Goal: Task Accomplishment & Management: Use online tool/utility

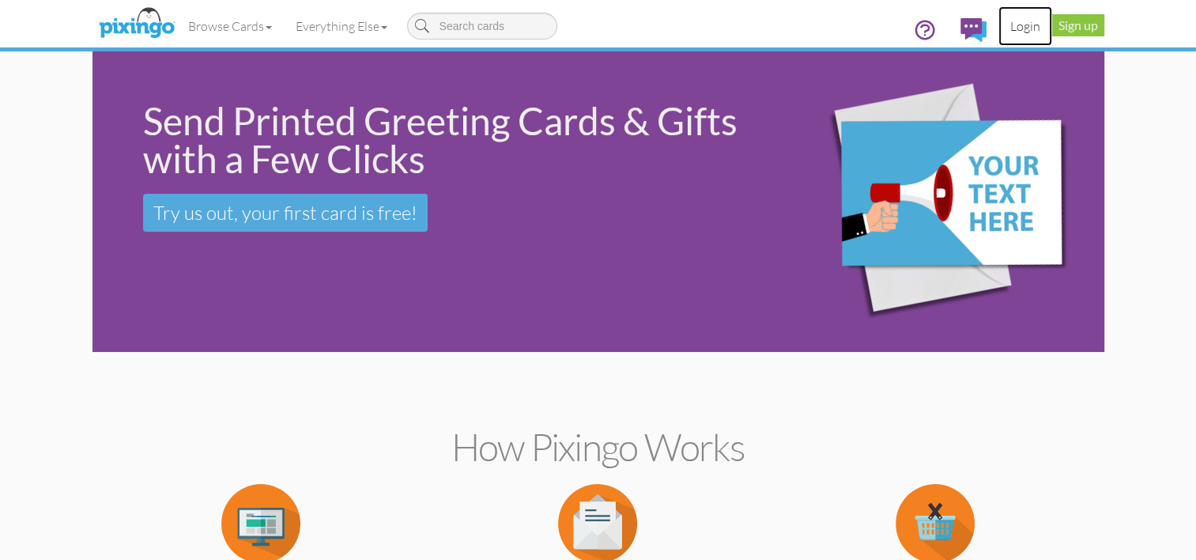
click at [1021, 25] on link "Login" at bounding box center [1025, 26] width 54 height 40
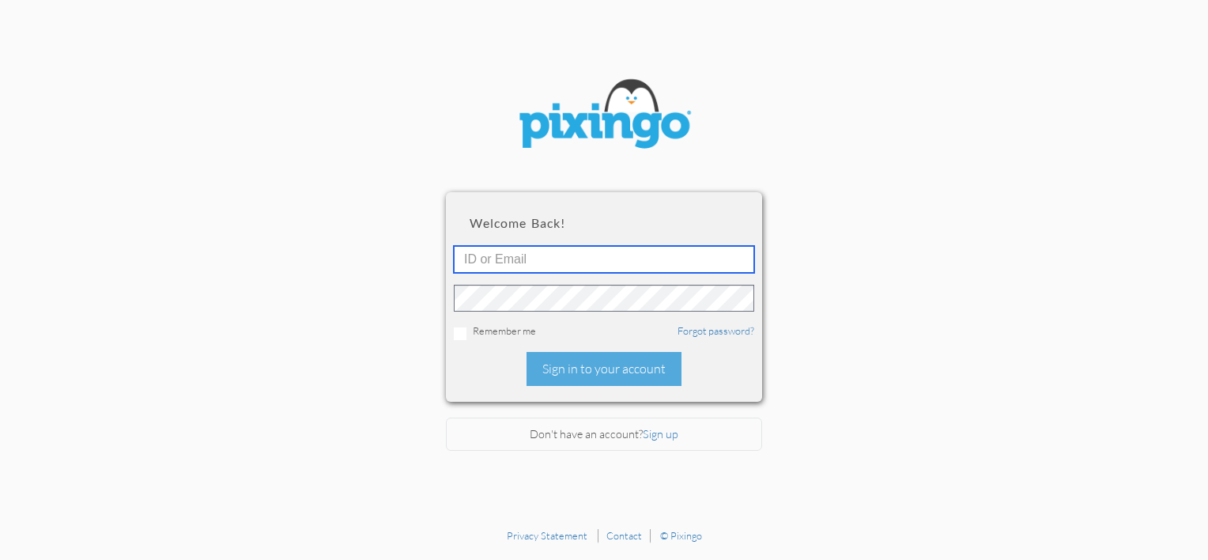
type input "[PERSON_NAME][EMAIL_ADDRESS][PERSON_NAME][DOMAIN_NAME]"
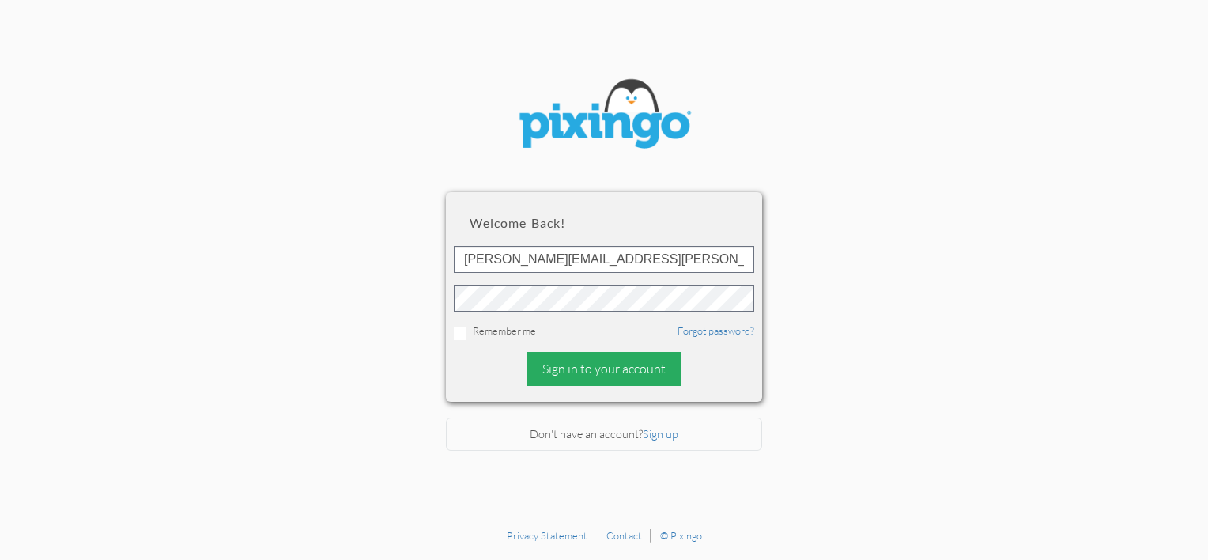
click at [623, 370] on div "Sign in to your account" at bounding box center [603, 369] width 155 height 34
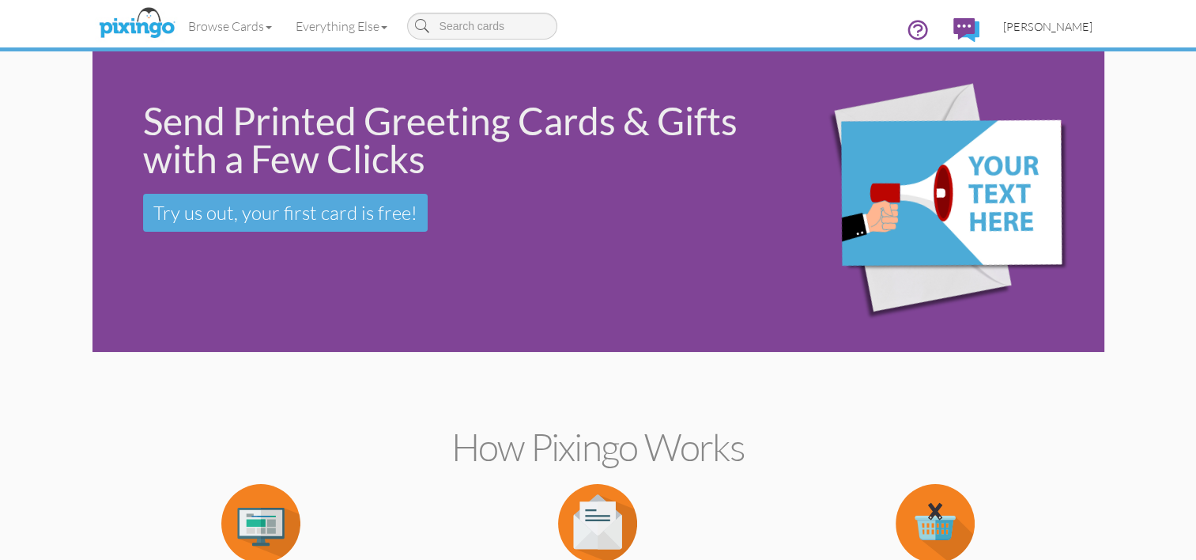
click at [1023, 24] on span "[PERSON_NAME]" at bounding box center [1047, 26] width 89 height 13
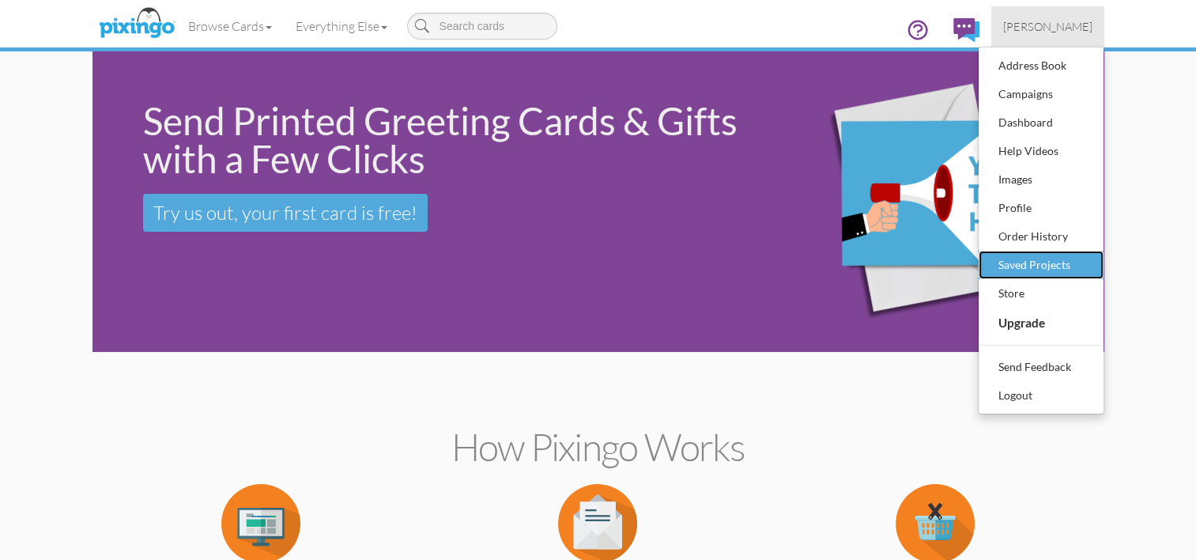
click at [1050, 263] on div "Saved Projects" at bounding box center [1040, 265] width 93 height 24
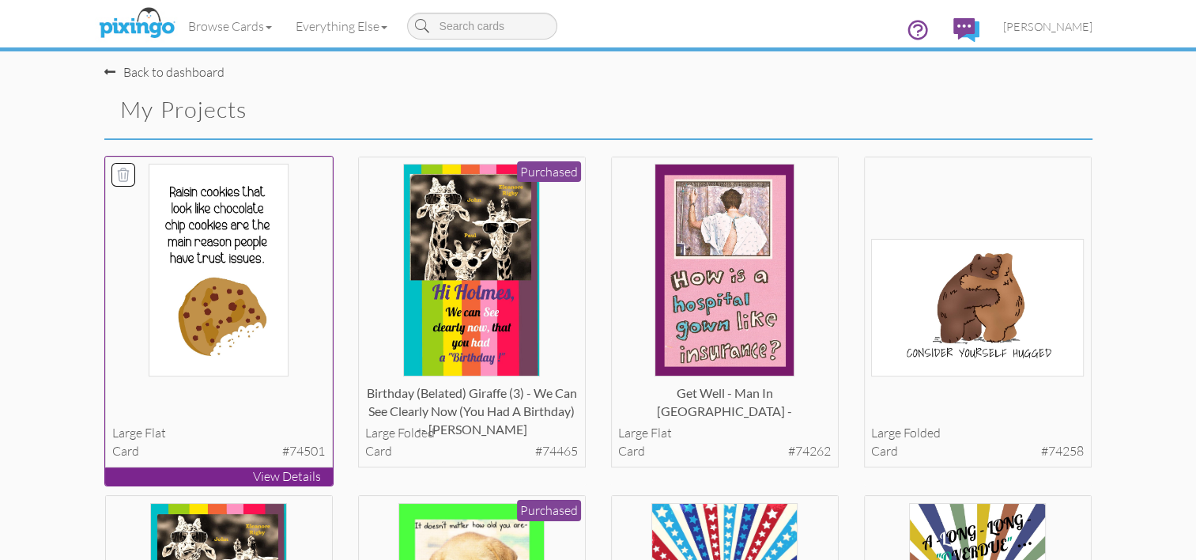
click at [196, 480] on p "View Details" at bounding box center [219, 476] width 228 height 18
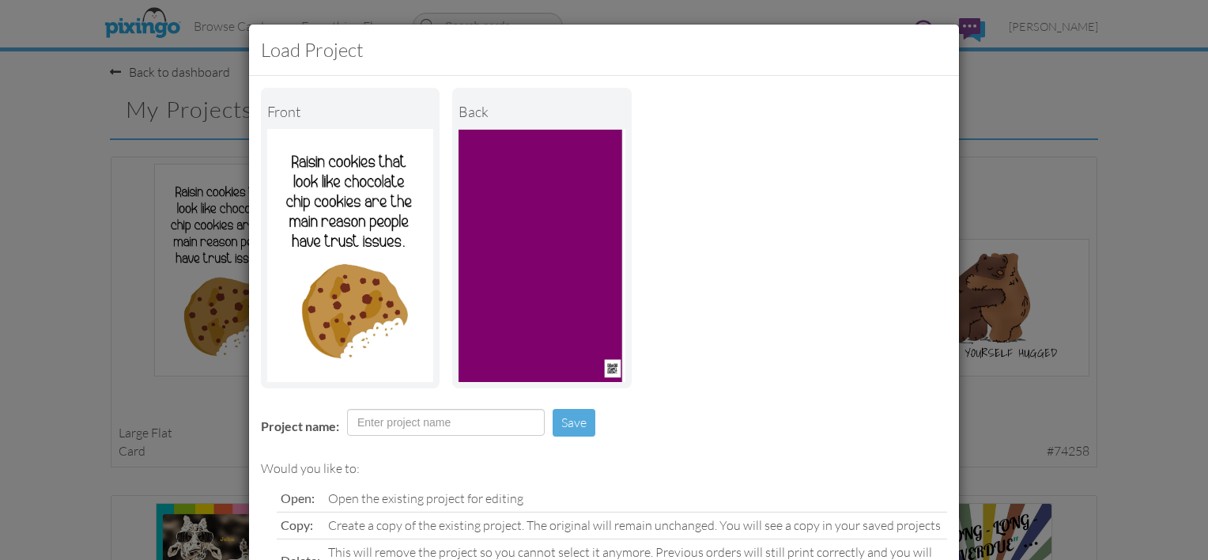
click at [889, 272] on div "Front back" at bounding box center [604, 238] width 686 height 300
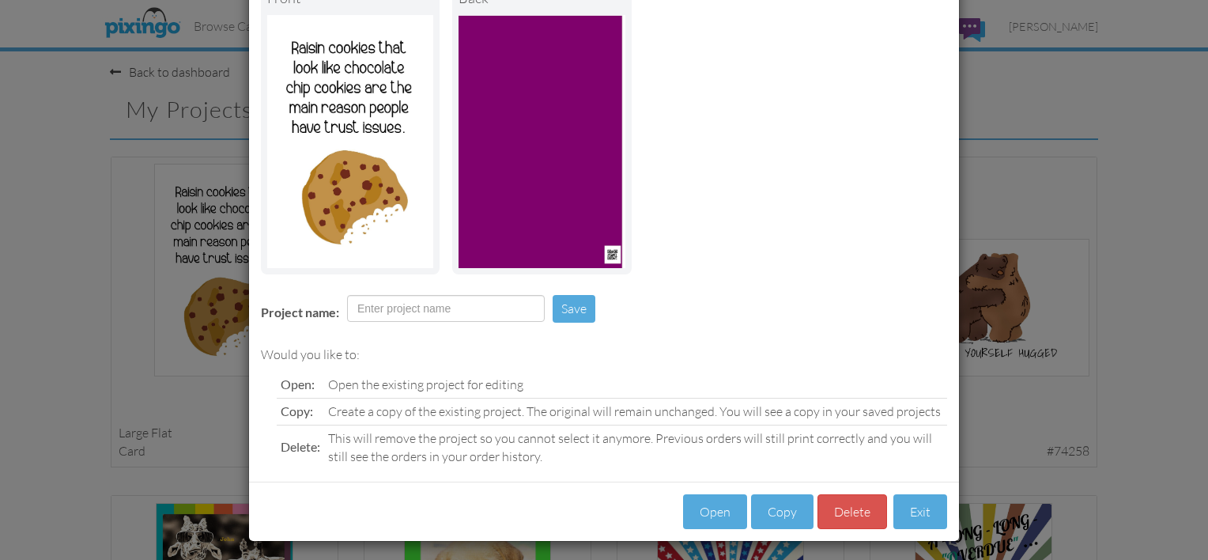
scroll to position [118, 0]
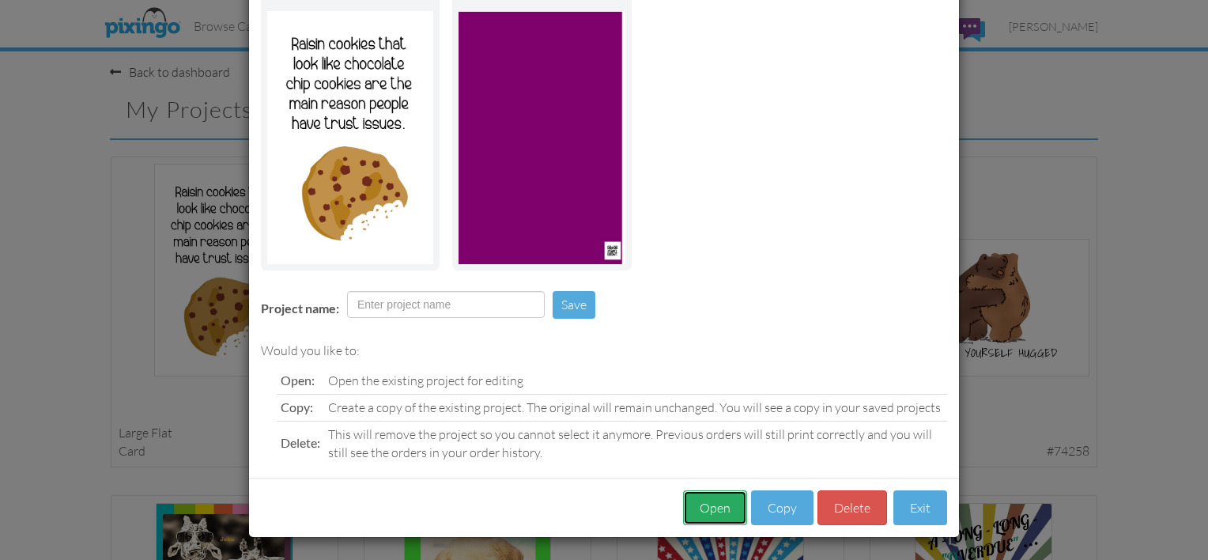
click at [717, 508] on button "Open" at bounding box center [715, 508] width 64 height 36
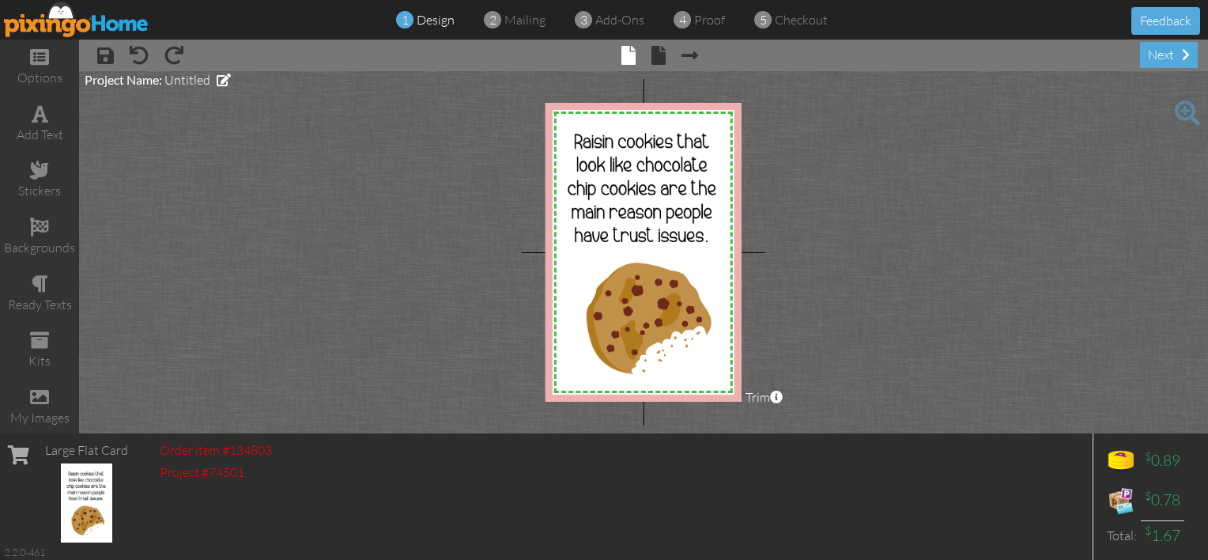
click at [1184, 111] on span at bounding box center [1187, 112] width 25 height 25
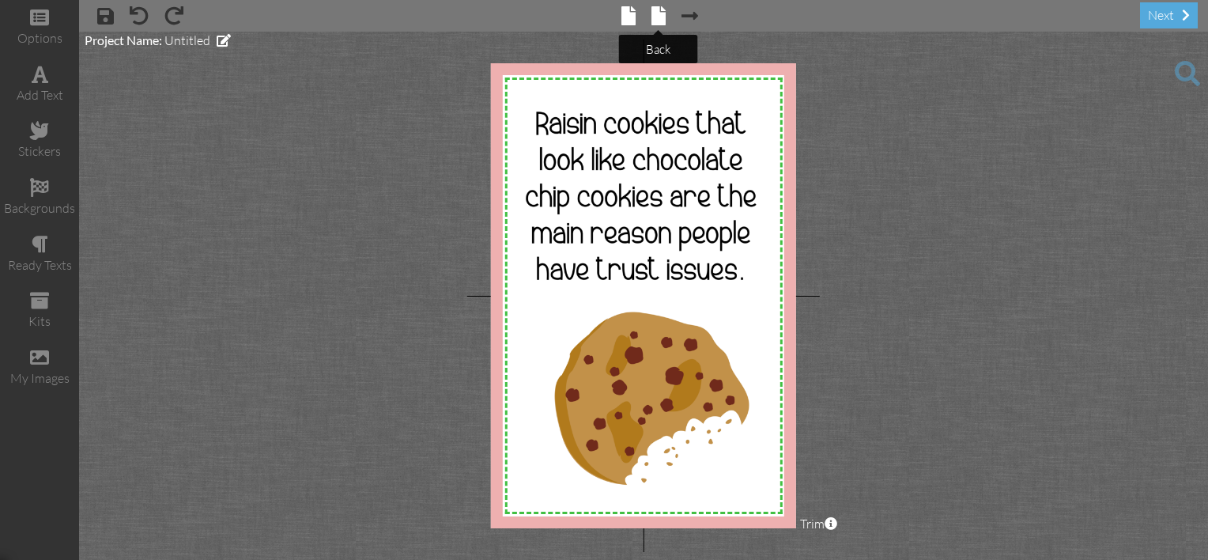
click at [661, 19] on span at bounding box center [658, 15] width 14 height 19
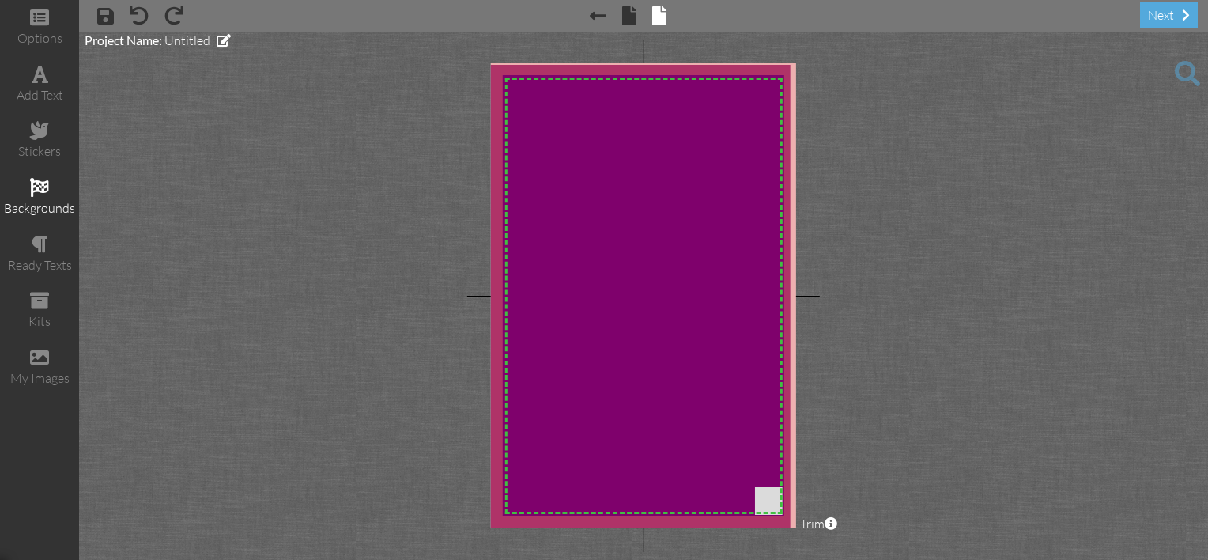
click at [27, 209] on div "backgrounds" at bounding box center [39, 208] width 79 height 18
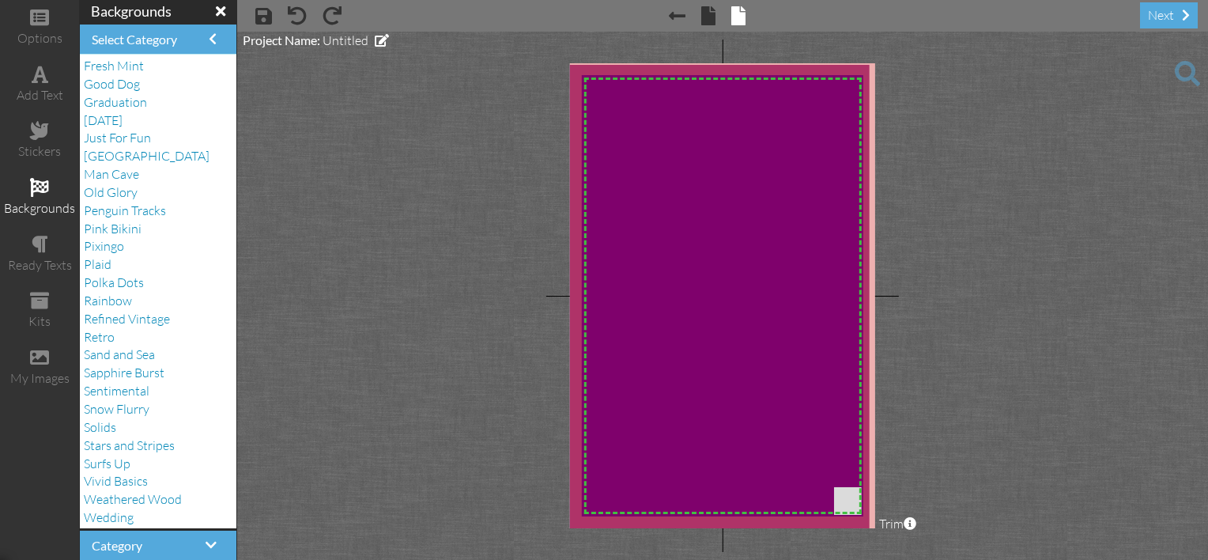
scroll to position [166, 0]
click at [109, 427] on span "Solids" at bounding box center [100, 425] width 32 height 16
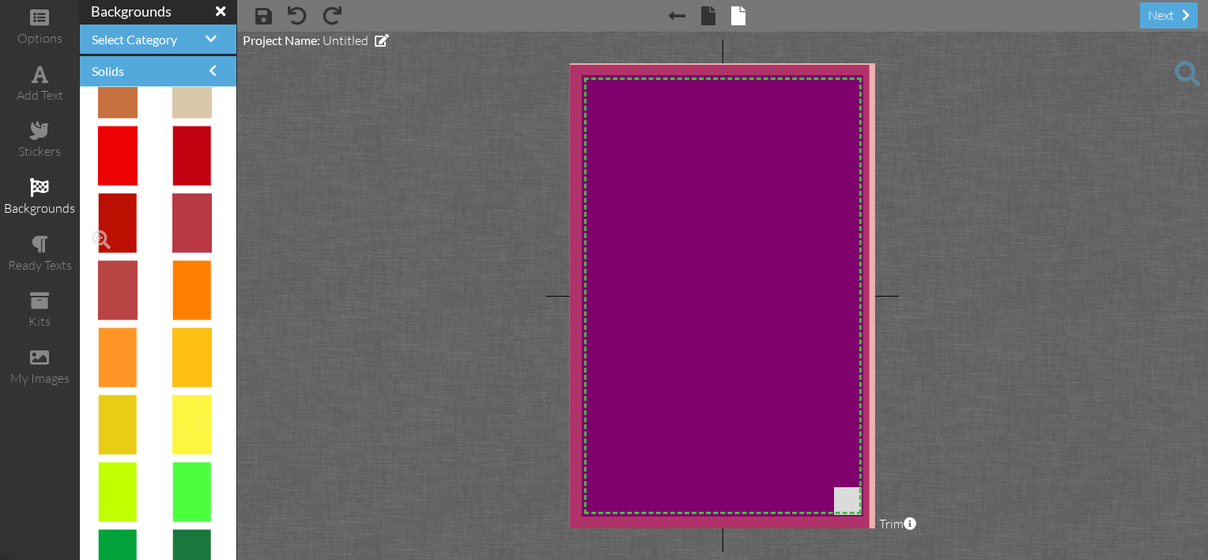
scroll to position [316, 0]
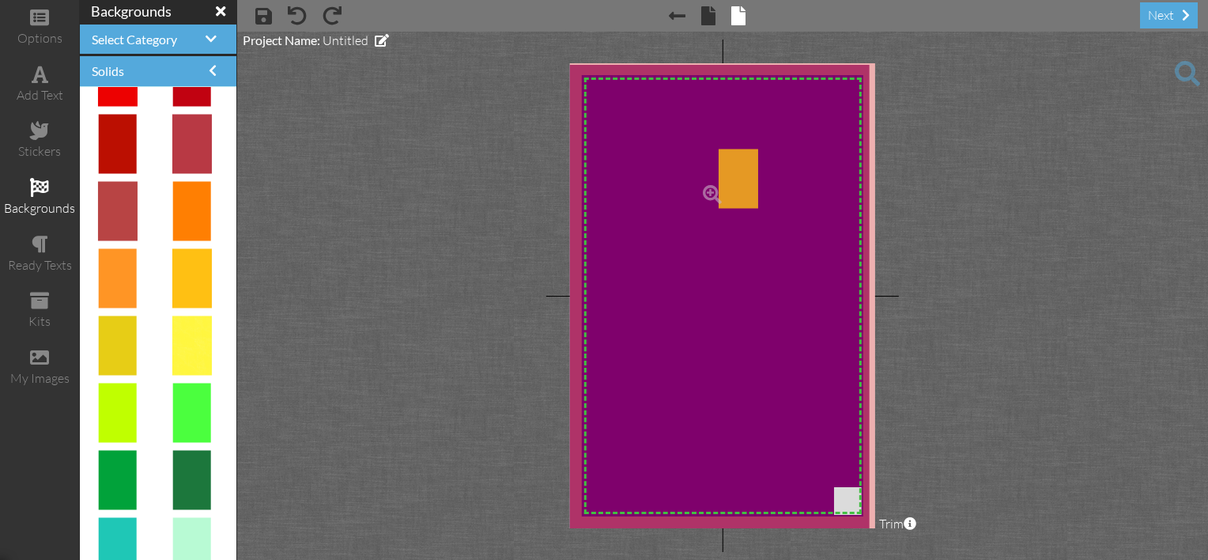
drag, startPoint x: 181, startPoint y: 289, endPoint x: 698, endPoint y: 160, distance: 532.8
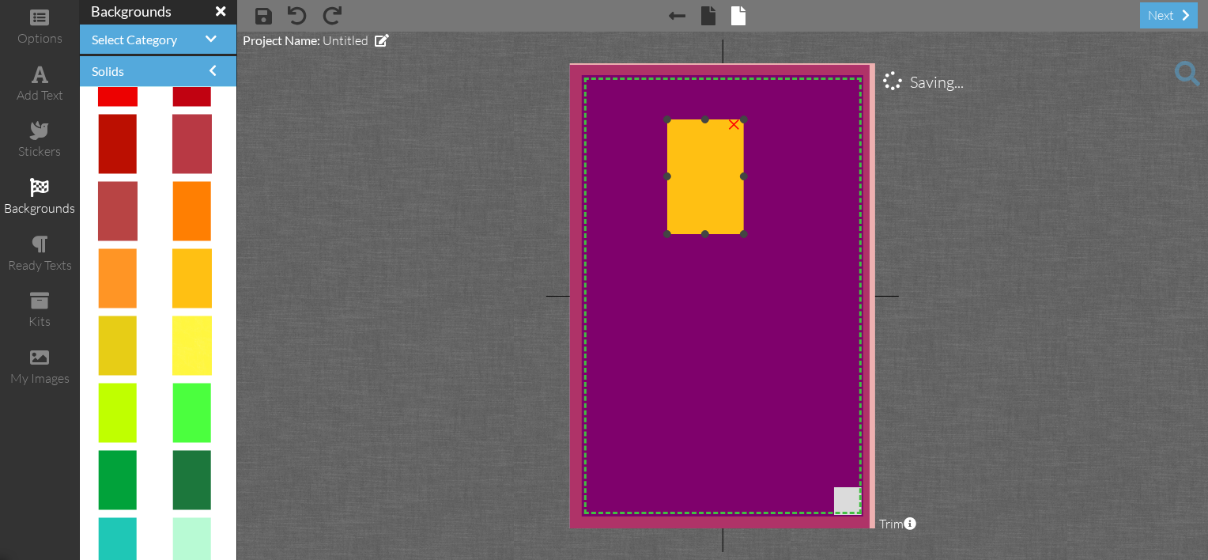
click at [667, 152] on img at bounding box center [705, 176] width 77 height 115
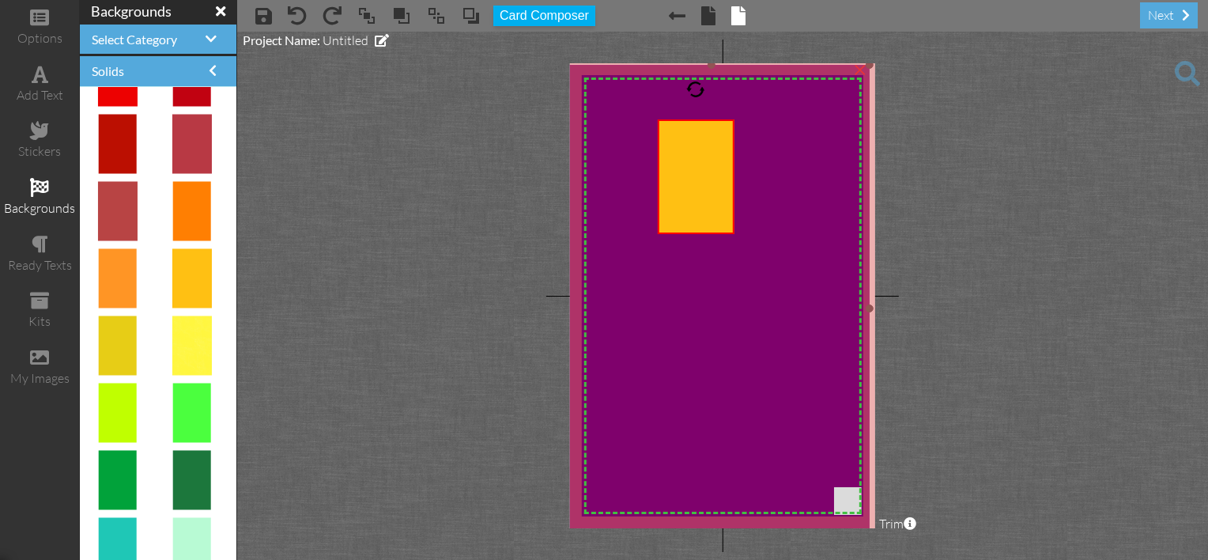
drag, startPoint x: 613, startPoint y: 135, endPoint x: 605, endPoint y: 129, distance: 10.8
click at [608, 131] on img at bounding box center [710, 308] width 315 height 487
click at [605, 129] on img at bounding box center [710, 308] width 315 height 487
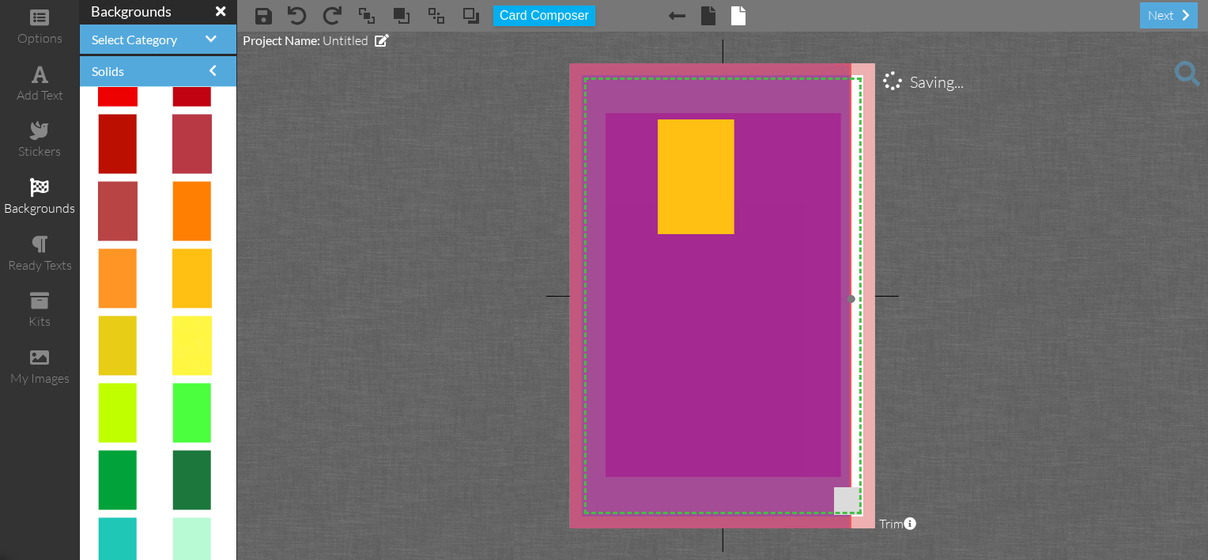
drag, startPoint x: 605, startPoint y: 129, endPoint x: 598, endPoint y: 151, distance: 23.0
click at [594, 129] on img at bounding box center [692, 298] width 315 height 487
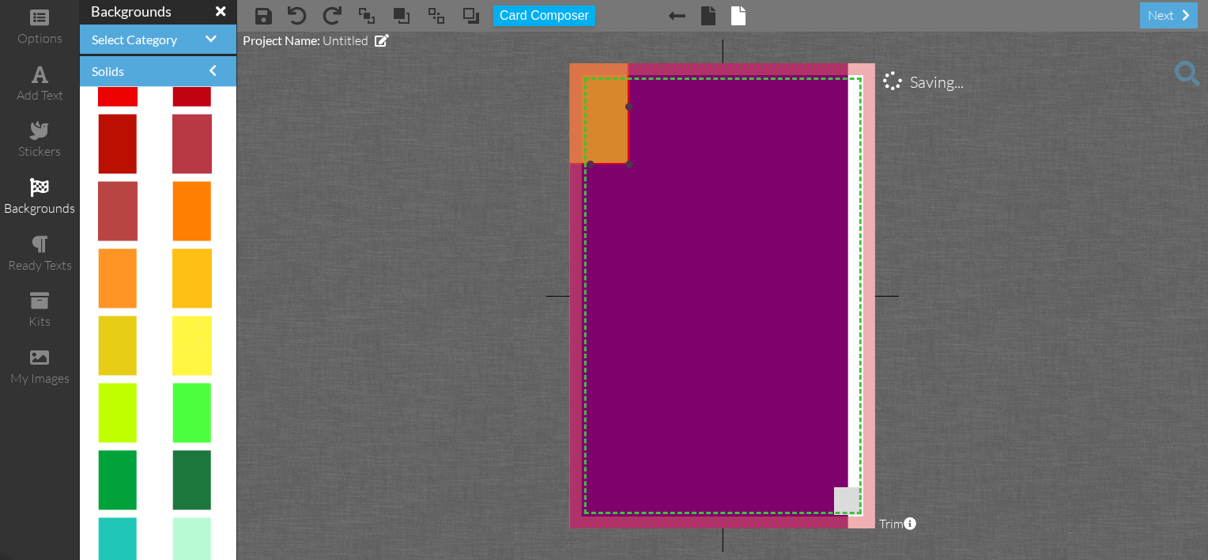
drag, startPoint x: 692, startPoint y: 180, endPoint x: 587, endPoint y: 111, distance: 126.1
click at [587, 111] on img at bounding box center [591, 107] width 77 height 115
drag, startPoint x: 631, startPoint y: 159, endPoint x: 613, endPoint y: 168, distance: 19.4
click at [613, 168] on div at bounding box center [573, 116] width 85 height 123
drag, startPoint x: 609, startPoint y: 168, endPoint x: 643, endPoint y: 164, distance: 34.1
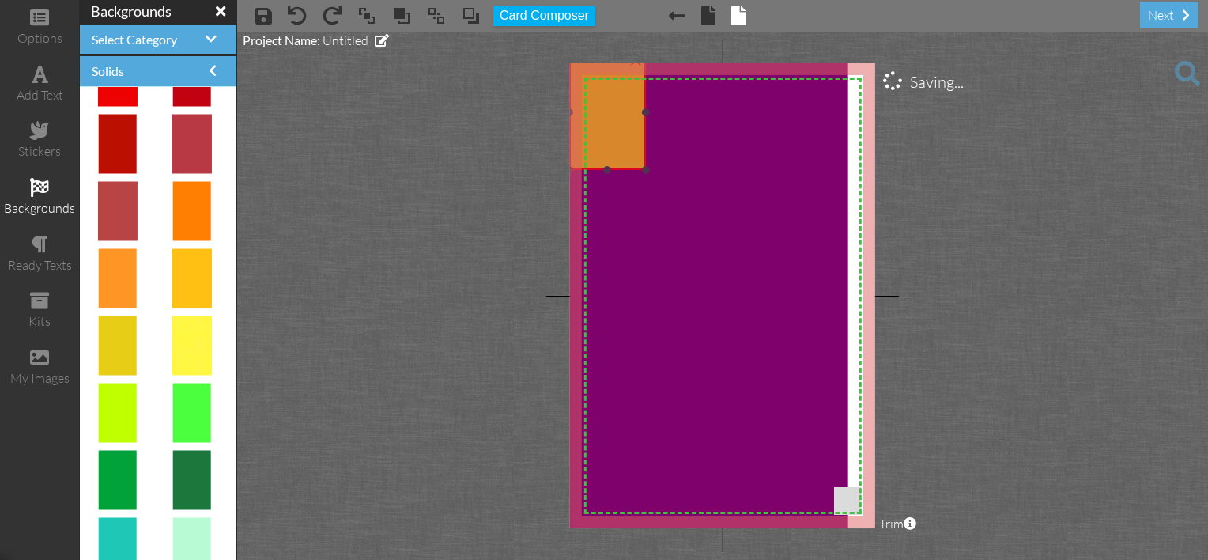
click at [643, 164] on img at bounding box center [607, 112] width 77 height 115
click at [642, 166] on img at bounding box center [607, 112] width 77 height 115
click at [638, 161] on img at bounding box center [603, 108] width 77 height 115
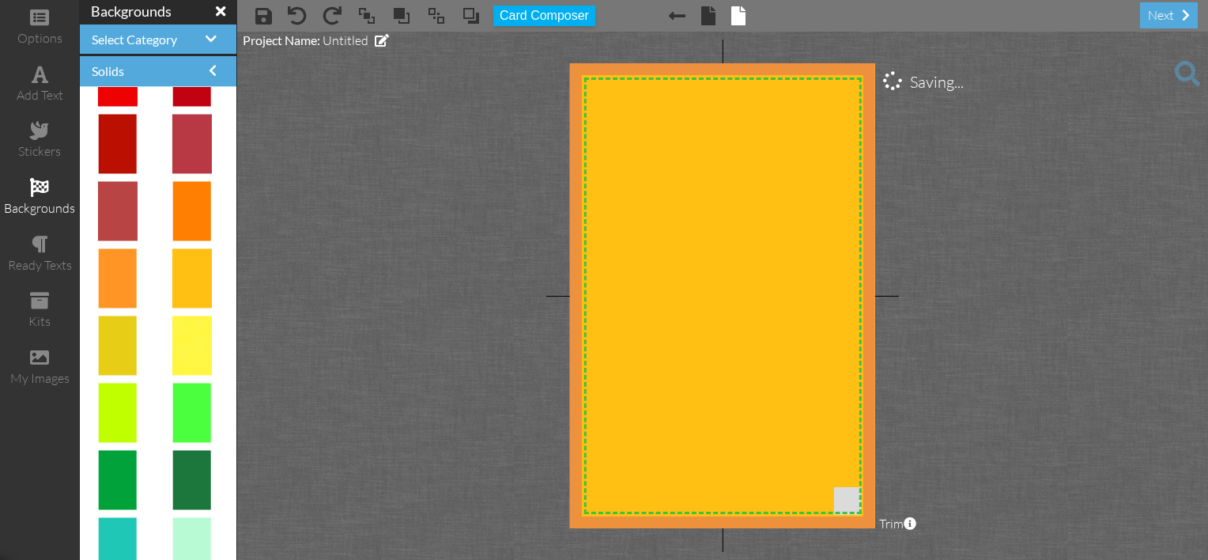
drag, startPoint x: 644, startPoint y: 162, endPoint x: 1210, endPoint y: 600, distance: 715.6
click at [1207, 559] on html "options add text stickers backgrounds ready texts kits my images backgrounds Se…" at bounding box center [604, 280] width 1208 height 560
click at [323, 133] on project-studio-wrapper "X X X X X X X X X X X X X X X X X X X X X X X X X X X X X X X X X X X X X X X X…" at bounding box center [722, 296] width 971 height 528
drag, startPoint x: 519, startPoint y: 49, endPoint x: 534, endPoint y: 40, distance: 17.4
click at [534, 40] on project-studio-wrapper "X X X X X X X X X X X X X X X X X X X X X X X X X X X X X X X X X X X X X X X X…" at bounding box center [722, 296] width 971 height 528
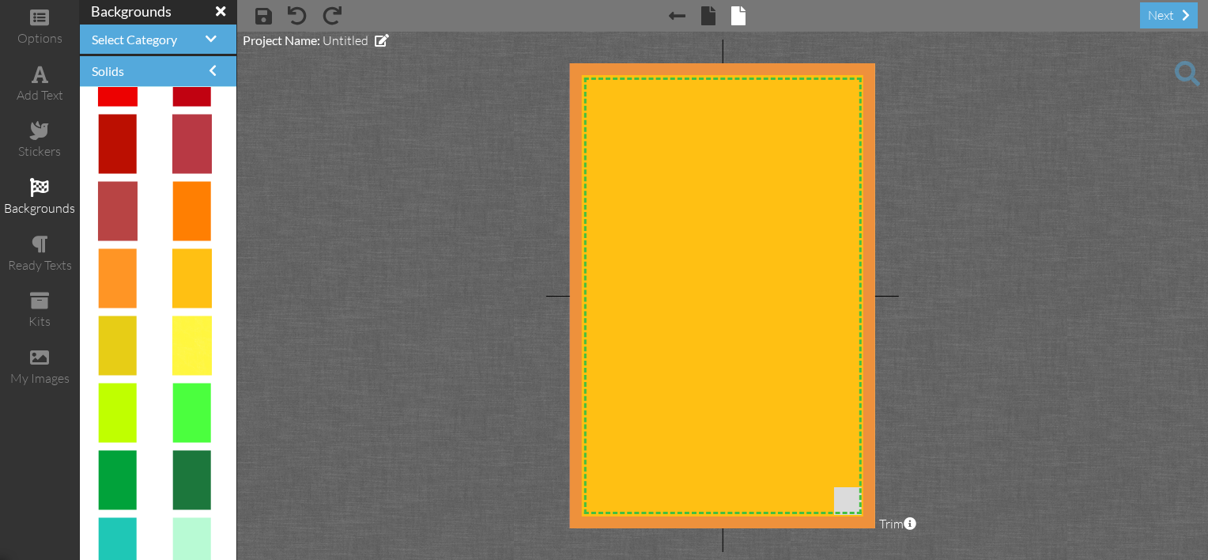
click at [689, 154] on img at bounding box center [749, 327] width 369 height 553
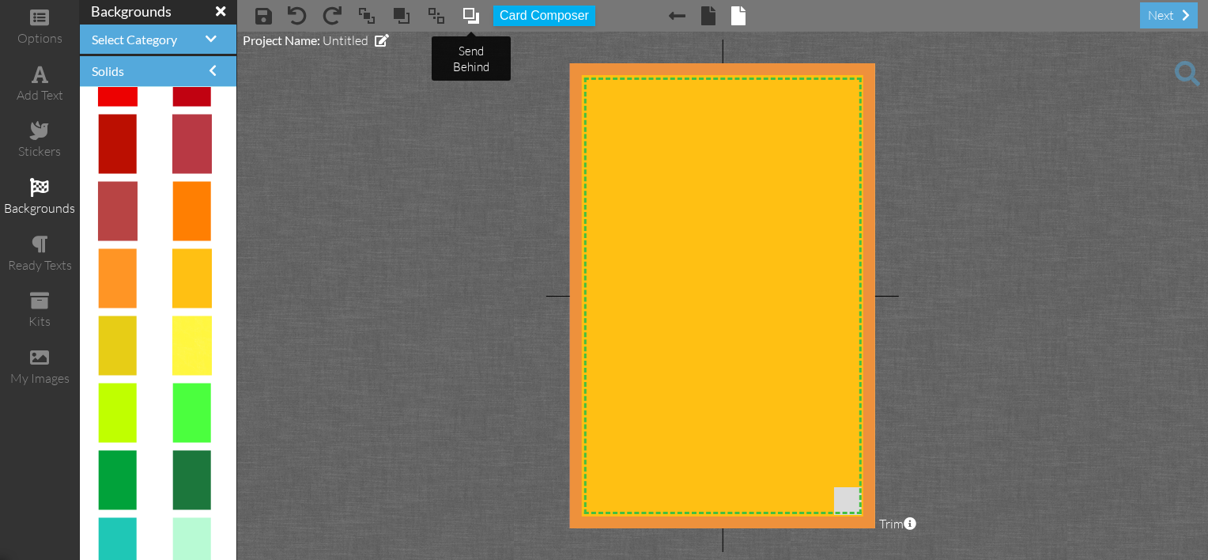
click at [466, 16] on span at bounding box center [471, 16] width 19 height 24
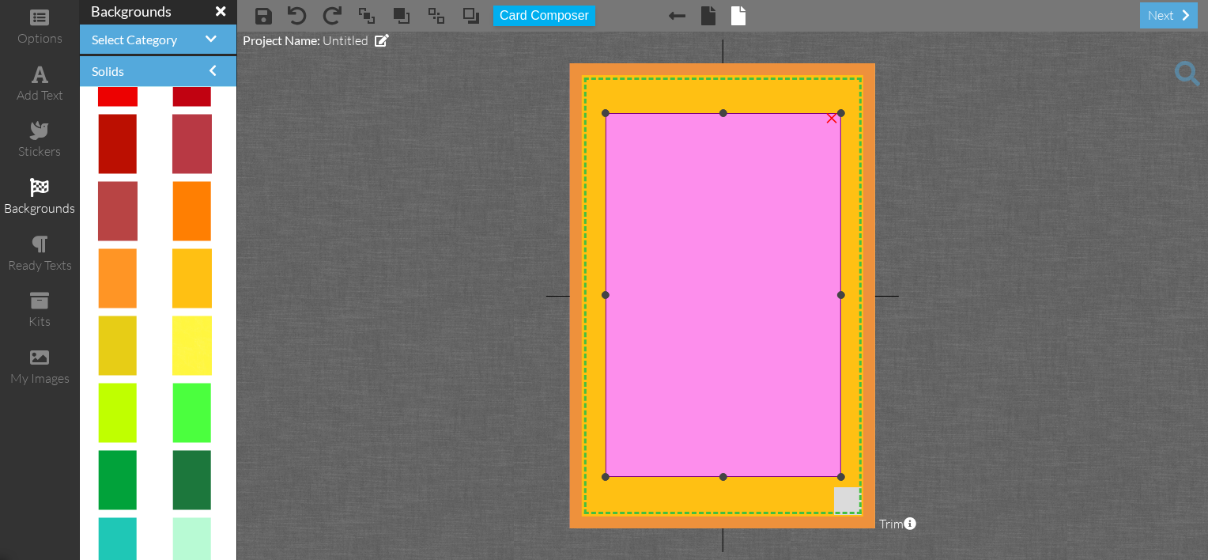
click at [834, 118] on div "×" at bounding box center [831, 116] width 25 height 25
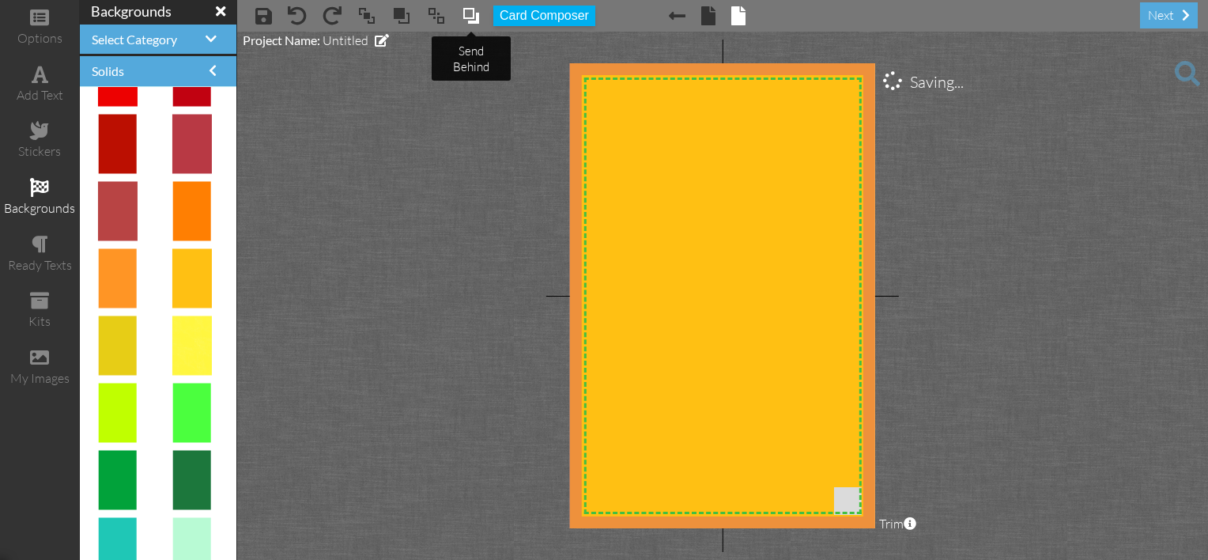
click at [470, 14] on span at bounding box center [471, 16] width 19 height 24
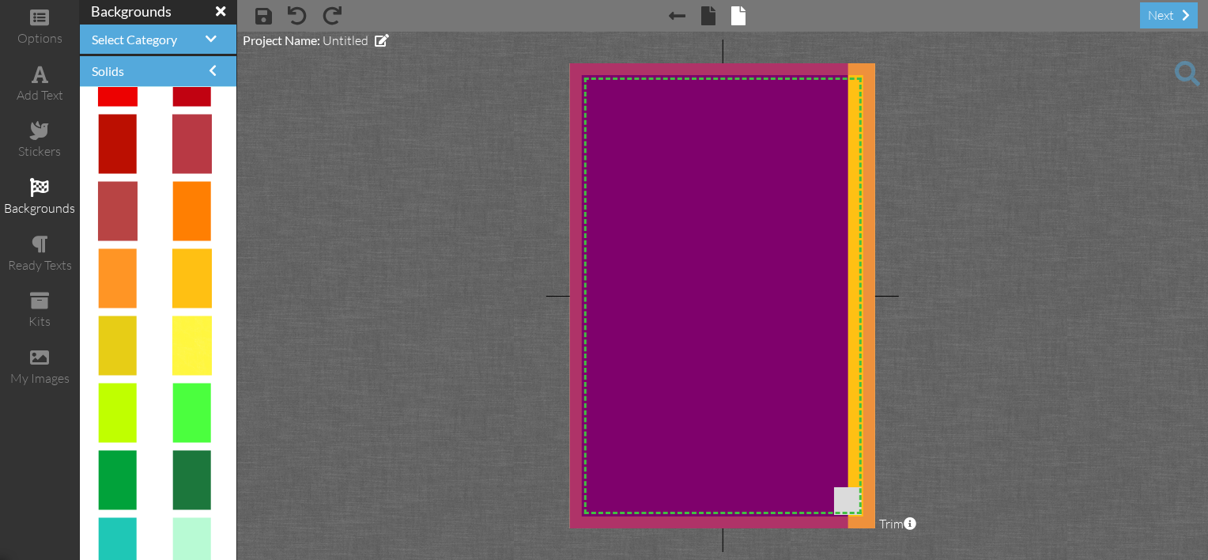
click at [880, 215] on project-studio-wrapper "X X X X X X X X X X X X X X X X X X X X X X X X X X X X X X X X X X X X X X X X…" at bounding box center [722, 296] width 971 height 528
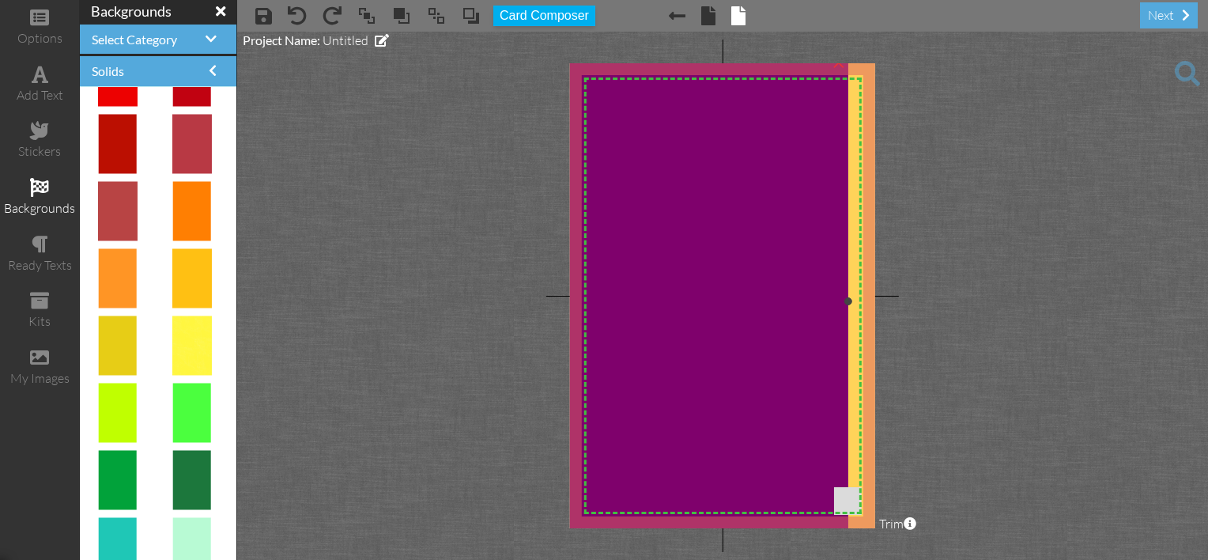
drag, startPoint x: 862, startPoint y: 166, endPoint x: 816, endPoint y: 142, distance: 52.3
click at [816, 142] on div "X X X X X X X X X X X X X X X X X X X X X X X X X X X X X X X X X X X X X X X X…" at bounding box center [722, 295] width 305 height 465
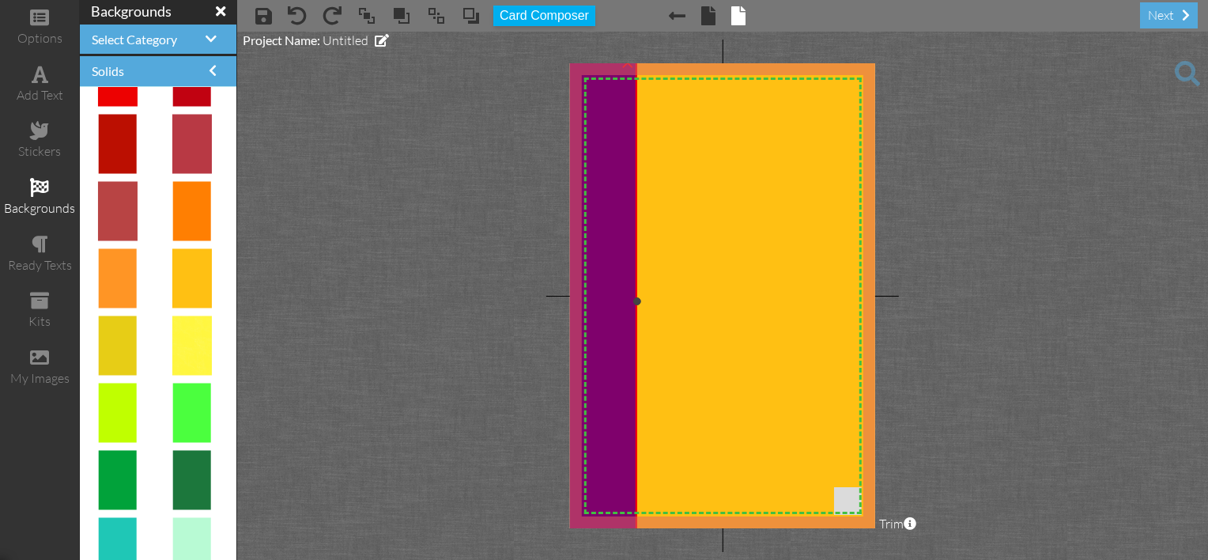
drag, startPoint x: 848, startPoint y: 298, endPoint x: 637, endPoint y: 274, distance: 212.4
click at [636, 274] on div "×" at bounding box center [584, 301] width 104 height 487
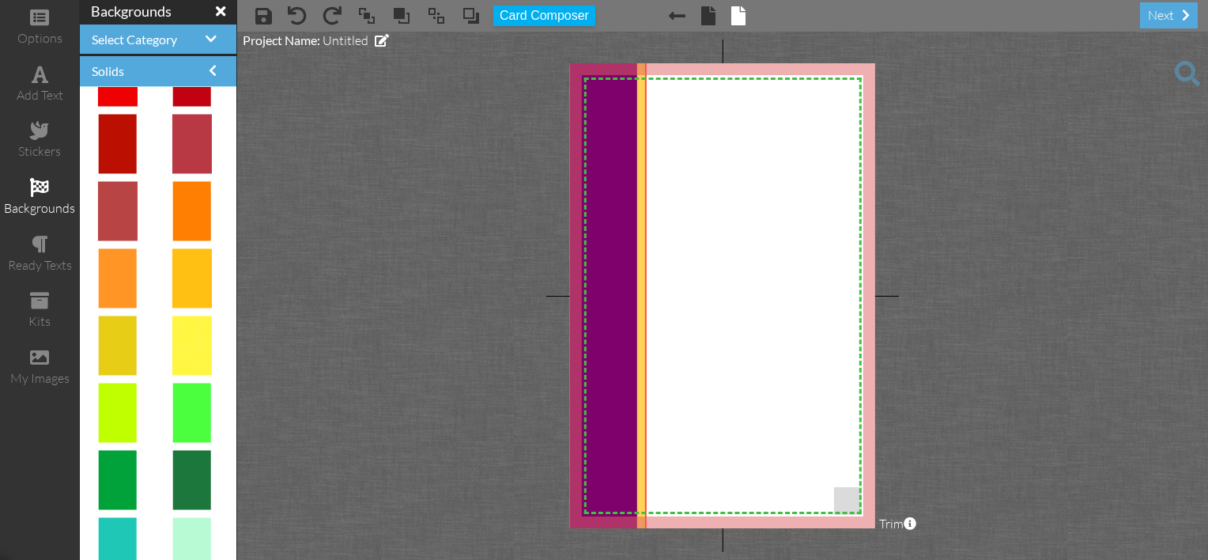
drag, startPoint x: 760, startPoint y: 142, endPoint x: 479, endPoint y: 175, distance: 282.6
click at [479, 175] on project-studio-wrapper "X X X X X X X X X X X X X X X X X X X X X X X X X X X X X X X X X X X X X X X X…" at bounding box center [722, 296] width 971 height 528
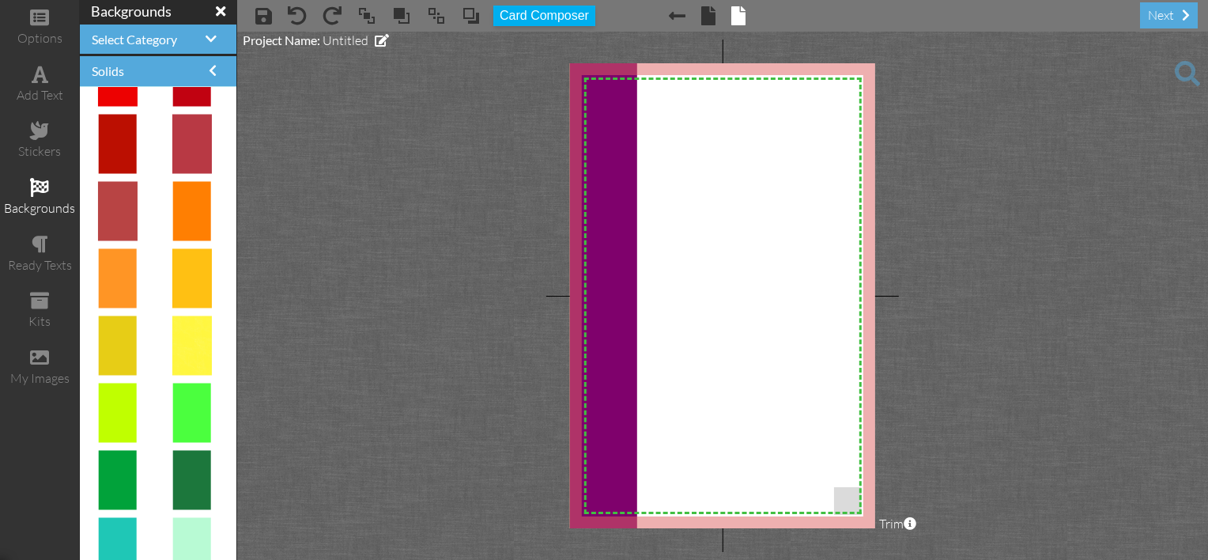
click at [1036, 71] on project-studio-wrapper "X X X X X X X X X X X X X X X X X X X X X X X X X X X X X X X X X X X X X X X X…" at bounding box center [722, 296] width 971 height 528
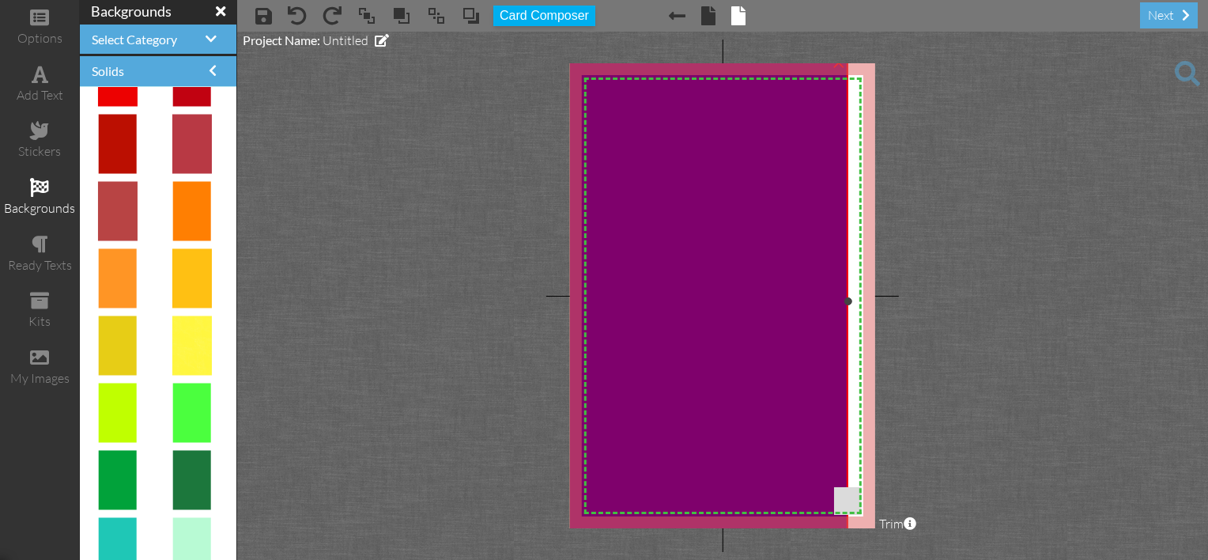
drag, startPoint x: 636, startPoint y: 300, endPoint x: 943, endPoint y: 434, distance: 334.9
click at [931, 428] on project-studio-wrapper "X X X X X X X X X X X X X X X X X X X X X X X X X X X X X X X X X X X X X X X X…" at bounding box center [722, 296] width 971 height 528
drag, startPoint x: 847, startPoint y: 304, endPoint x: 896, endPoint y: 302, distance: 48.2
click at [896, 302] on project-studio-wrapper "X X X X X X X X X X X X X X X X X X X X X X X X X X X X X X X X X X X X X X X X…" at bounding box center [722, 296] width 971 height 528
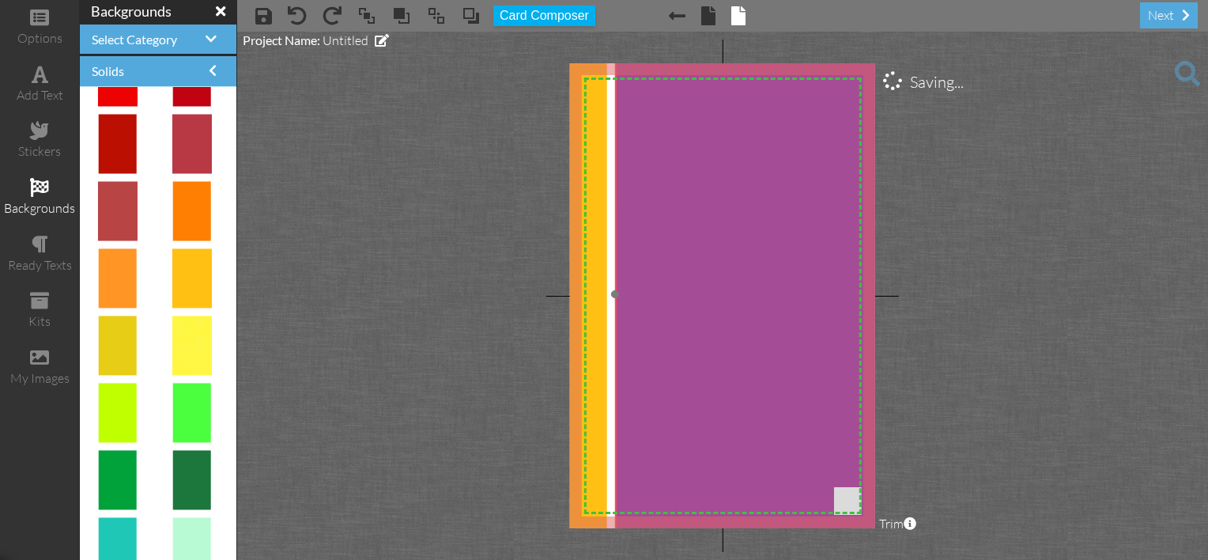
drag, startPoint x: 651, startPoint y: 319, endPoint x: 730, endPoint y: 312, distance: 79.4
click at [730, 312] on img at bounding box center [771, 294] width 315 height 487
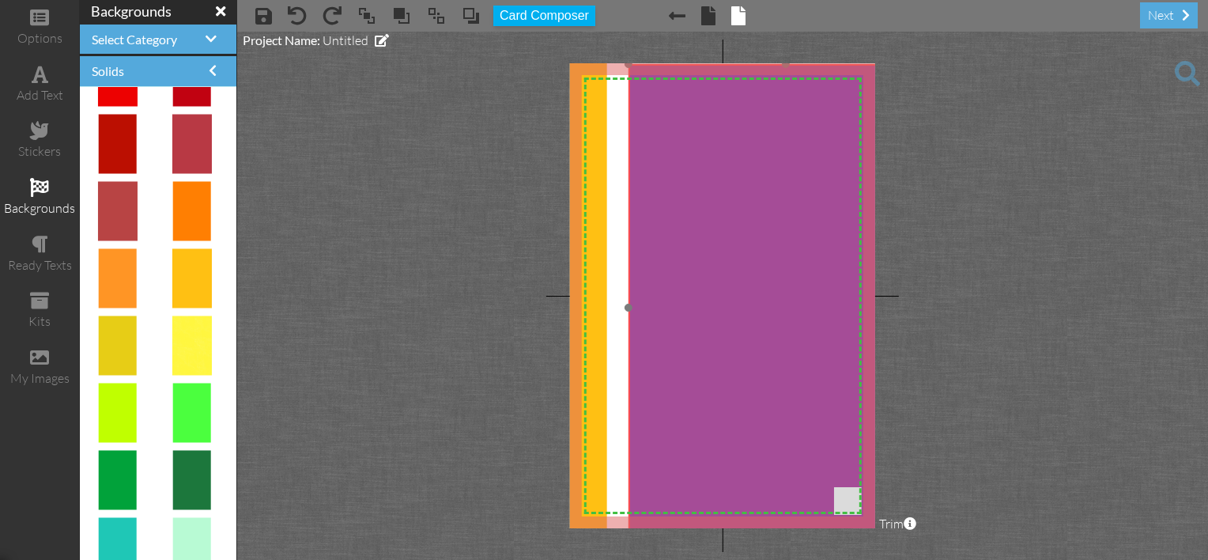
drag, startPoint x: 730, startPoint y: 312, endPoint x: 907, endPoint y: 361, distance: 183.7
click at [840, 358] on img at bounding box center [785, 307] width 315 height 487
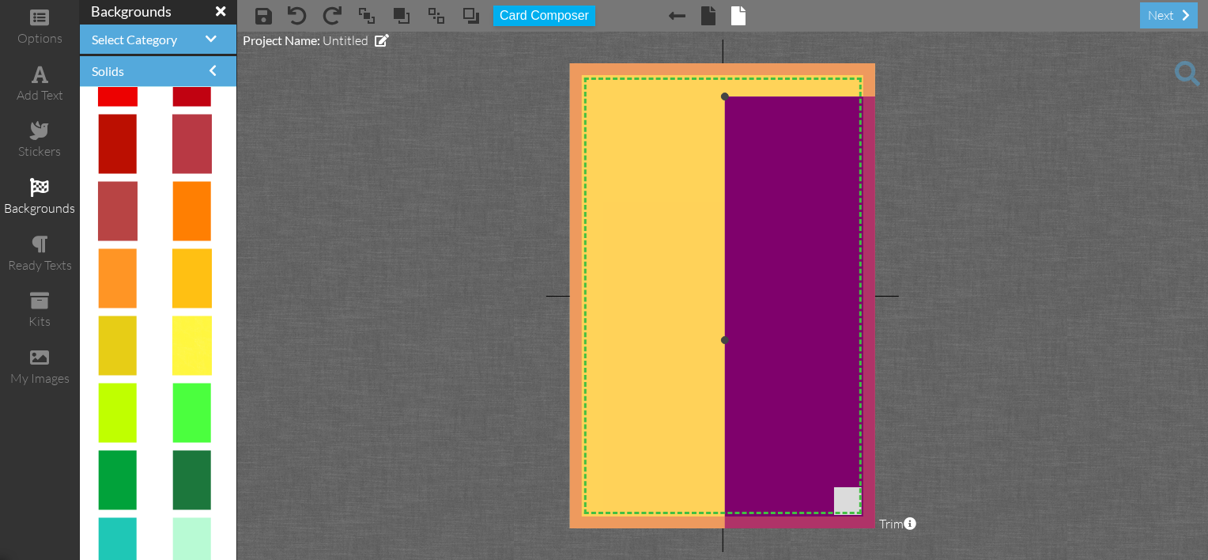
drag, startPoint x: 593, startPoint y: 217, endPoint x: 873, endPoint y: 212, distance: 279.9
click at [873, 212] on div "X X X X X X X X X X X X X X X X X X X X X X X X X X X X X X X X X X X X X X X X…" at bounding box center [722, 295] width 305 height 465
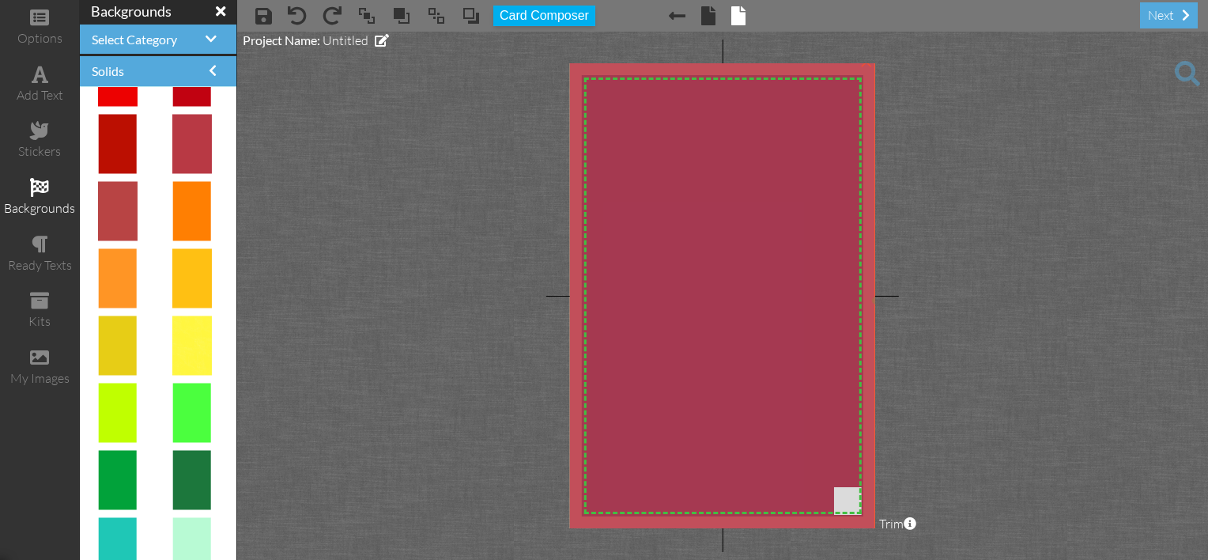
drag, startPoint x: 817, startPoint y: 219, endPoint x: 653, endPoint y: 179, distance: 169.1
click at [653, 179] on img at bounding box center [717, 300] width 315 height 487
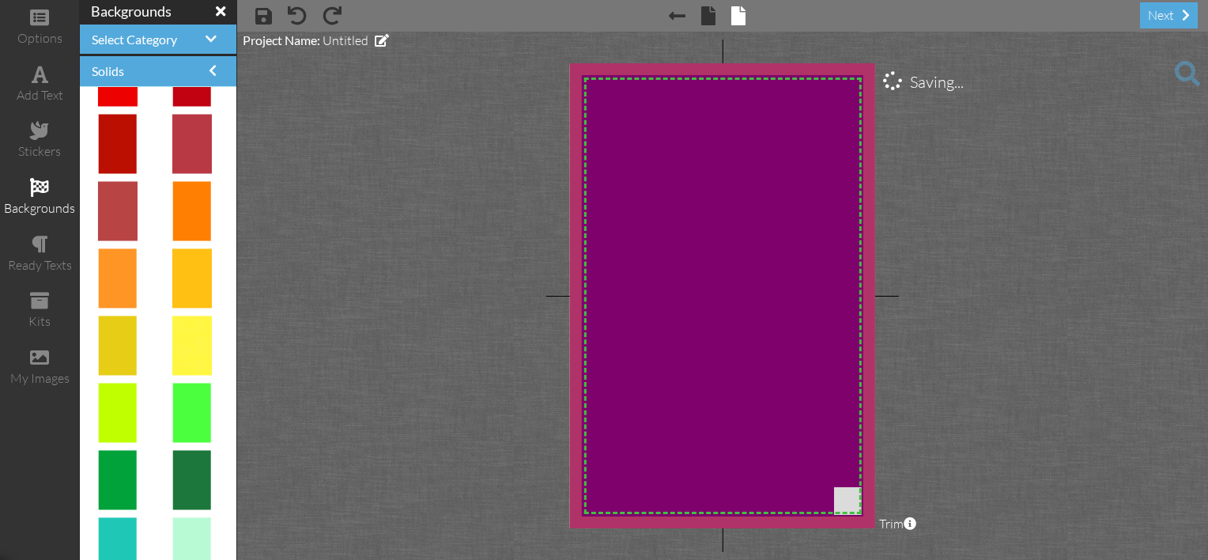
click at [1024, 192] on project-studio-wrapper "X X X X X X X X X X X X X X X X X X X X X X X X X X X X X X X X X X X X X X X X…" at bounding box center [722, 296] width 971 height 528
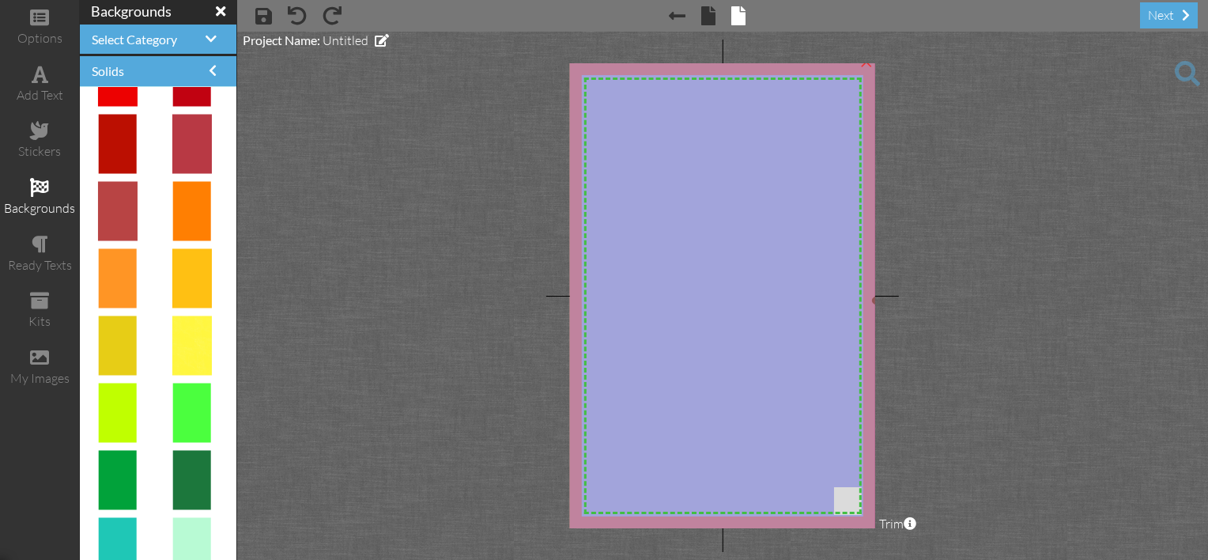
drag, startPoint x: 564, startPoint y: 331, endPoint x: 575, endPoint y: 318, distance: 16.9
click at [575, 318] on project-studio-wrapper "X X X X X X X X X X X X X X X X X X X X X X X X X X X X X X X X X X X X X X X X…" at bounding box center [722, 296] width 971 height 528
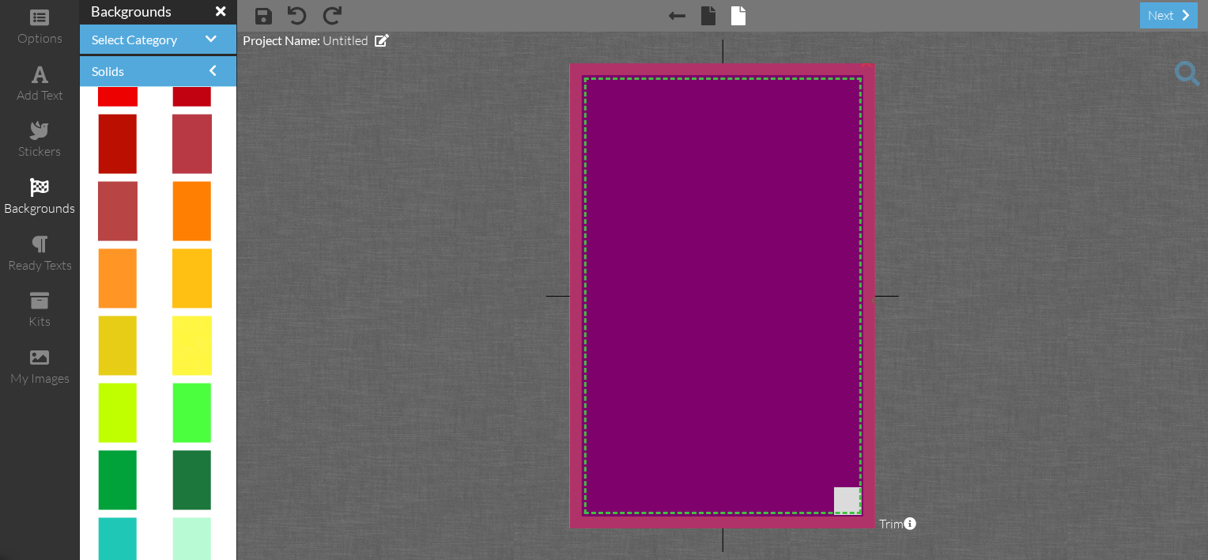
drag, startPoint x: 575, startPoint y: 318, endPoint x: 542, endPoint y: 123, distance: 197.1
click at [542, 123] on project-studio-wrapper "X X X X X X X X X X X X X X X X X X X X X X X X X X X X X X X X X X X X X X X X…" at bounding box center [722, 296] width 971 height 528
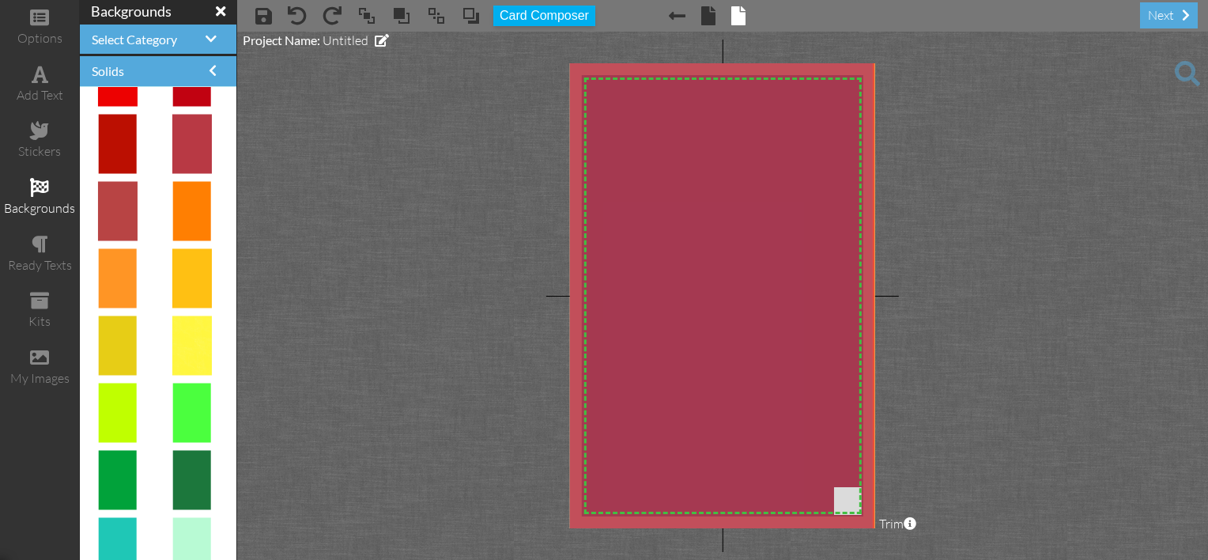
click at [569, 66] on project-studio-wrapper "X X X X X X X X X X X X X X X X X X X X X X X X X X X X X X X X X X X X X X X X…" at bounding box center [722, 296] width 971 height 528
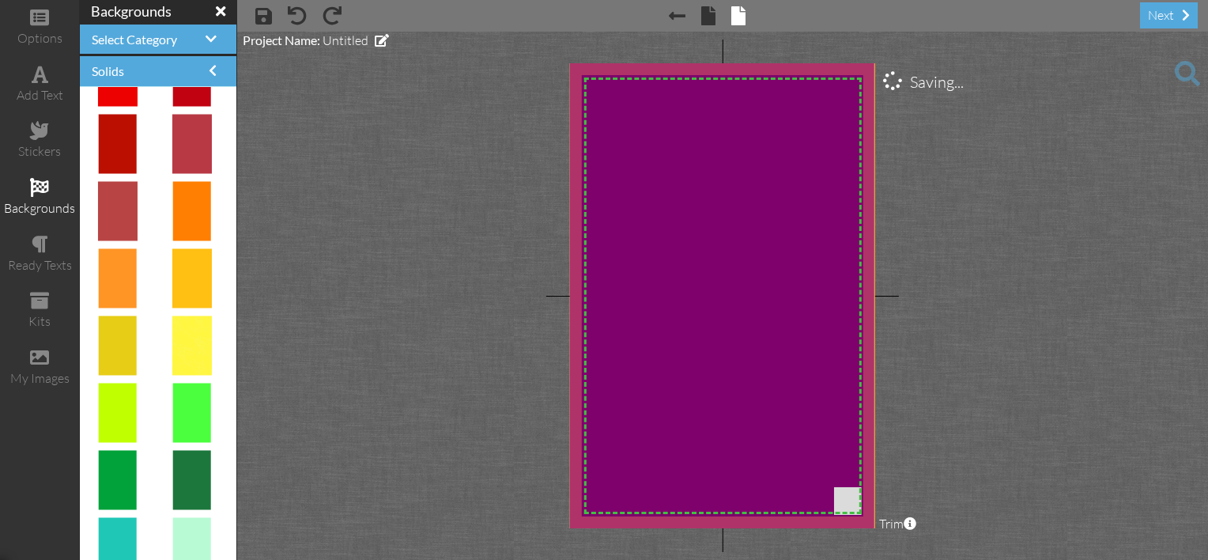
click at [570, 54] on project-studio-wrapper "X X X X X X X X X X X X X X X X X X X X X X X X X X X X X X X X X X X X X X X X…" at bounding box center [722, 296] width 971 height 528
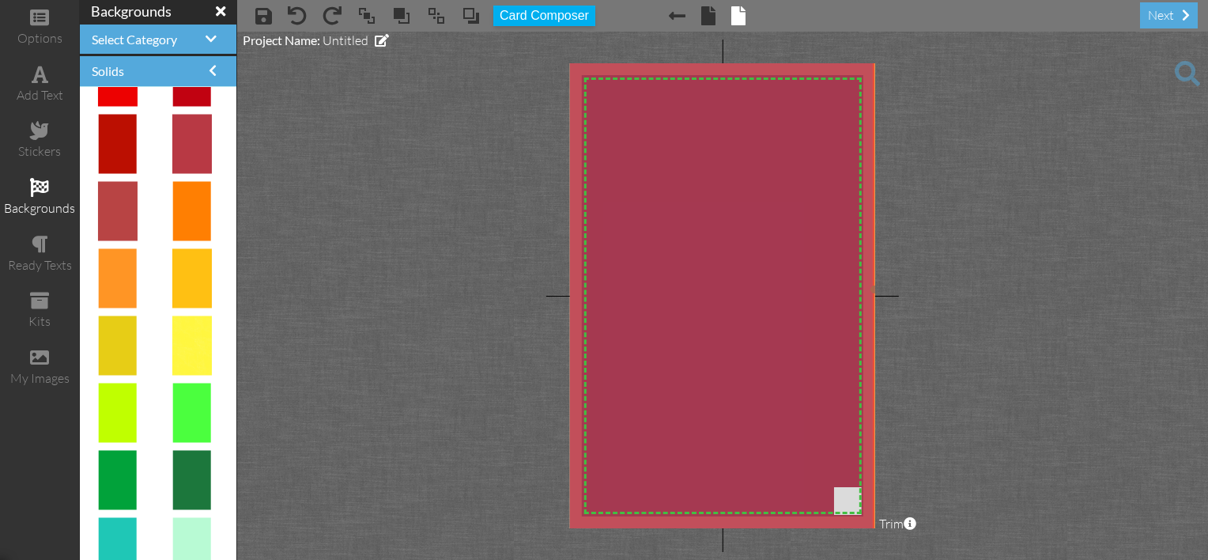
click at [590, 133] on img at bounding box center [715, 289] width 315 height 487
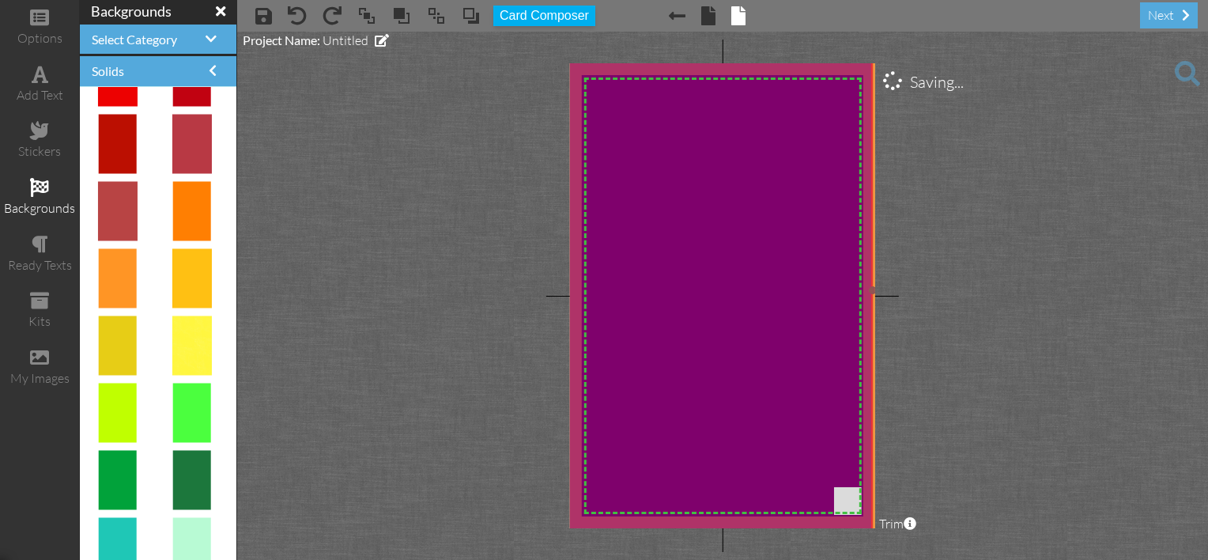
click at [591, 139] on img at bounding box center [714, 290] width 315 height 487
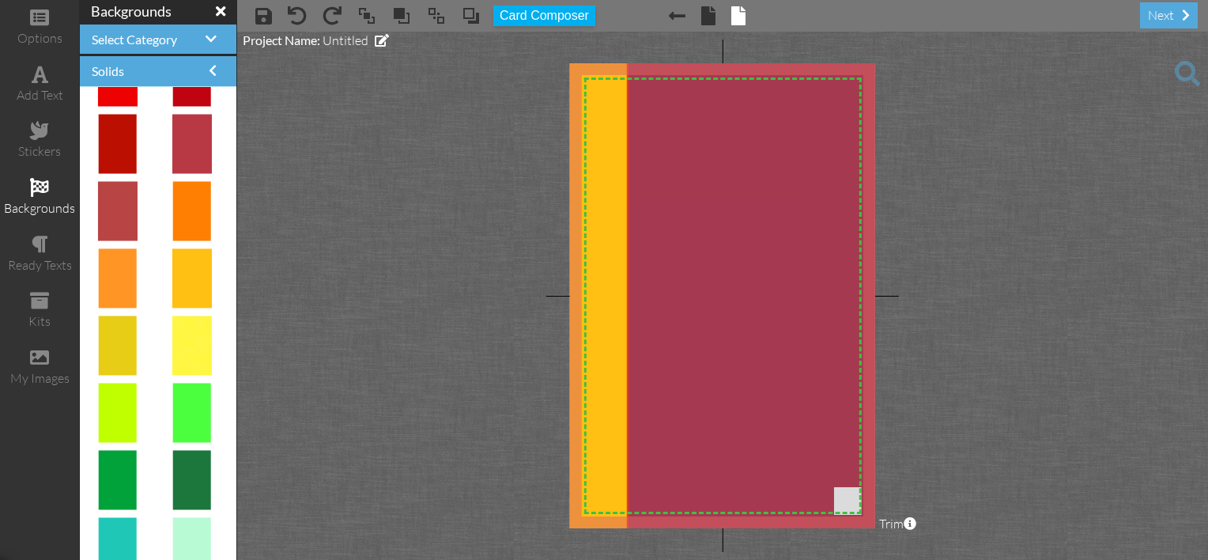
drag, startPoint x: 873, startPoint y: 255, endPoint x: 942, endPoint y: 262, distance: 69.9
click at [942, 262] on project-studio-wrapper "X X X X X X X X X X X X X X X X X X X X X X X X X X X X X X X X X X X X X X X X…" at bounding box center [722, 296] width 971 height 528
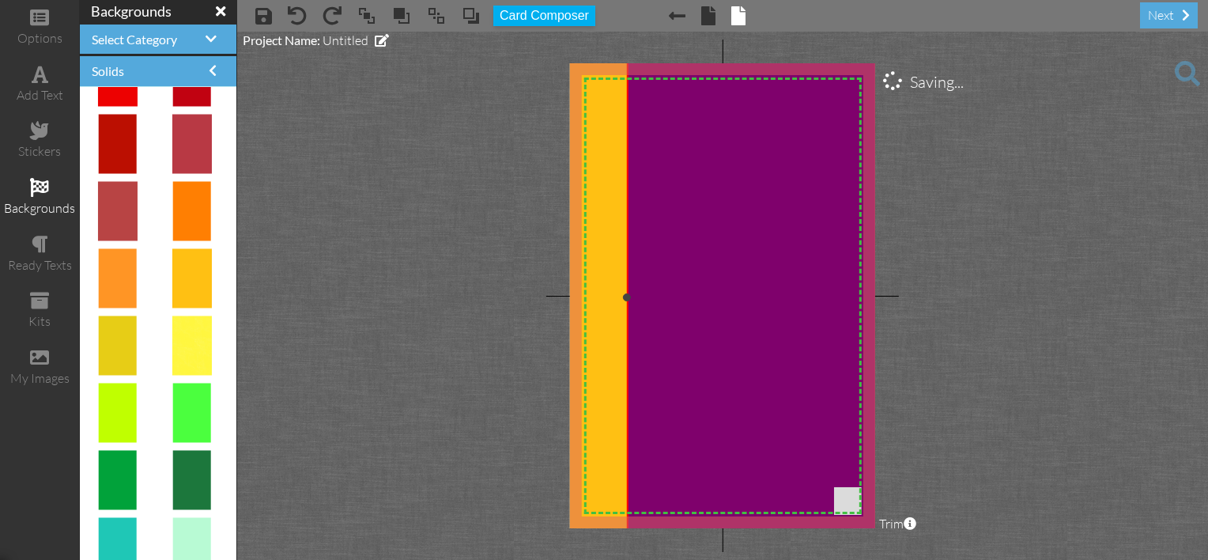
drag, startPoint x: 629, startPoint y: 296, endPoint x: 515, endPoint y: 288, distance: 114.1
click at [515, 288] on project-studio-wrapper "X X X X X X X X X X X X X X X X X X X X X X X X X X X X X X X X X X X X X X X X…" at bounding box center [722, 296] width 971 height 528
drag, startPoint x: 629, startPoint y: 296, endPoint x: 610, endPoint y: 292, distance: 19.4
click at [610, 292] on div "X X X X X X X X X X X X X X X X X X X X X X X X X X X X X X X X X X X X X X X X…" at bounding box center [722, 295] width 305 height 465
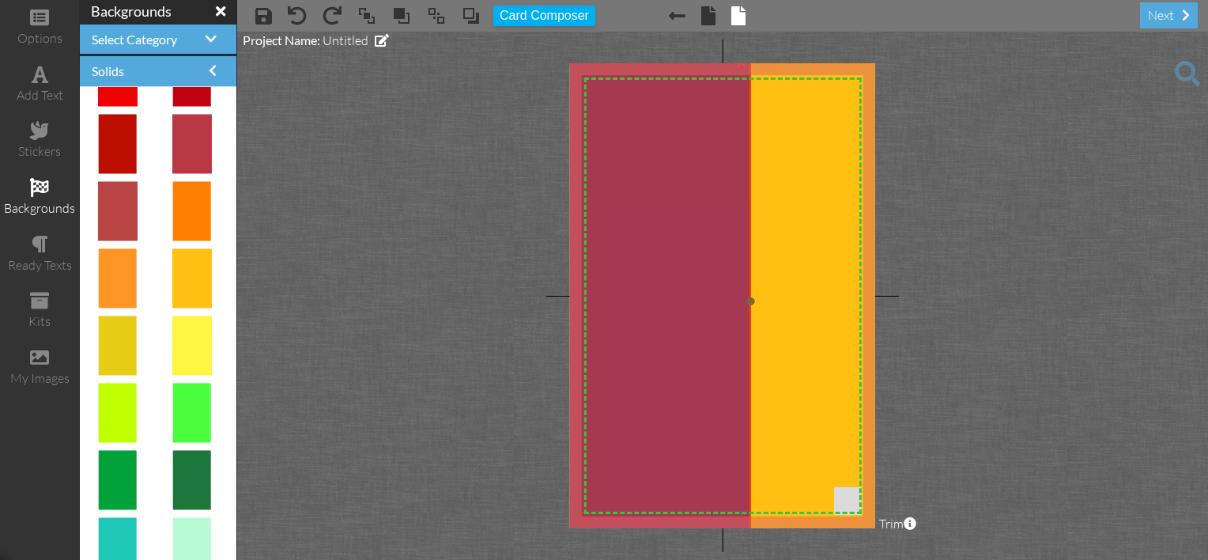
drag, startPoint x: 799, startPoint y: 253, endPoint x: 635, endPoint y: 257, distance: 164.5
click at [635, 257] on img at bounding box center [593, 301] width 315 height 487
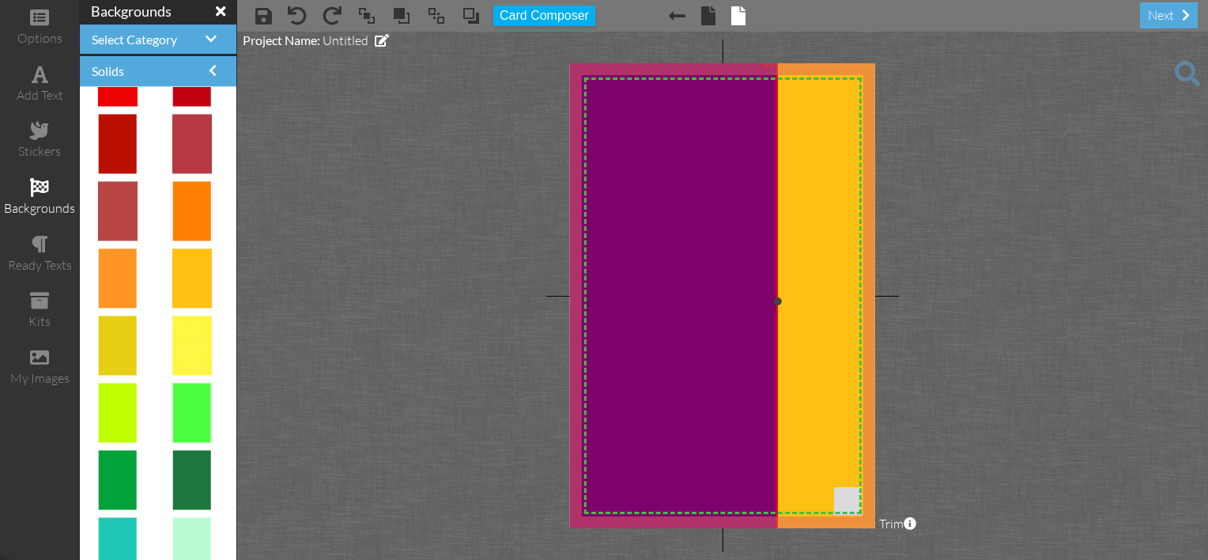
click at [664, 262] on img at bounding box center [619, 301] width 315 height 487
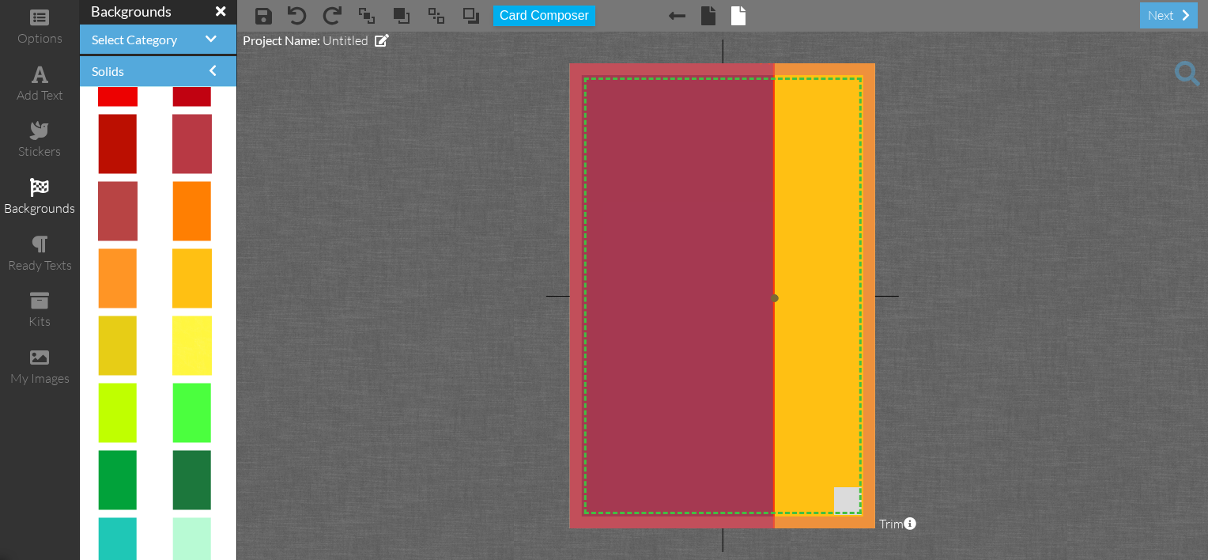
drag, startPoint x: 664, startPoint y: 262, endPoint x: 652, endPoint y: 253, distance: 14.7
click at [658, 256] on img at bounding box center [616, 298] width 315 height 487
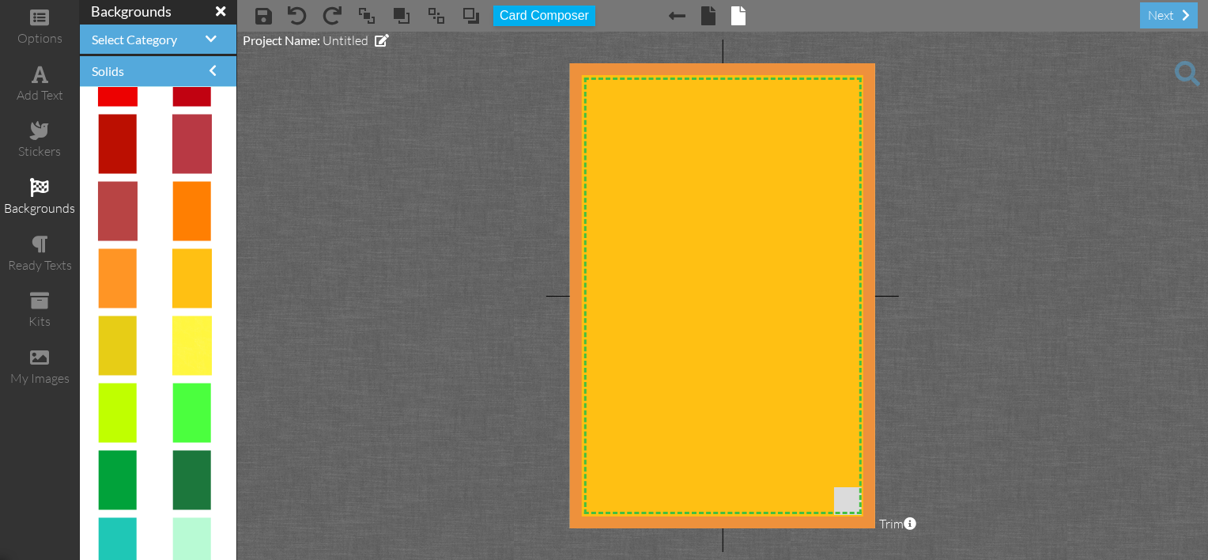
drag, startPoint x: 685, startPoint y: 275, endPoint x: 348, endPoint y: 211, distance: 342.8
click at [348, 211] on project-studio-wrapper "X X X X X X X X X X X X X X X X X X X X X X X X X X X X X X X X X X X X X X X X…" at bounding box center [722, 296] width 971 height 528
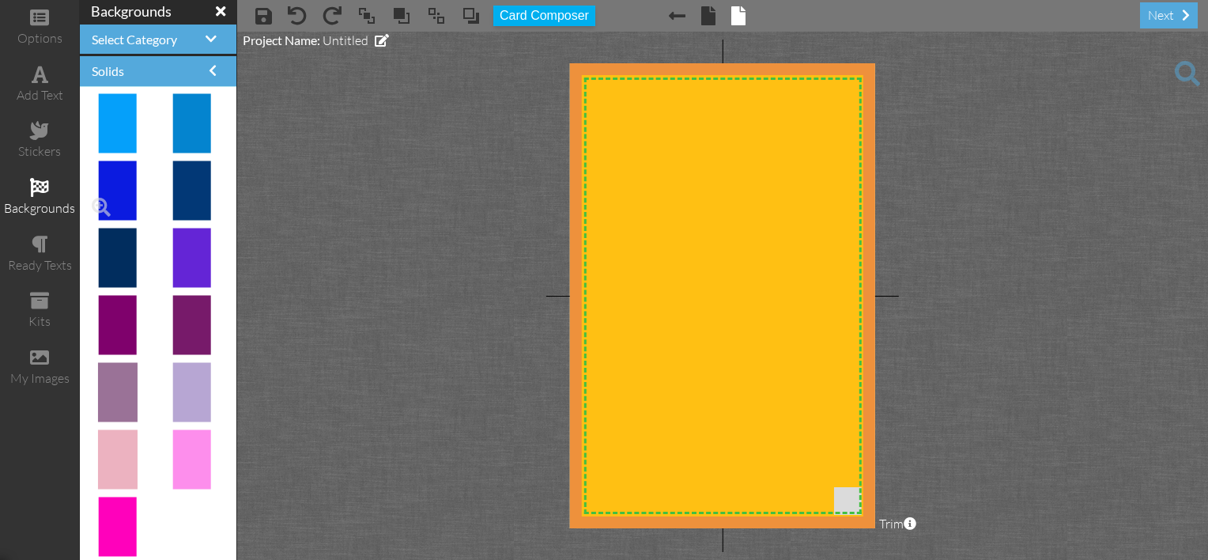
scroll to position [0, 0]
drag, startPoint x: 174, startPoint y: 326, endPoint x: 686, endPoint y: 294, distance: 513.3
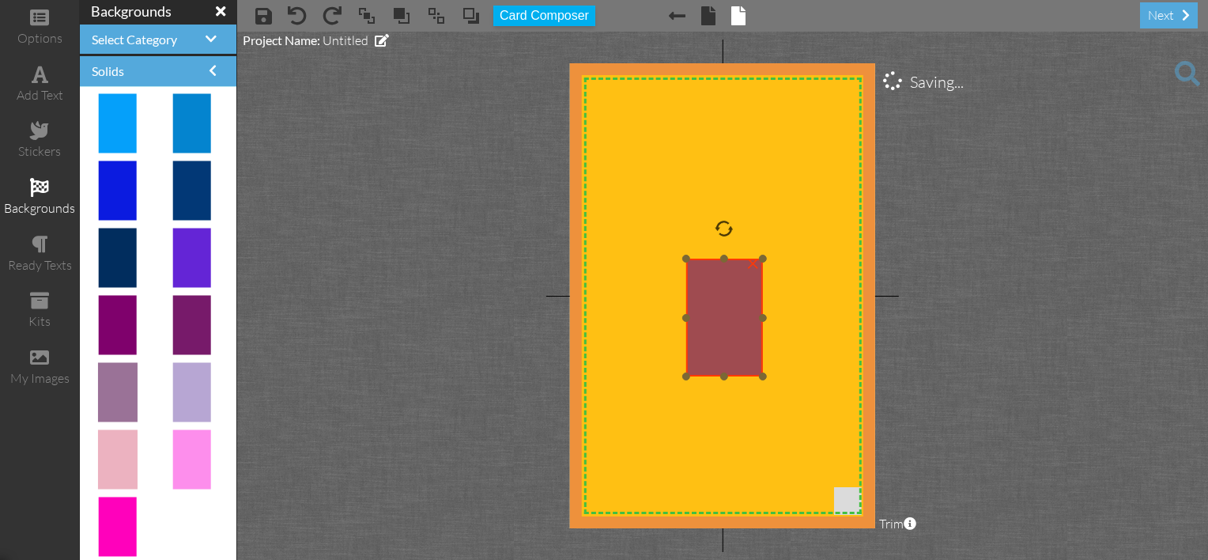
drag, startPoint x: 695, startPoint y: 294, endPoint x: 711, endPoint y: 291, distance: 16.9
click at [711, 291] on img at bounding box center [724, 317] width 77 height 118
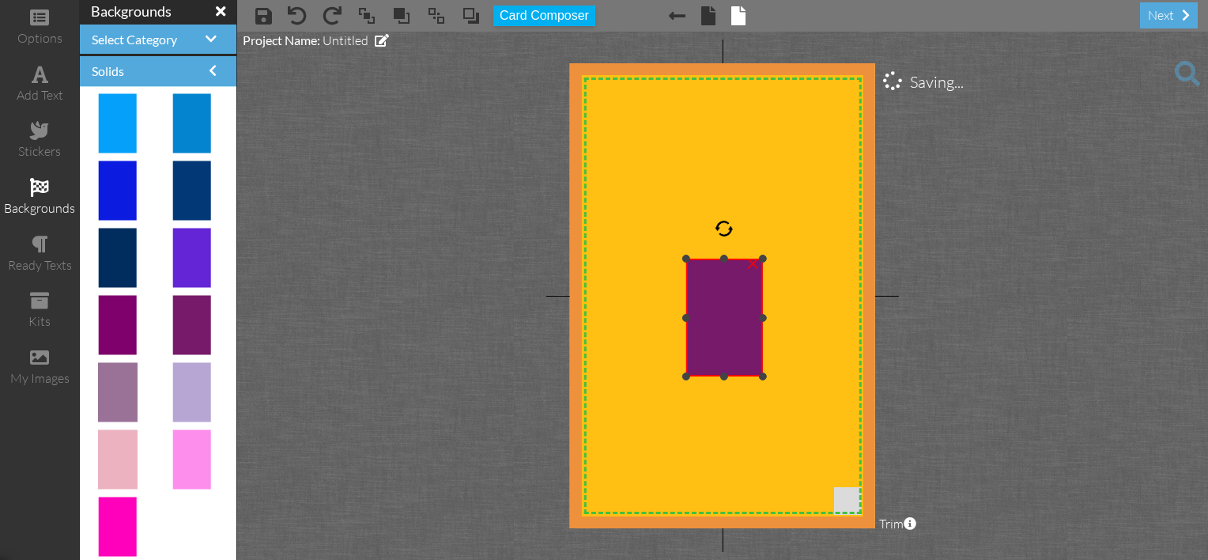
click at [689, 258] on img at bounding box center [724, 317] width 77 height 118
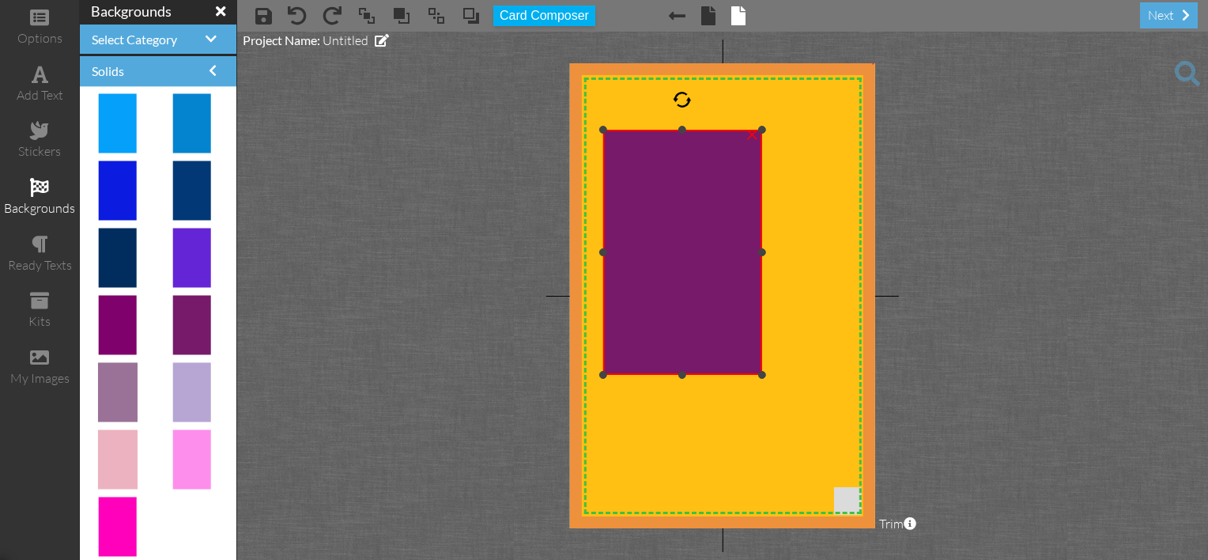
drag, startPoint x: 684, startPoint y: 258, endPoint x: 589, endPoint y: 130, distance: 158.7
click at [589, 130] on div "X X X X X X X X X X X X X X X X X X X X X X X X X X X X X X X X X X X X X X X X…" at bounding box center [722, 295] width 305 height 465
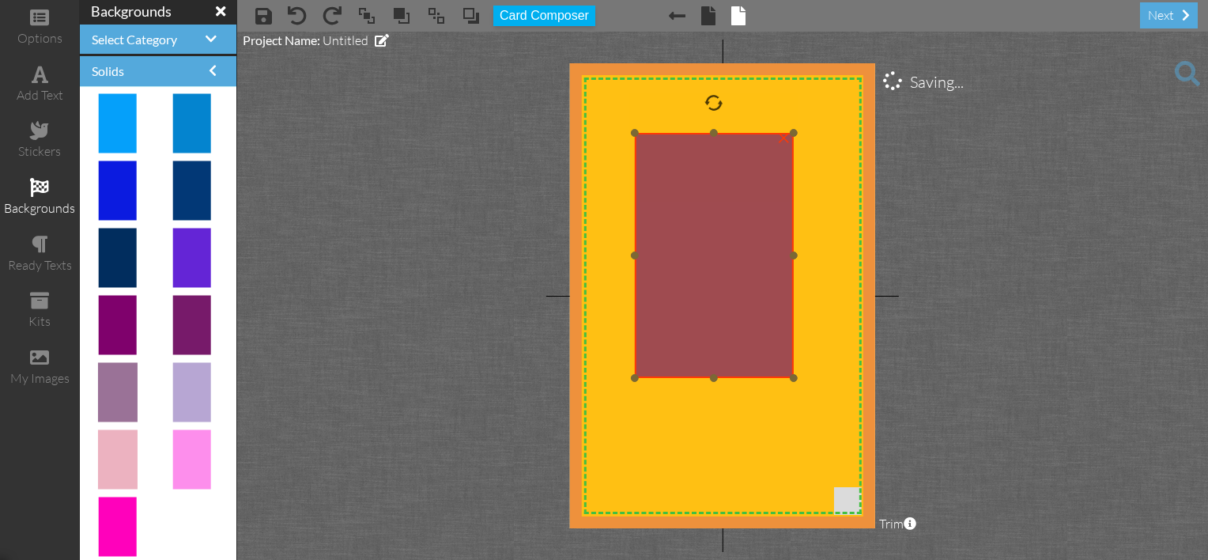
drag, startPoint x: 620, startPoint y: 297, endPoint x: 655, endPoint y: 300, distance: 34.9
click at [655, 300] on img at bounding box center [713, 255] width 159 height 245
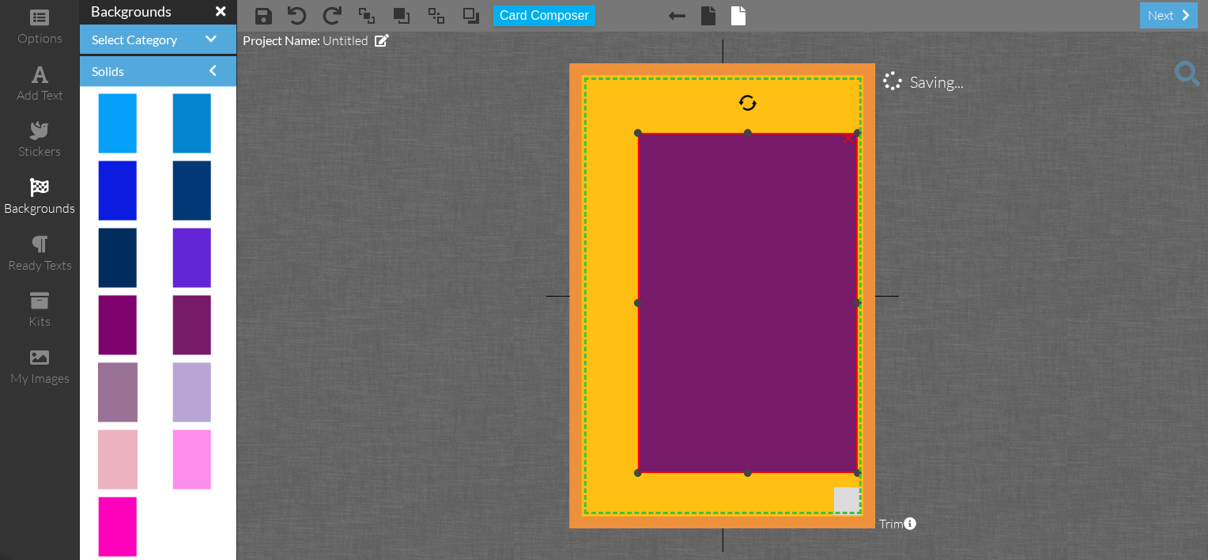
drag, startPoint x: 794, startPoint y: 373, endPoint x: 790, endPoint y: 468, distance: 94.9
click at [790, 468] on div "×" at bounding box center [747, 303] width 221 height 340
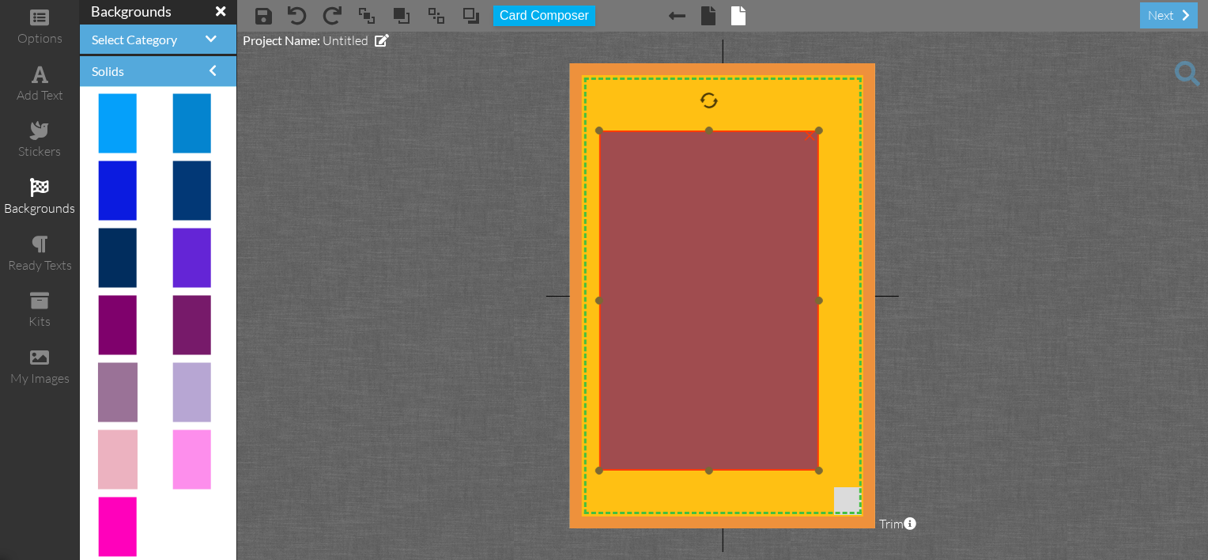
drag, startPoint x: 780, startPoint y: 396, endPoint x: 741, endPoint y: 394, distance: 38.8
click at [741, 394] on img at bounding box center [708, 300] width 221 height 340
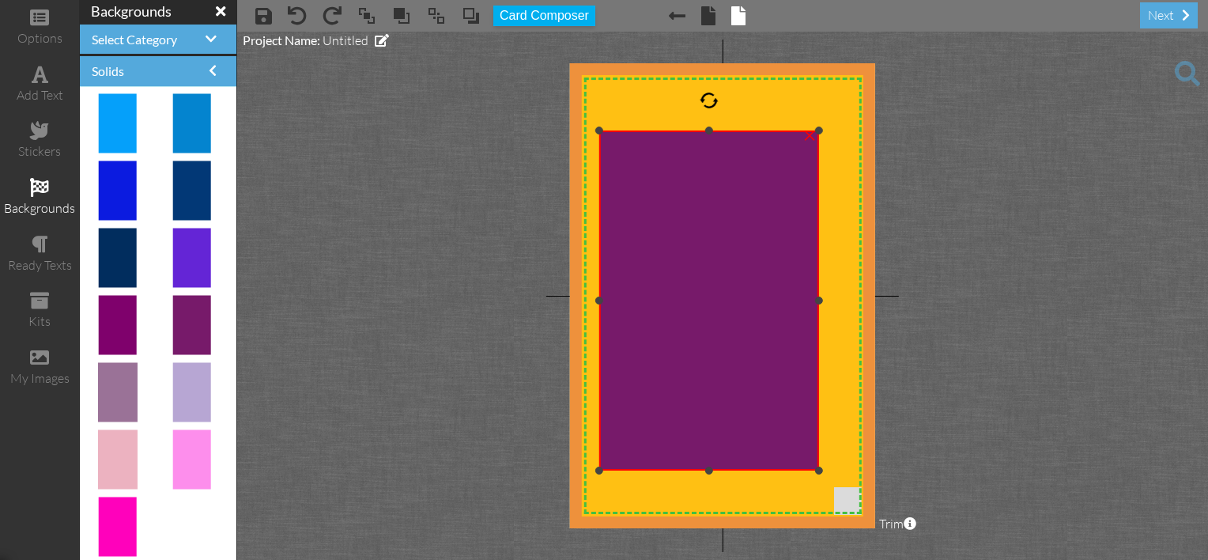
click at [752, 402] on img at bounding box center [708, 300] width 221 height 340
click at [752, 402] on img at bounding box center [708, 301] width 221 height 340
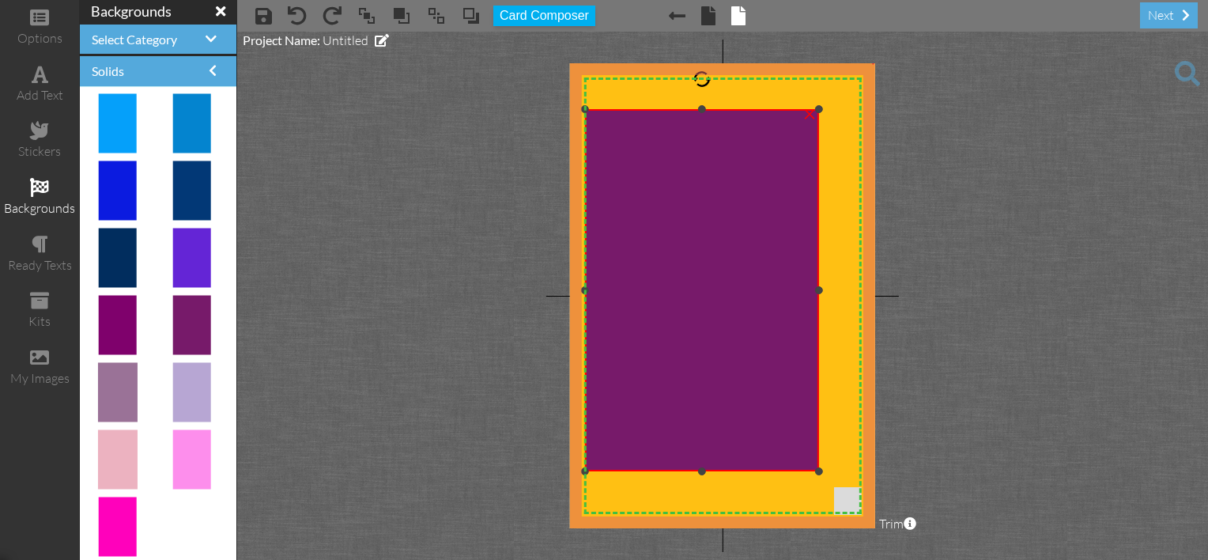
drag, startPoint x: 600, startPoint y: 132, endPoint x: 575, endPoint y: 110, distance: 33.0
click at [575, 110] on div "X X X X X X X X X X X X X X X X X X X X X X X X X X X X X X X X X X X X X X X X…" at bounding box center [722, 295] width 305 height 465
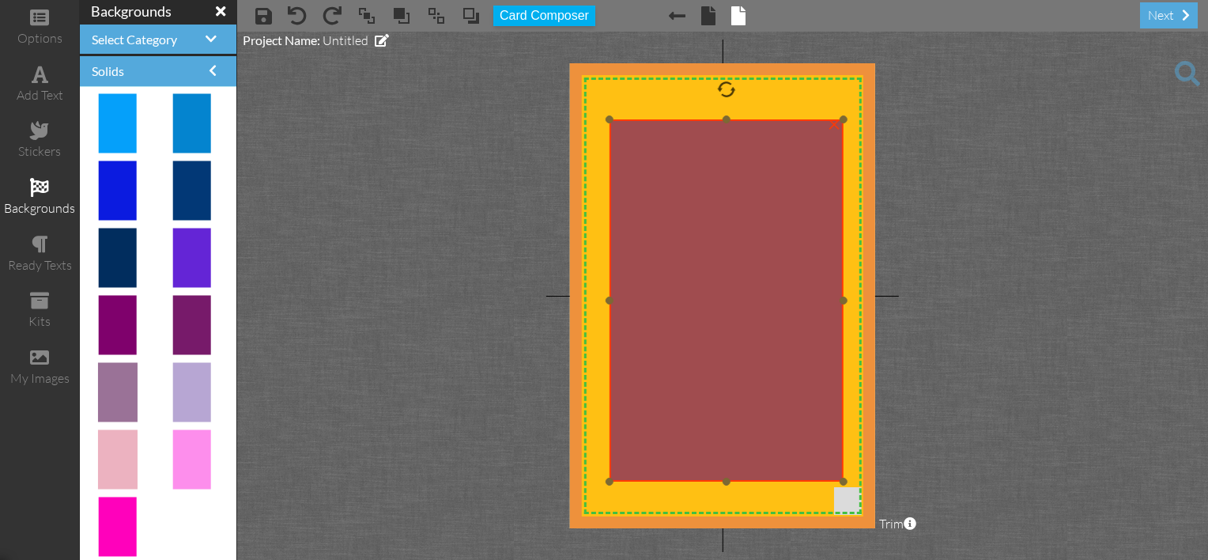
drag, startPoint x: 619, startPoint y: 272, endPoint x: 643, endPoint y: 282, distance: 26.6
click at [643, 282] on img at bounding box center [726, 300] width 235 height 362
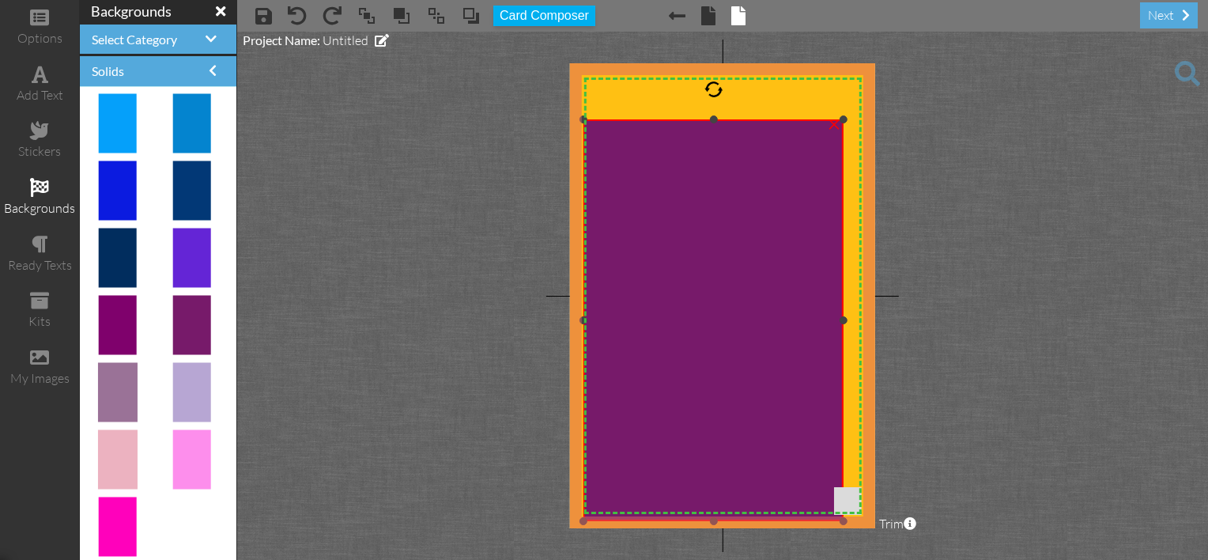
drag, startPoint x: 612, startPoint y: 478, endPoint x: 534, endPoint y: 518, distance: 87.0
click at [534, 518] on project-studio-wrapper "X X X X X X X X X X X X X X X X X X X X X X X X X X X X X X X X X X X X X X X X…" at bounding box center [722, 296] width 971 height 528
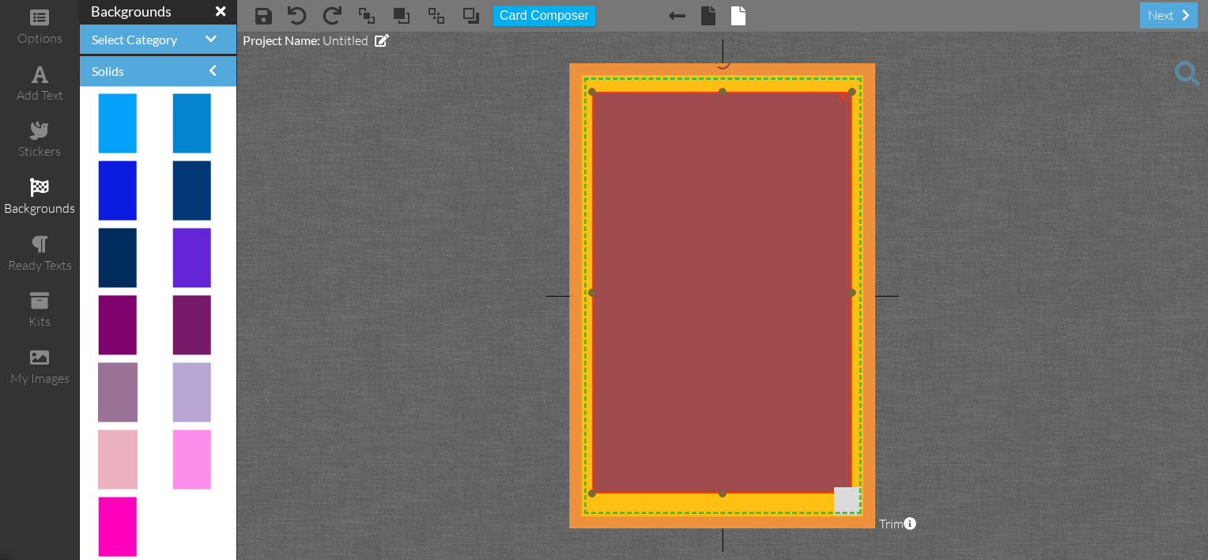
drag, startPoint x: 803, startPoint y: 326, endPoint x: 812, endPoint y: 298, distance: 29.0
click at [812, 298] on img at bounding box center [722, 293] width 260 height 402
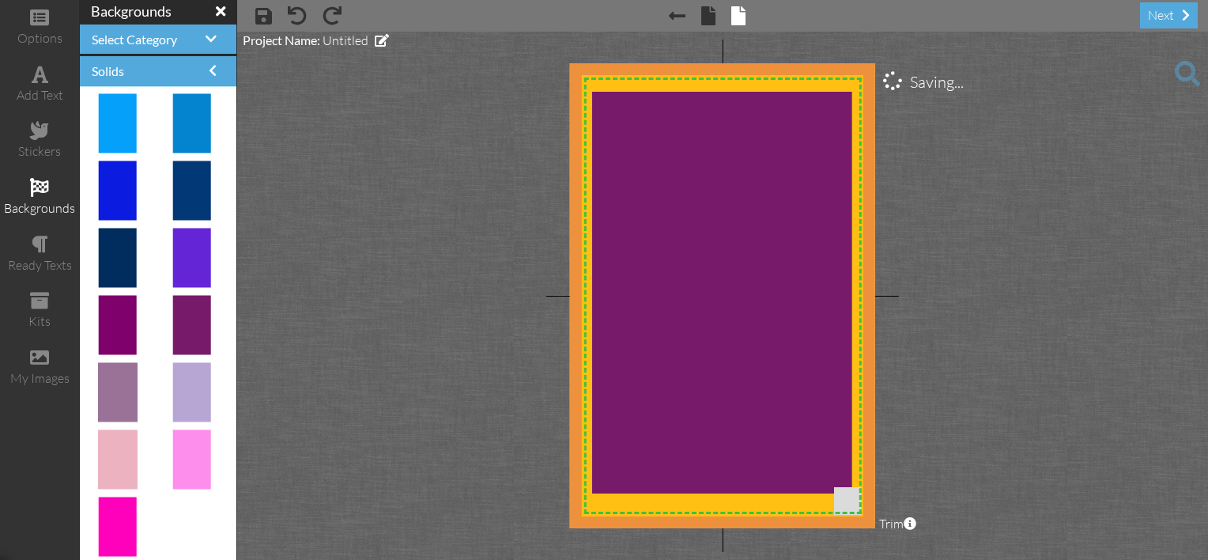
click at [1093, 345] on project-studio-wrapper "X X X X X X X X X X X X X X X X X X X X X X X X X X X X X X X X X X X X X X X X…" at bounding box center [722, 296] width 971 height 528
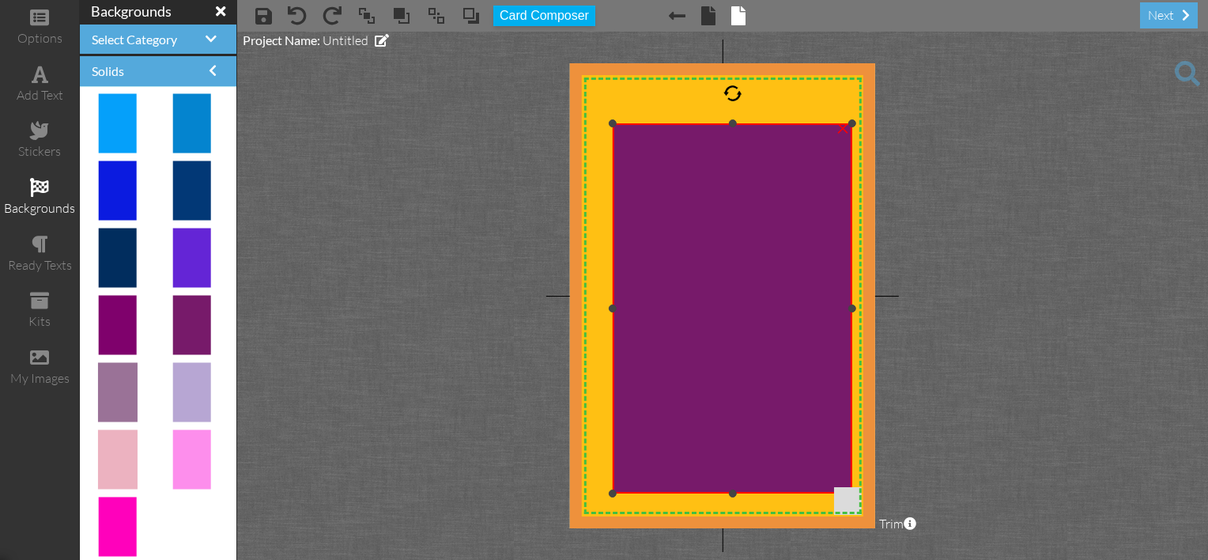
drag, startPoint x: 589, startPoint y: 91, endPoint x: 618, endPoint y: 123, distance: 43.1
click at [618, 123] on div "×" at bounding box center [733, 308] width 240 height 370
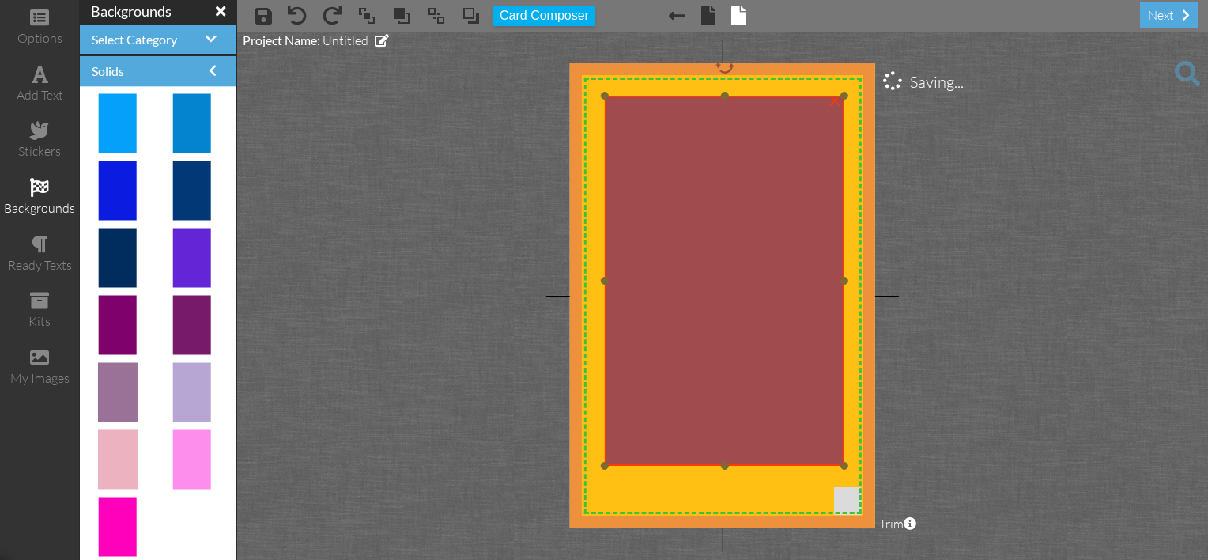
drag, startPoint x: 694, startPoint y: 179, endPoint x: 686, endPoint y: 152, distance: 28.8
click at [686, 152] on img at bounding box center [725, 281] width 240 height 370
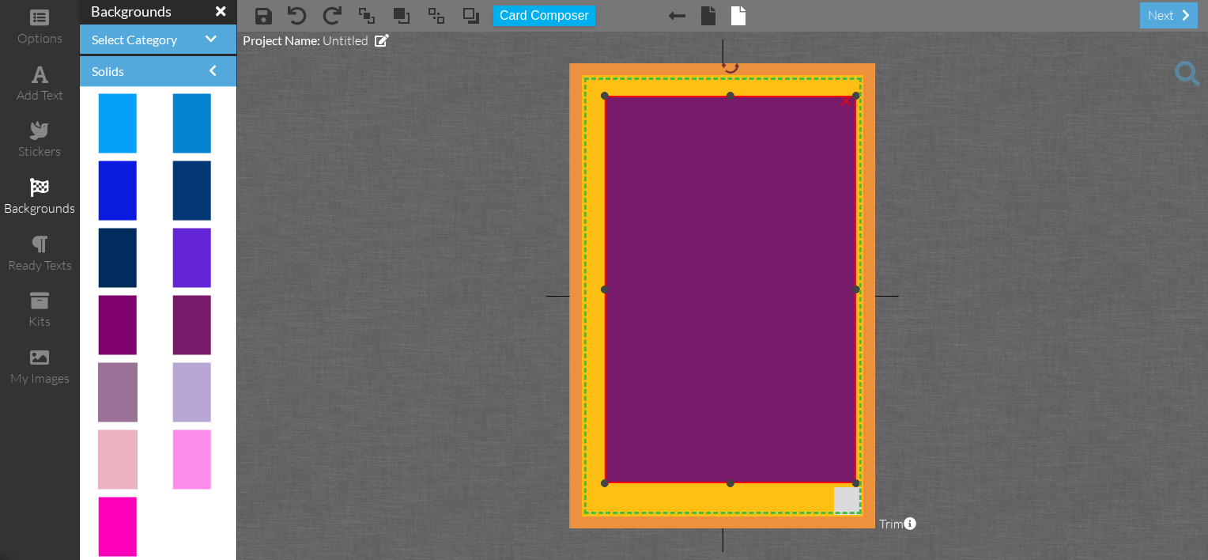
drag, startPoint x: 843, startPoint y: 462, endPoint x: 849, endPoint y: 479, distance: 18.5
click at [849, 479] on div "×" at bounding box center [730, 289] width 251 height 387
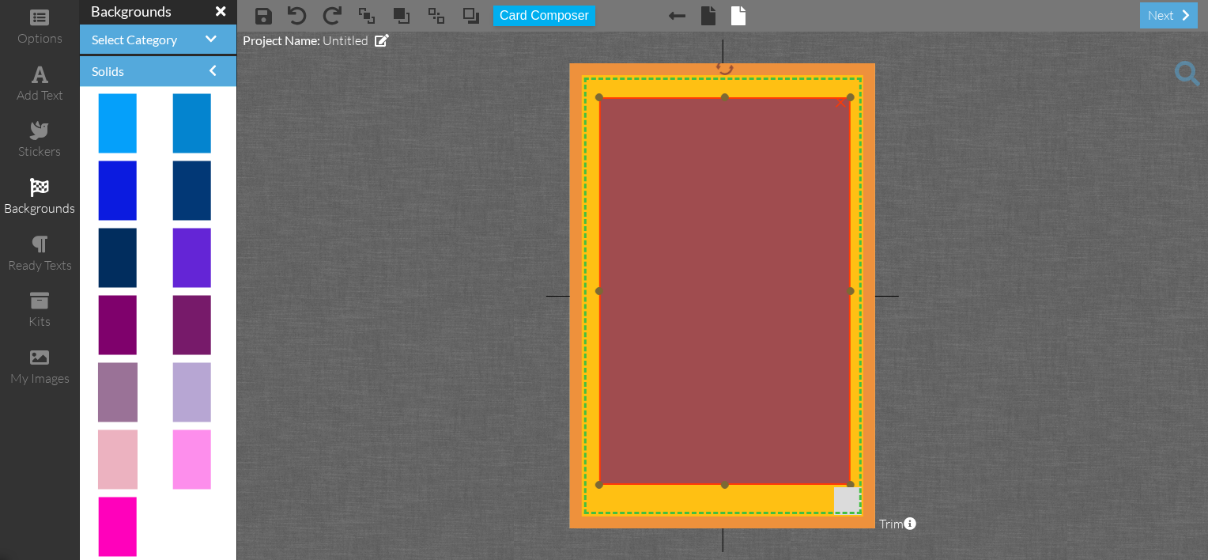
click at [791, 364] on img at bounding box center [724, 290] width 251 height 387
click at [794, 364] on img at bounding box center [727, 290] width 251 height 387
click at [790, 365] on img at bounding box center [723, 291] width 251 height 387
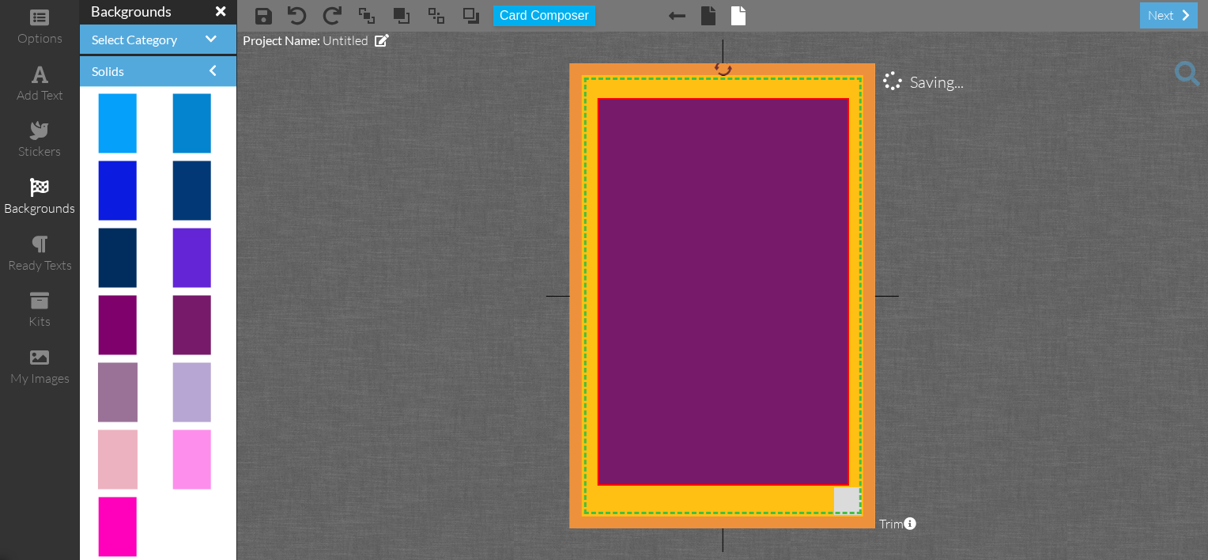
click at [1130, 261] on project-studio-wrapper "X X X X X X X X X X X X X X X X X X X X X X X X X X X X X X X X X X X X X X X X…" at bounding box center [722, 296] width 971 height 528
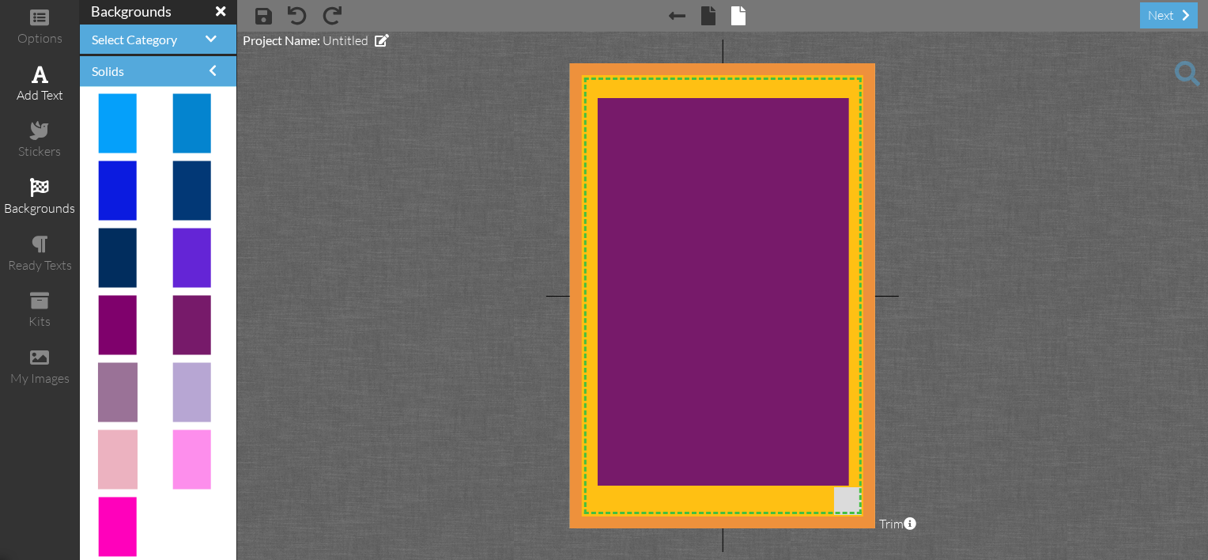
click at [43, 88] on div "add text" at bounding box center [39, 95] width 79 height 18
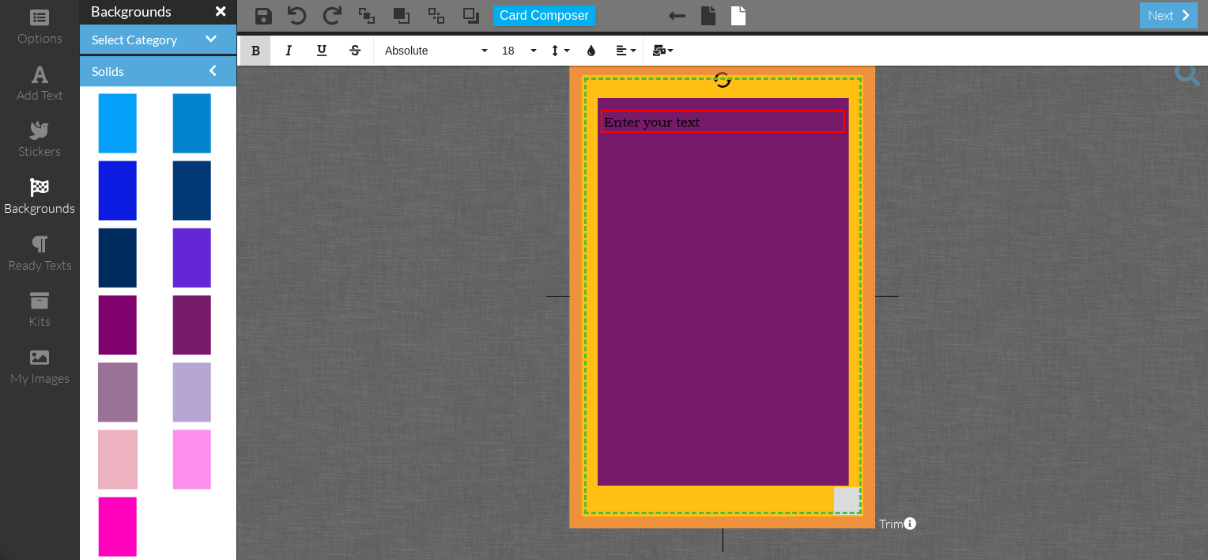
click at [256, 52] on icon "button" at bounding box center [255, 50] width 11 height 11
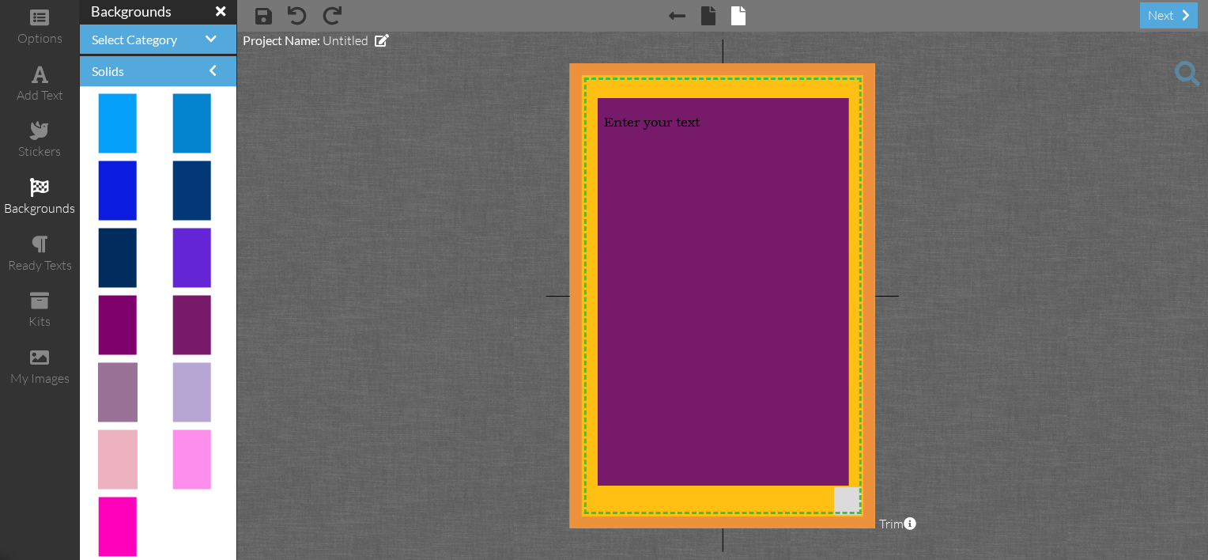
click at [367, 171] on project-studio-wrapper "X X X X X X X X X X X X X X X X X X X X X X X X X X X X X X X X X X X X X X X X…" at bounding box center [722, 296] width 971 height 528
drag, startPoint x: 368, startPoint y: 171, endPoint x: 365, endPoint y: 81, distance: 89.4
click at [368, 84] on project-studio-wrapper "X X X X X X X X X X X X X X X X X X X X X X X X X X X X X X X X X X X X X X X X…" at bounding box center [722, 296] width 971 height 528
click at [318, 41] on span "Project Name:" at bounding box center [281, 39] width 77 height 15
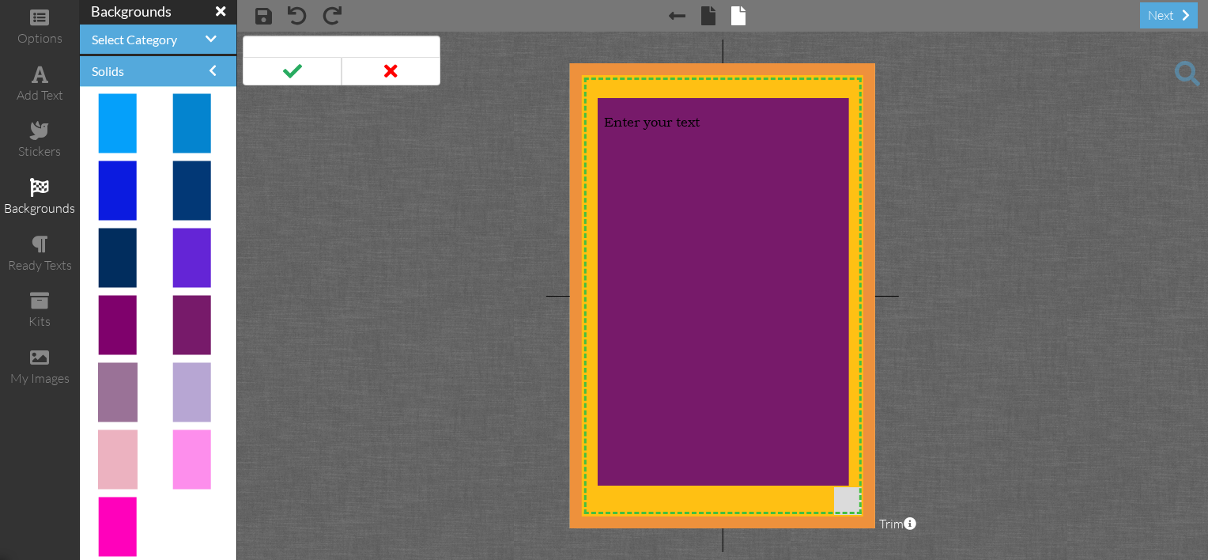
click at [317, 45] on input at bounding box center [342, 49] width 198 height 27
drag, startPoint x: 323, startPoint y: 47, endPoint x: 324, endPoint y: 57, distance: 9.6
click at [323, 47] on input at bounding box center [342, 49] width 198 height 27
drag, startPoint x: 324, startPoint y: 57, endPoint x: 322, endPoint y: 98, distance: 41.2
click at [322, 98] on project-studio-wrapper "X X X X X X X X X X X X X X X X X X X X X X X X X X X X X X X X X X X X X X X X…" at bounding box center [722, 296] width 971 height 528
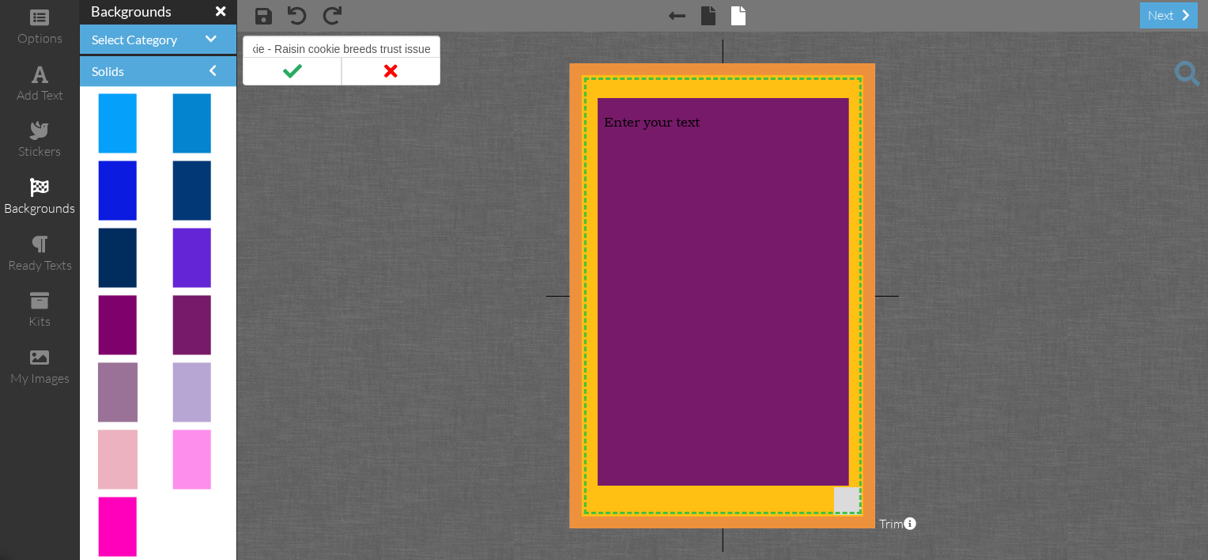
scroll to position [0, 28]
type input "Cookie - Raisin cookie breeds trust issues"
click at [286, 74] on span at bounding box center [292, 71] width 99 height 28
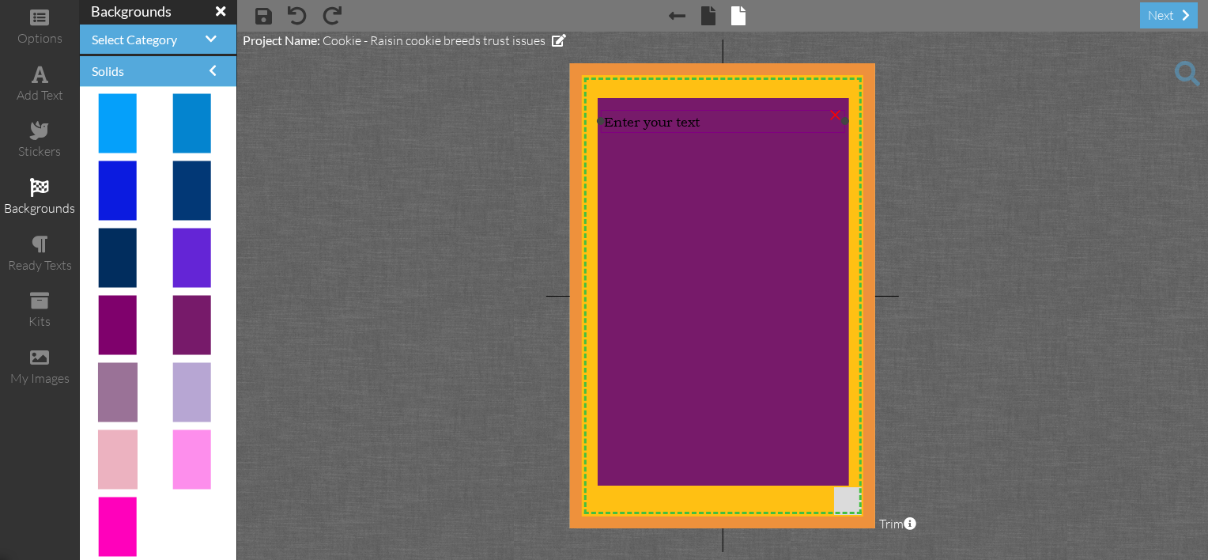
click at [652, 130] on div "Enter your text" at bounding box center [722, 122] width 244 height 24
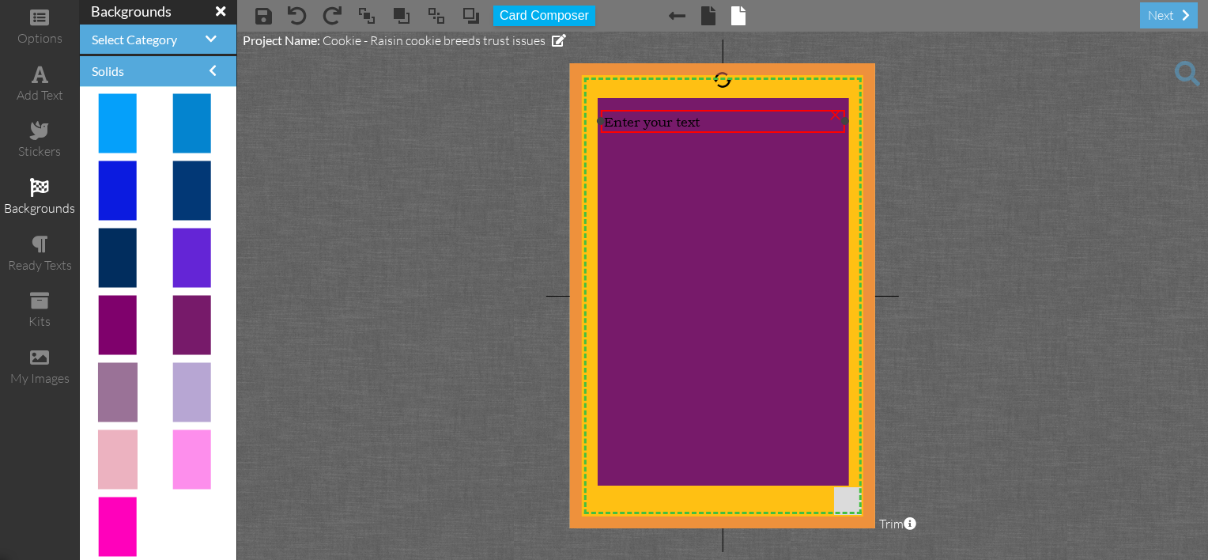
click at [705, 120] on div "Enter your text" at bounding box center [722, 121] width 237 height 17
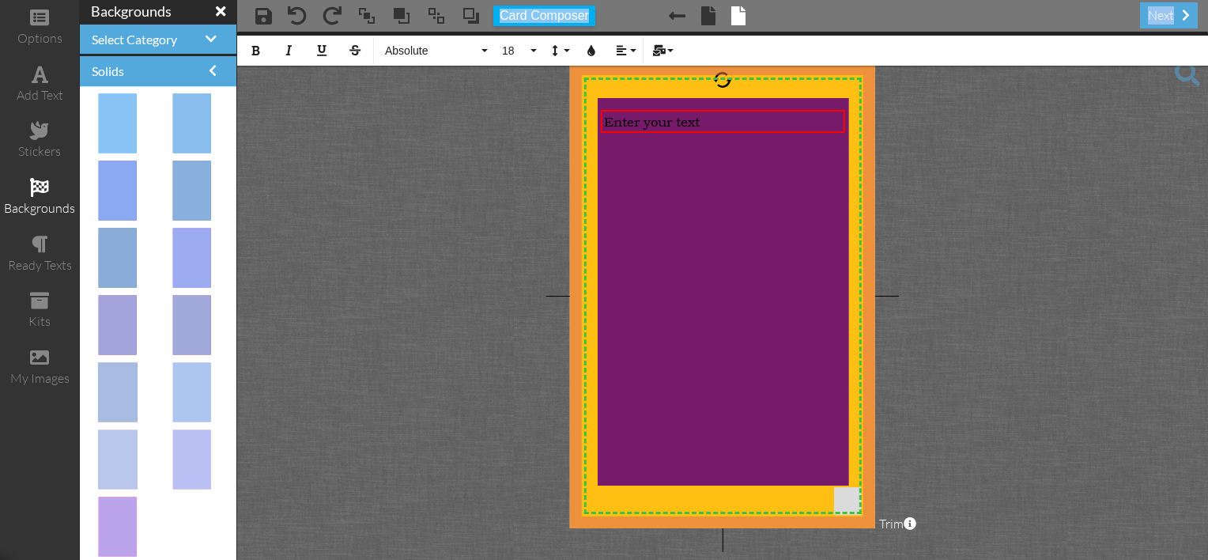
drag, startPoint x: 224, startPoint y: 69, endPoint x: 277, endPoint y: 68, distance: 53.0
click at [277, 69] on div "options add text stickers backgrounds ready texts kits my images backgrounds Se…" at bounding box center [604, 280] width 1208 height 560
drag, startPoint x: 277, startPoint y: 68, endPoint x: 256, endPoint y: 46, distance: 30.2
click at [256, 46] on icon "button" at bounding box center [255, 50] width 11 height 11
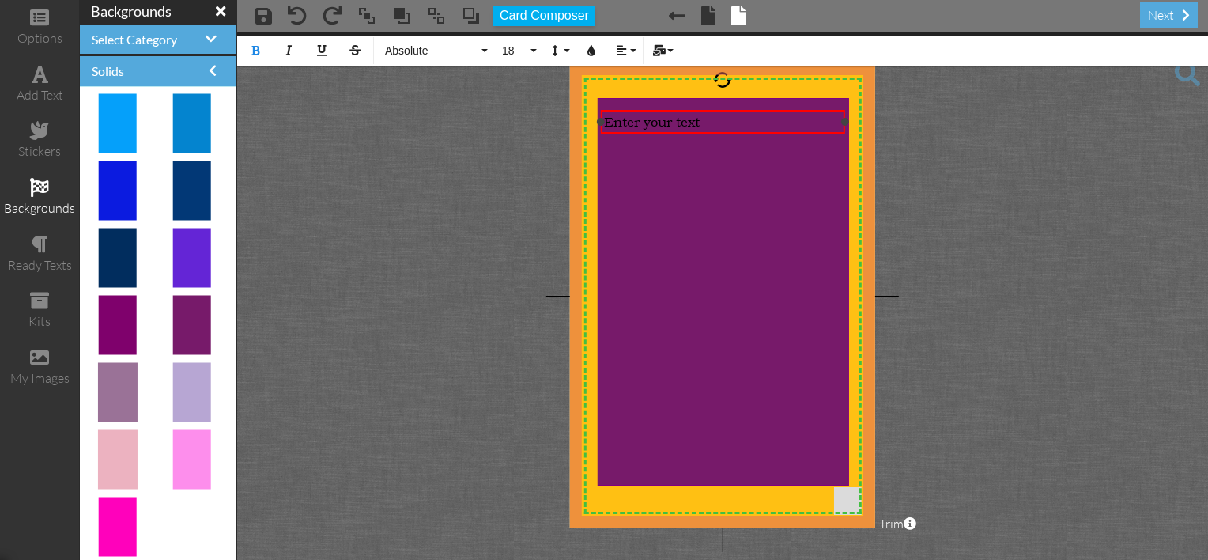
drag, startPoint x: 715, startPoint y: 115, endPoint x: 715, endPoint y: 104, distance: 10.3
click at [715, 104] on div "X X X X X X X X X X X X X X X X X X X X X X X X X X X X X X X X X X X X X X X X…" at bounding box center [722, 295] width 305 height 465
click at [716, 118] on div "​ Enter your text" at bounding box center [722, 121] width 237 height 17
click at [253, 51] on icon "button" at bounding box center [255, 50] width 11 height 11
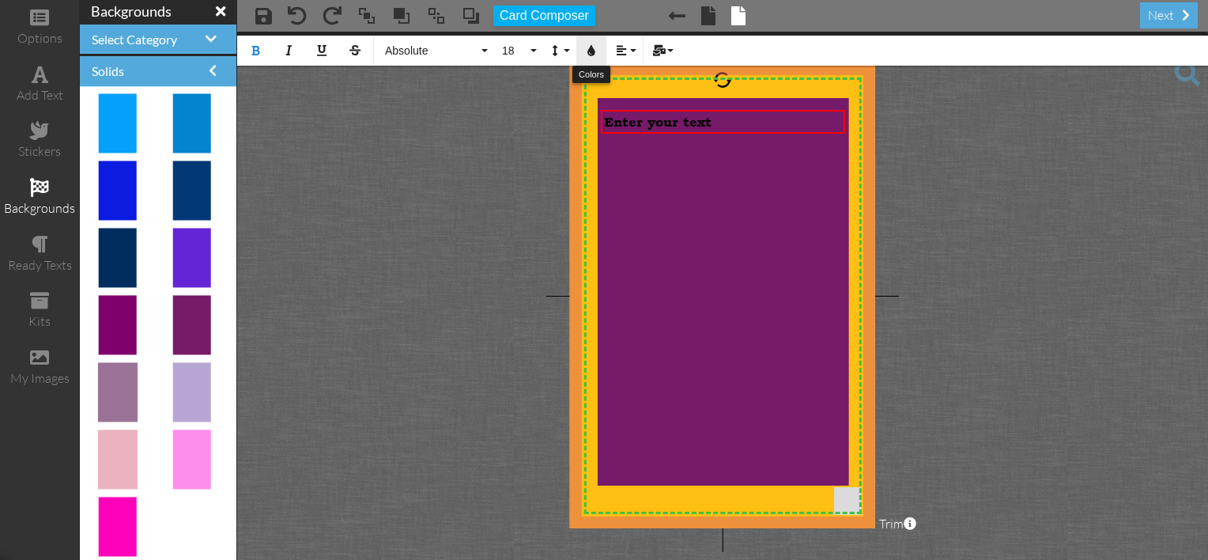
click at [588, 53] on icon "button" at bounding box center [591, 50] width 11 height 11
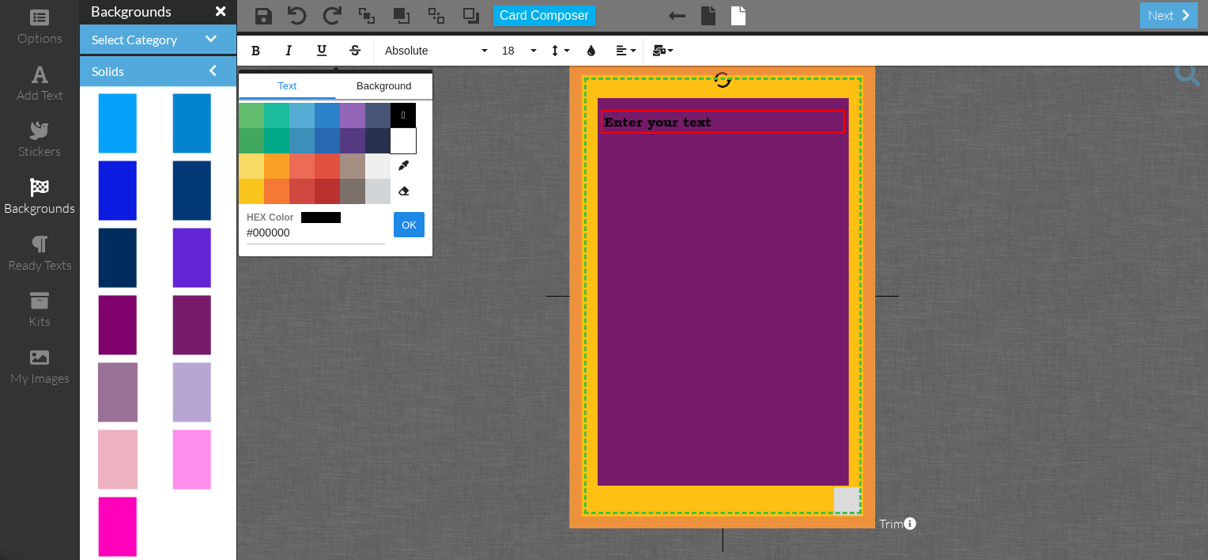
click at [397, 140] on span "Color #FFFFFF" at bounding box center [403, 140] width 25 height 25
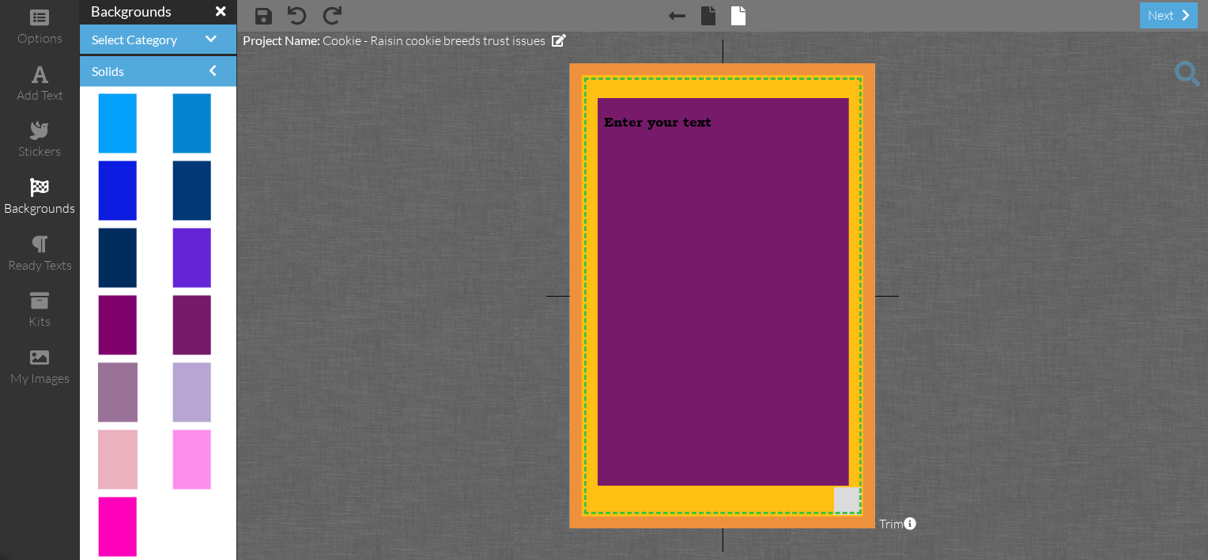
click at [905, 121] on project-studio-wrapper "X X X X X X X X X X X X X X X X X X X X X X X X X X X X X X X X X X X X X X X X…" at bounding box center [722, 296] width 971 height 528
click at [734, 126] on div "Enter your text" at bounding box center [722, 121] width 237 height 17
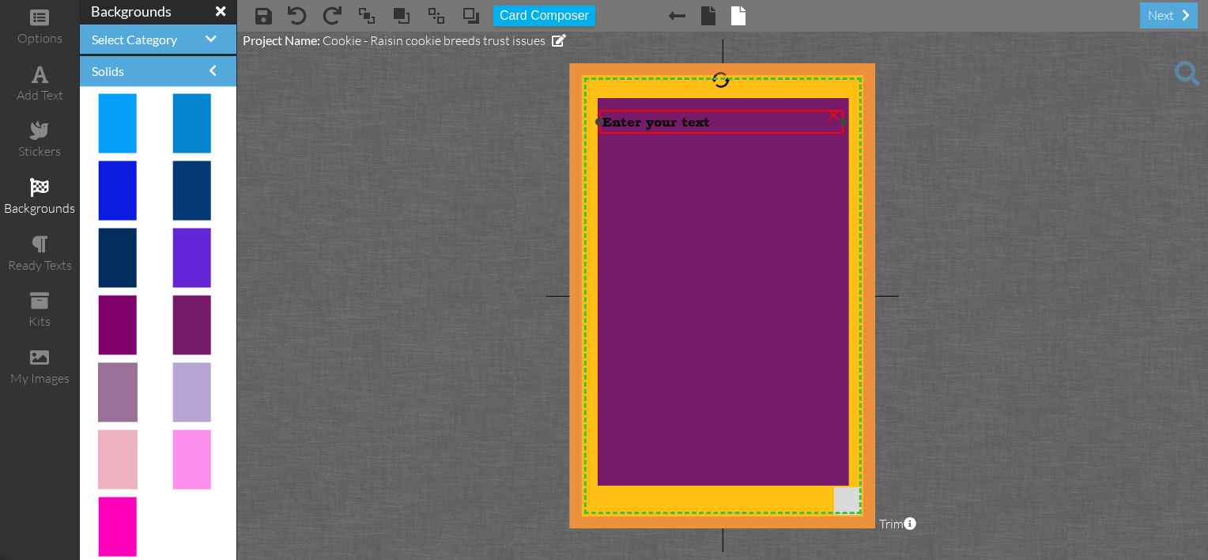
click at [726, 123] on div "Enter your text" at bounding box center [720, 121] width 237 height 17
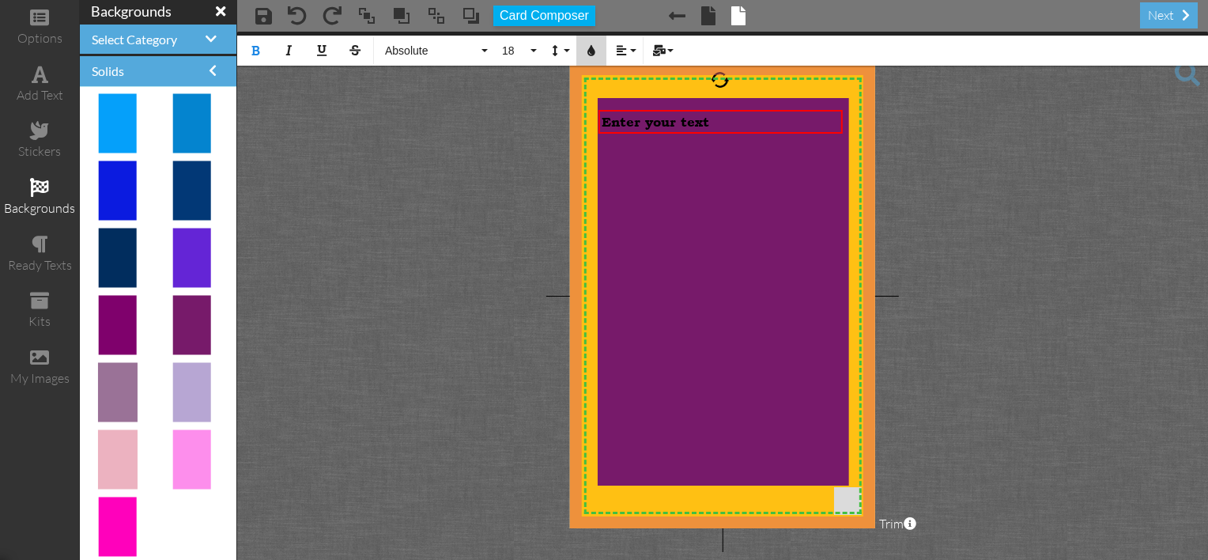
click at [591, 54] on icon "button" at bounding box center [591, 50] width 11 height 11
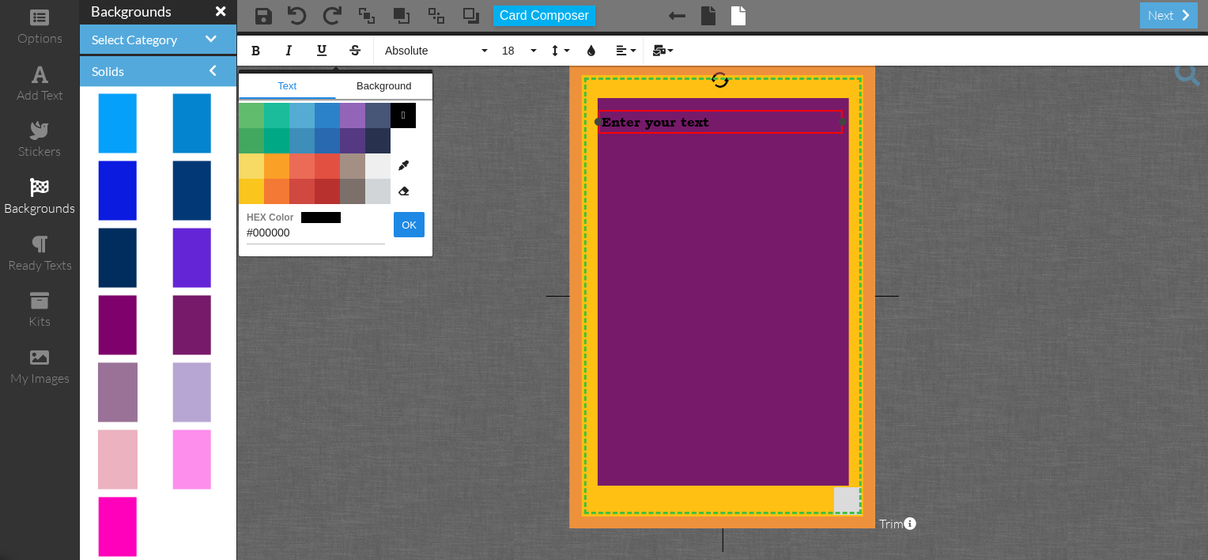
click at [737, 128] on div "Enter your text" at bounding box center [720, 121] width 237 height 17
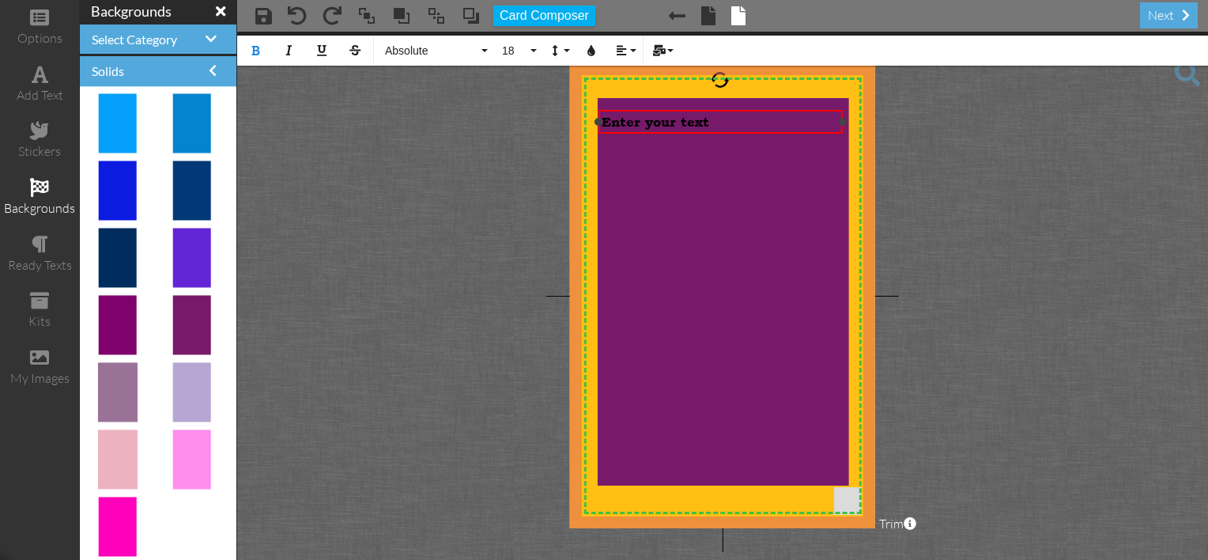
click at [737, 128] on div "Enter your text" at bounding box center [720, 121] width 237 height 17
click at [590, 53] on icon "button" at bounding box center [591, 50] width 11 height 11
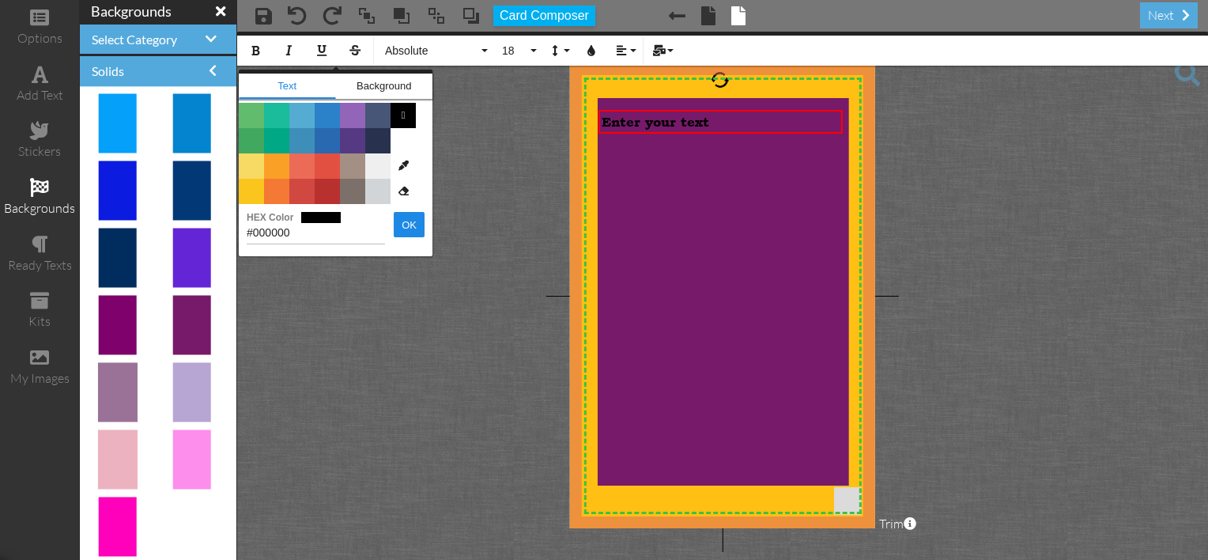
click at [372, 164] on span "Color #EFEFEF" at bounding box center [377, 165] width 25 height 25
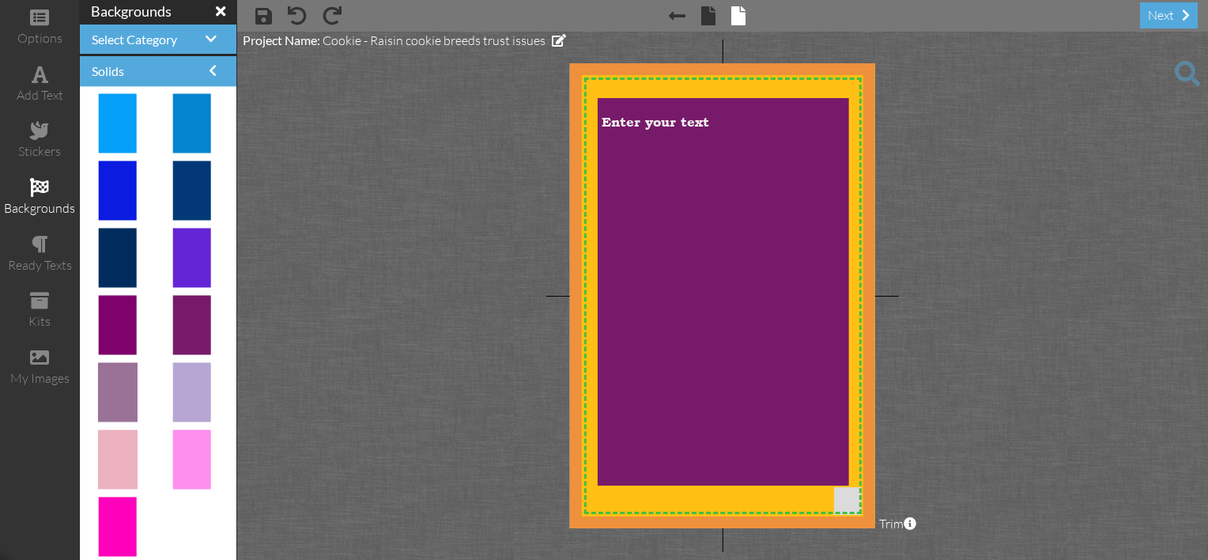
click at [912, 110] on project-studio-wrapper "X X X X X X X X X X X X X X X X X X X X X X X X X X X X X X X X X X X X X X X X…" at bounding box center [722, 296] width 971 height 528
click at [715, 126] on div "Enter your text" at bounding box center [720, 121] width 237 height 17
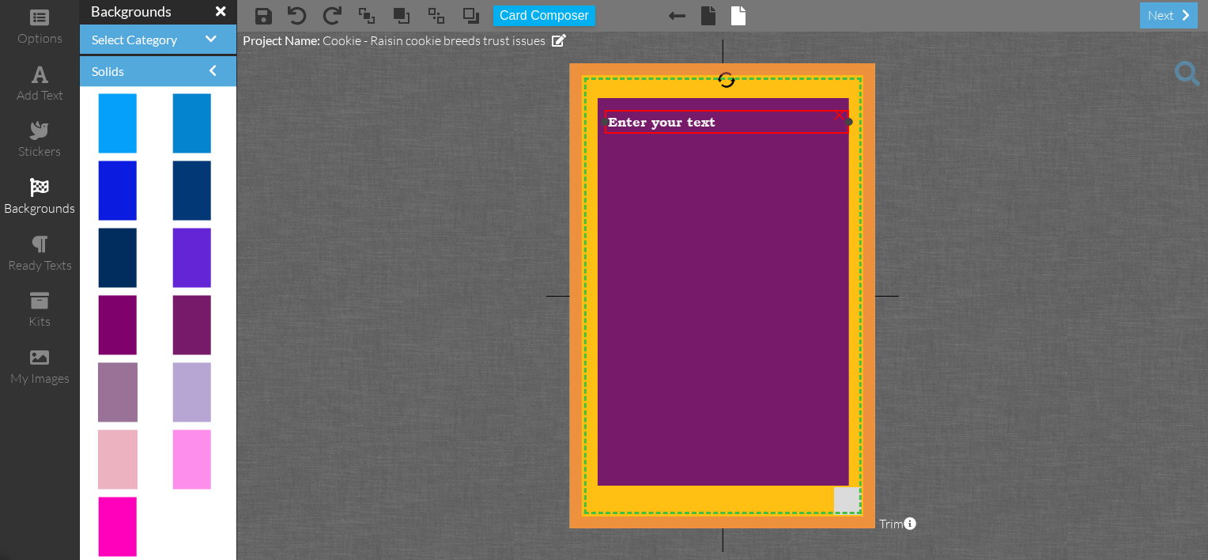
click at [714, 120] on span "Enter your text" at bounding box center [662, 122] width 108 height 16
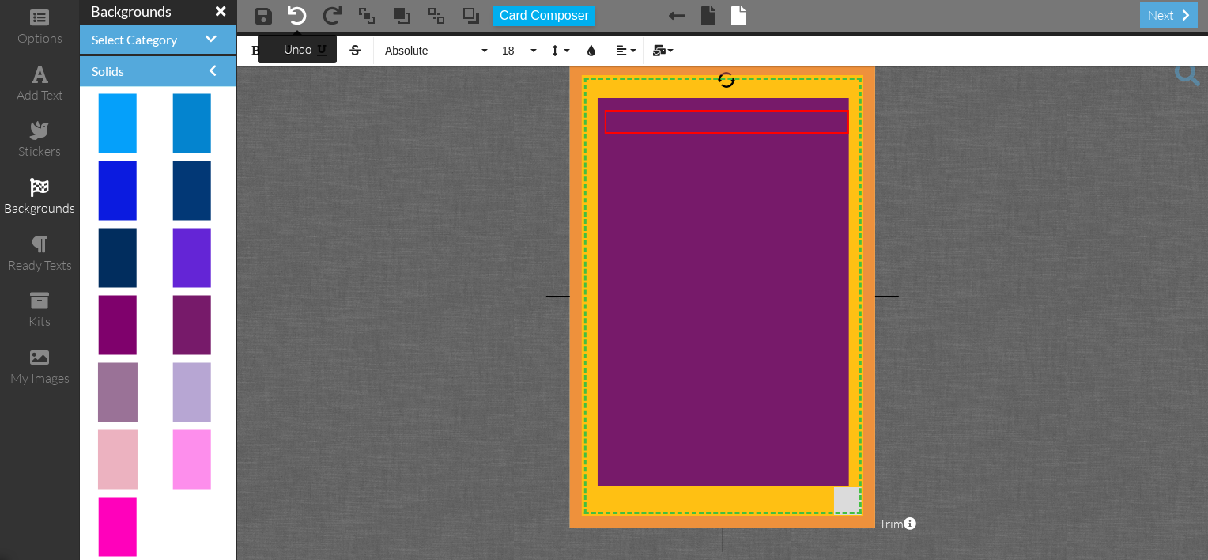
click at [299, 21] on span at bounding box center [297, 15] width 19 height 19
click at [326, 19] on span at bounding box center [332, 15] width 19 height 19
click at [591, 49] on icon "button" at bounding box center [591, 50] width 11 height 11
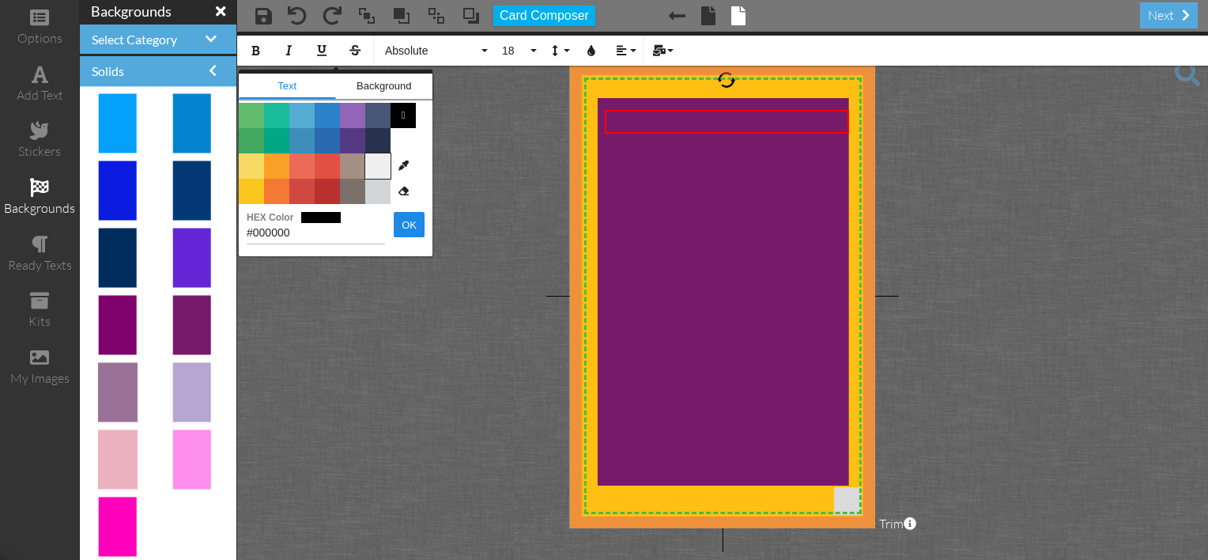
click at [384, 160] on span "Color #EFEFEF" at bounding box center [377, 165] width 25 height 25
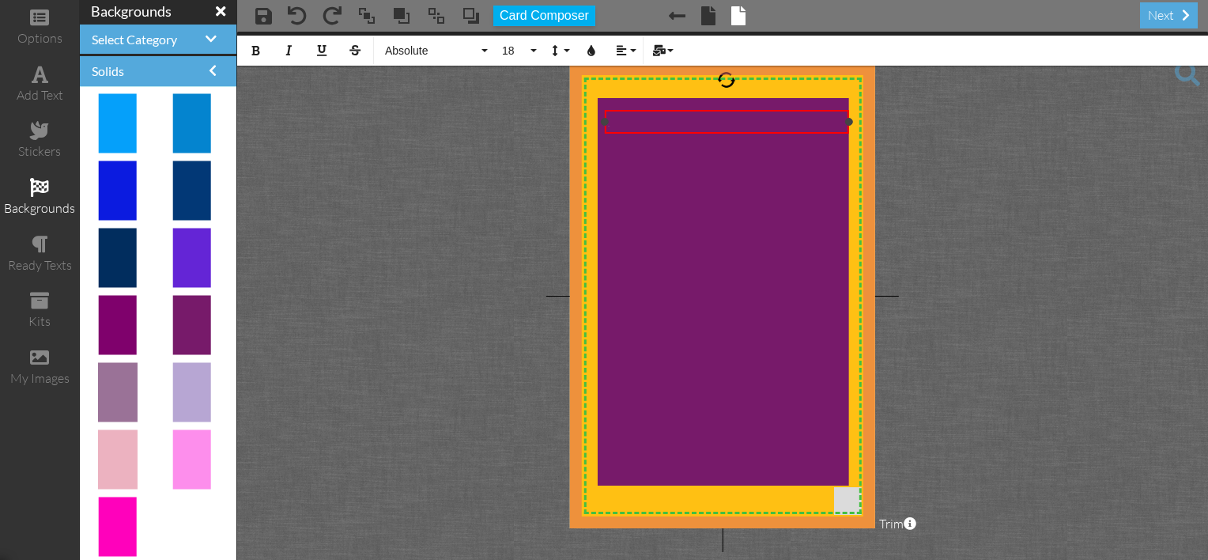
click at [613, 123] on div "xx ​" at bounding box center [726, 121] width 237 height 17
click at [613, 119] on div "xx ​" at bounding box center [726, 121] width 237 height 17
click at [613, 115] on div "xx ​" at bounding box center [726, 121] width 237 height 17
click at [608, 126] on div "xx ​" at bounding box center [726, 121] width 237 height 17
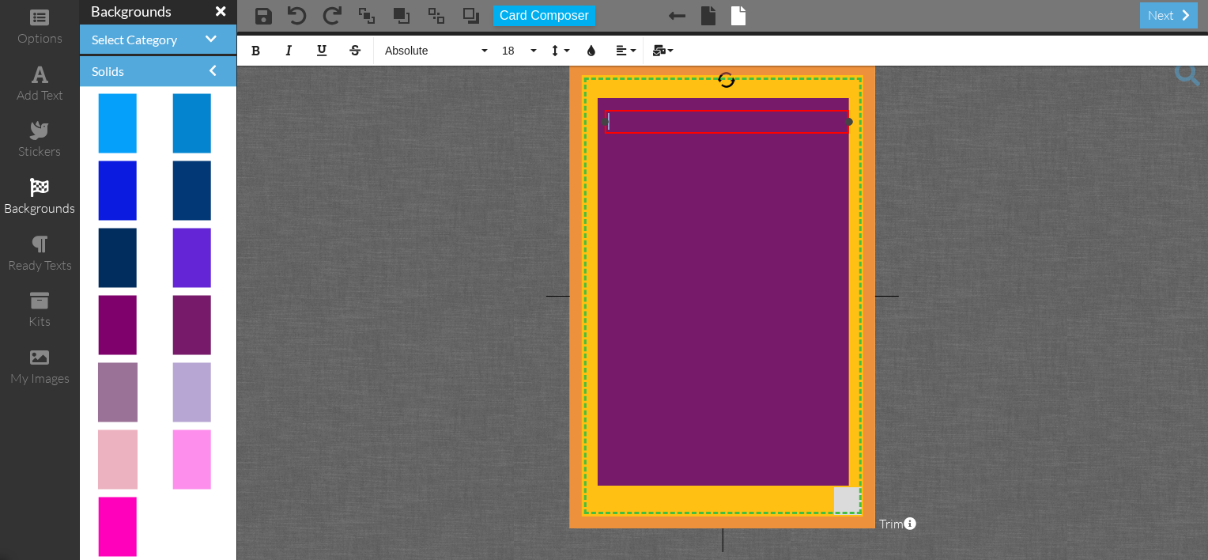
click at [608, 128] on div "xx ​" at bounding box center [726, 121] width 237 height 17
click at [593, 43] on button "Colors" at bounding box center [591, 51] width 30 height 30
type input "#EFEFEF"
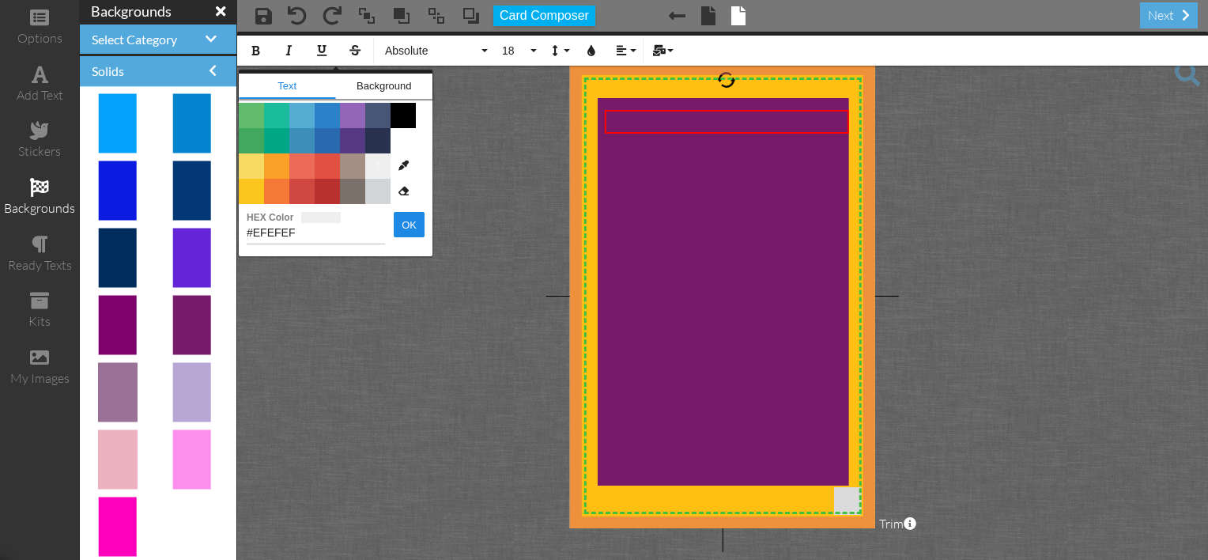
click at [376, 164] on span "" at bounding box center [377, 165] width 25 height 25
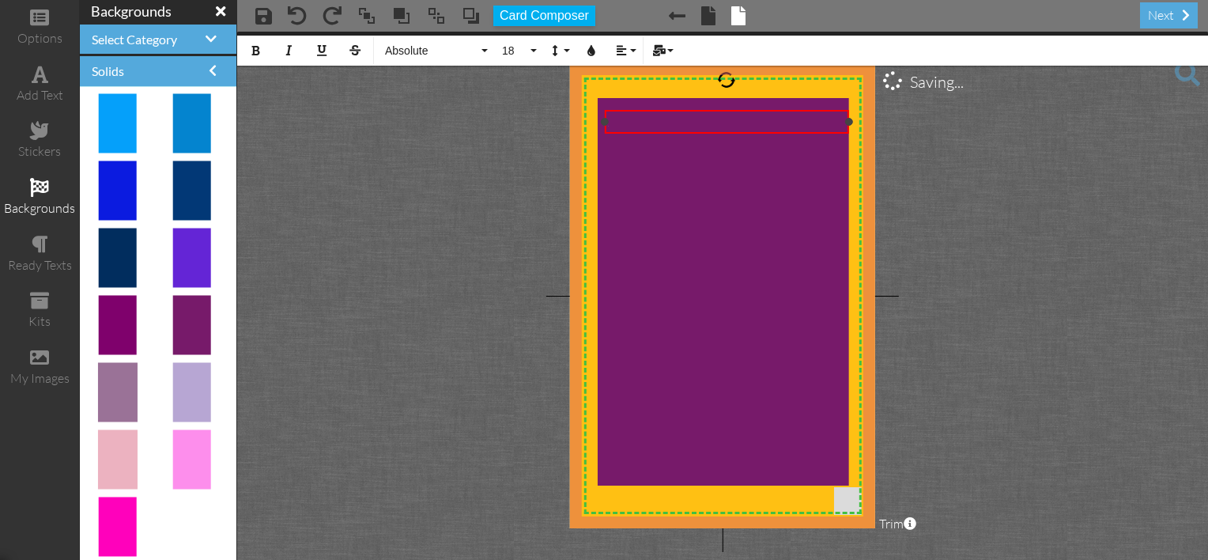
click at [656, 123] on div "z​ ​" at bounding box center [726, 121] width 237 height 17
click at [838, 104] on div "×" at bounding box center [838, 101] width 25 height 25
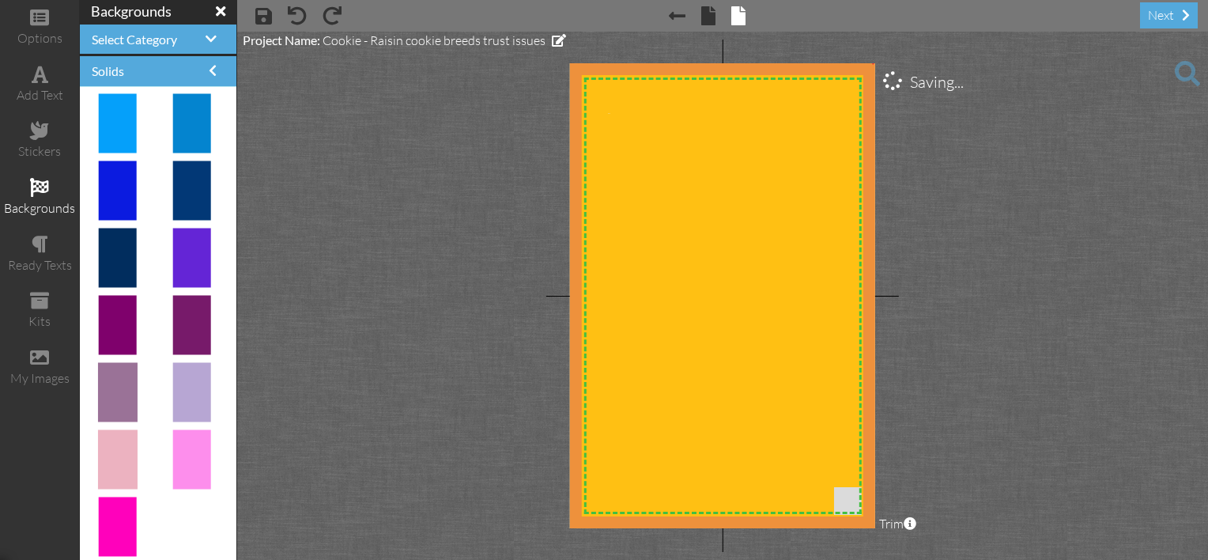
click at [591, 386] on img at bounding box center [702, 331] width 369 height 553
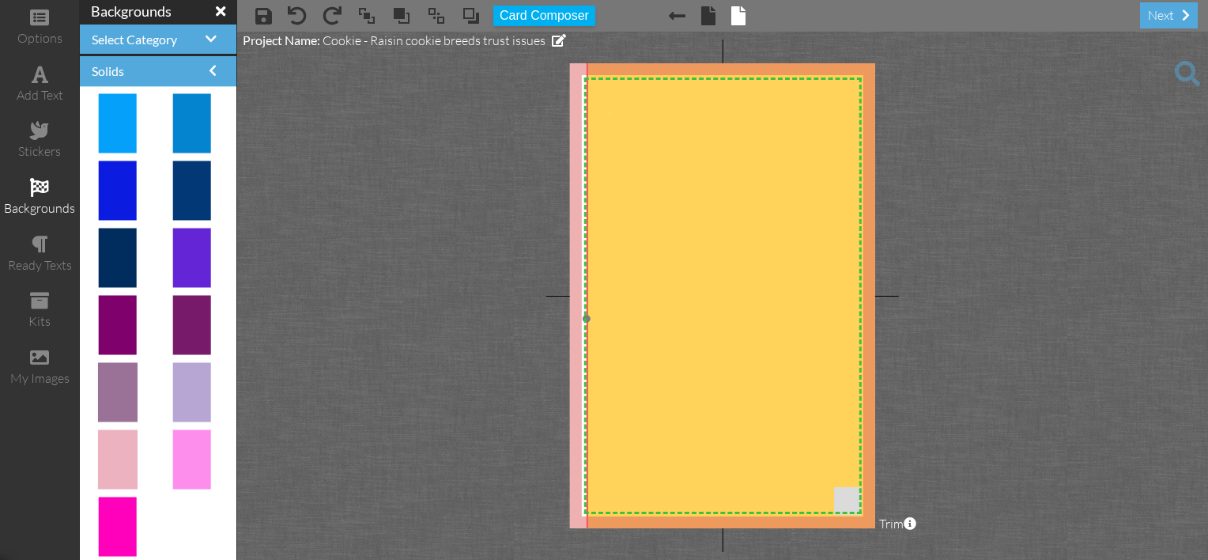
drag, startPoint x: 765, startPoint y: 218, endPoint x: 834, endPoint y: 212, distance: 69.1
click at [834, 210] on img at bounding box center [771, 319] width 369 height 553
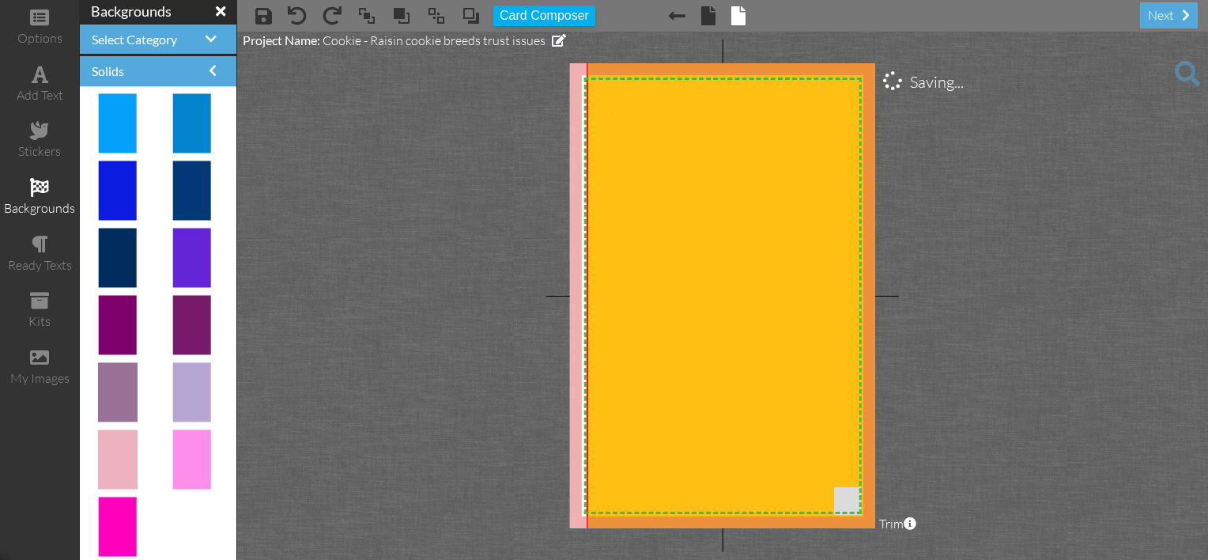
click at [934, 340] on project-studio-wrapper "X X X X X X X X X X X X X X X X X X X X X X X X X X X X X X X X X X X X X X X X…" at bounding box center [722, 296] width 971 height 528
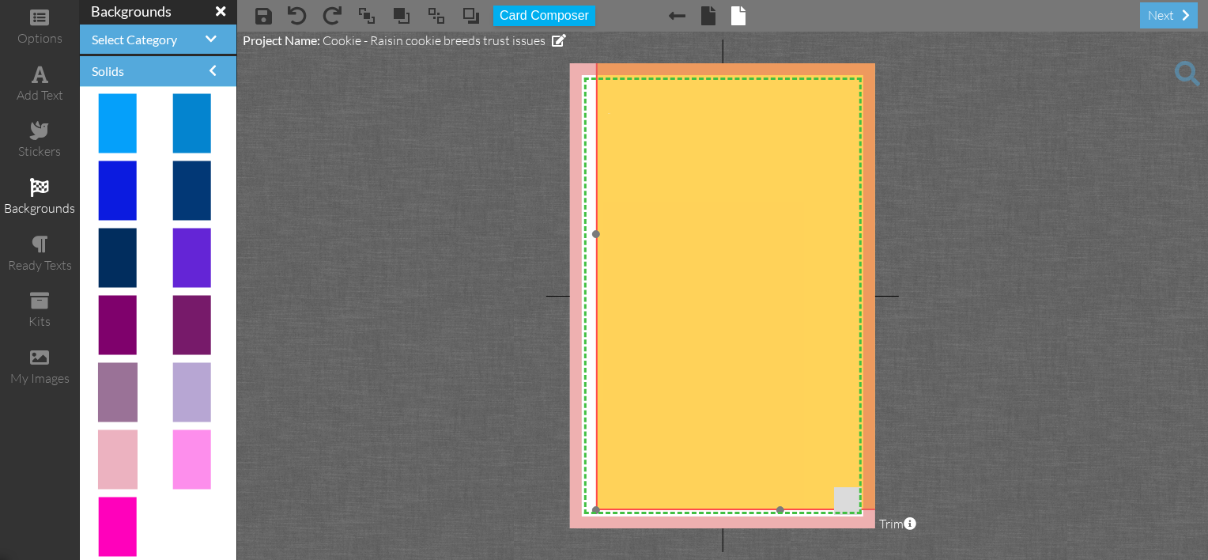
drag, startPoint x: 754, startPoint y: 379, endPoint x: 750, endPoint y: 307, distance: 72.0
click at [760, 293] on img at bounding box center [780, 233] width 369 height 553
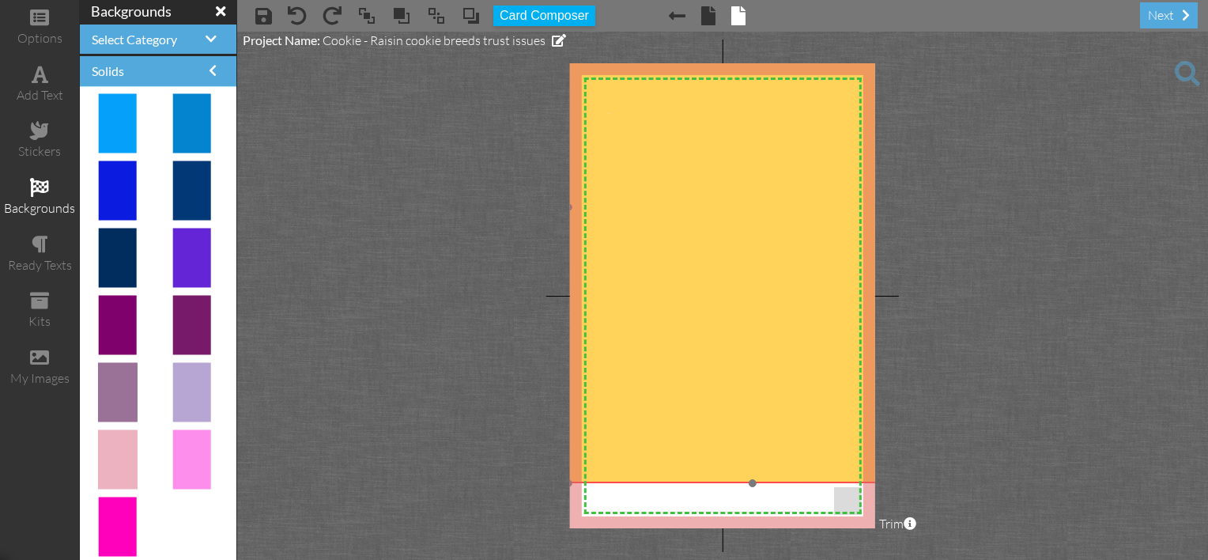
drag, startPoint x: 741, startPoint y: 425, endPoint x: 717, endPoint y: 401, distance: 34.1
click at [717, 401] on img at bounding box center [752, 206] width 369 height 553
click at [673, 437] on img at bounding box center [757, 206] width 369 height 553
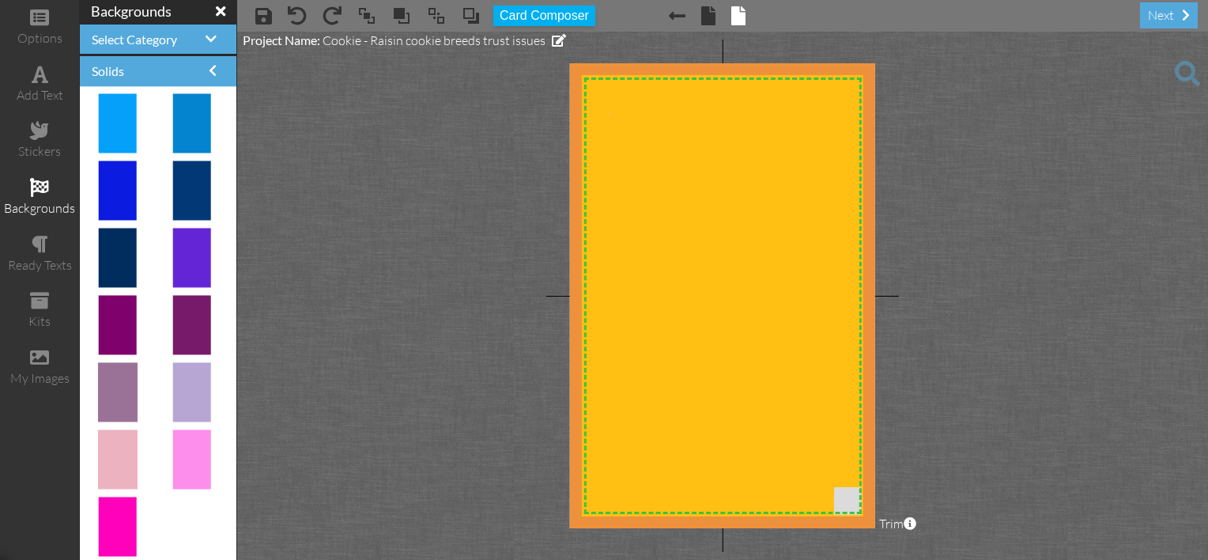
drag, startPoint x: 572, startPoint y: 482, endPoint x: 502, endPoint y: 600, distance: 136.8
click at [502, 559] on html "options add text stickers backgrounds ready texts kits my images backgrounds Se…" at bounding box center [604, 280] width 1208 height 560
drag, startPoint x: 409, startPoint y: 413, endPoint x: 414, endPoint y: 401, distance: 13.8
click at [411, 408] on project-studio-wrapper "X X X X X X X X X X X X X X X X X X X X X X X X X X X X X X X X X X X X X X X X…" at bounding box center [722, 296] width 971 height 528
click at [432, 350] on project-studio-wrapper "X X X X X X X X X X X X X X X X X X X X X X X X X X X X X X X X X X X X X X X X…" at bounding box center [722, 296] width 971 height 528
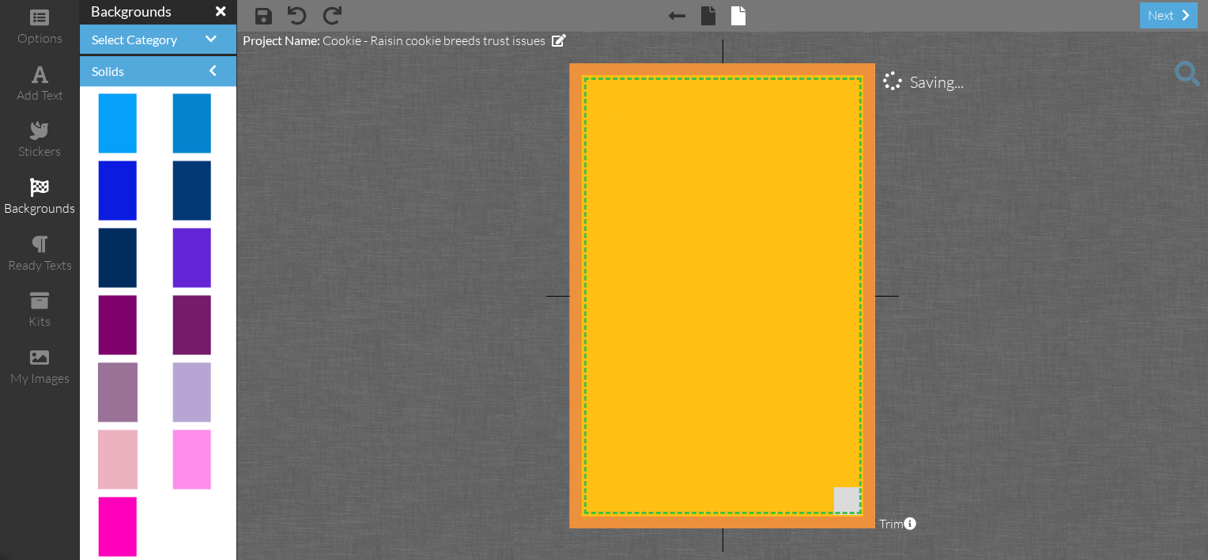
scroll to position [528, 0]
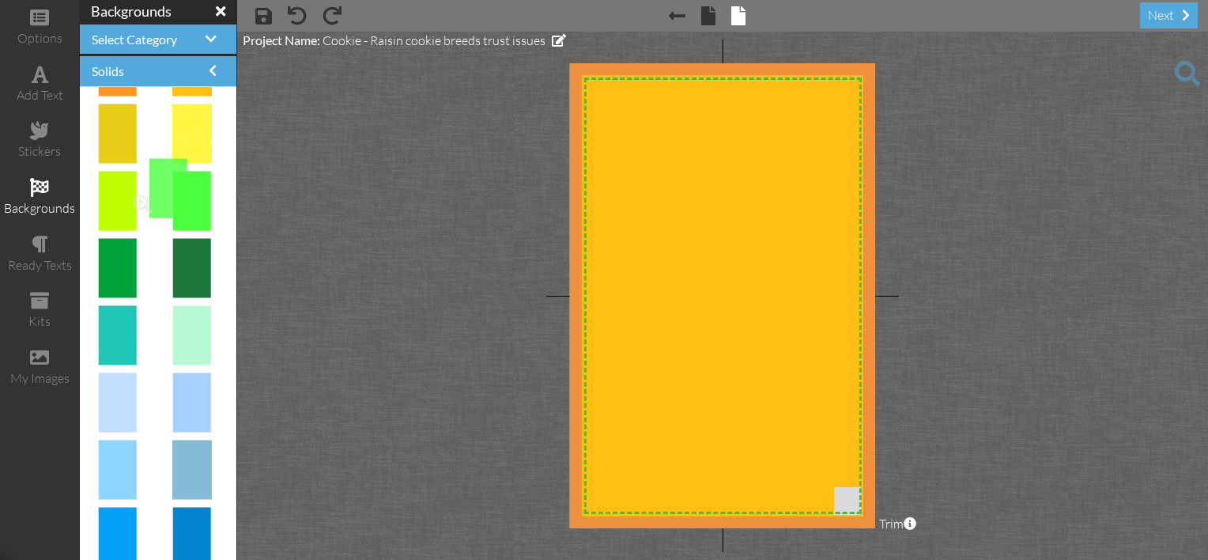
drag, startPoint x: 199, startPoint y: 182, endPoint x: 164, endPoint y: 177, distance: 35.1
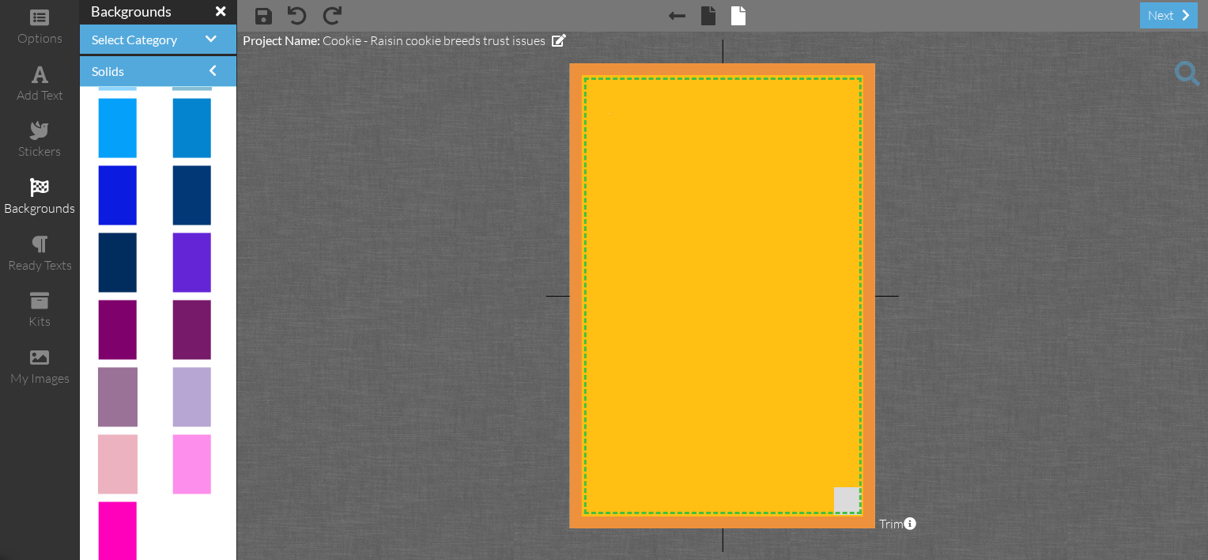
scroll to position [941, 0]
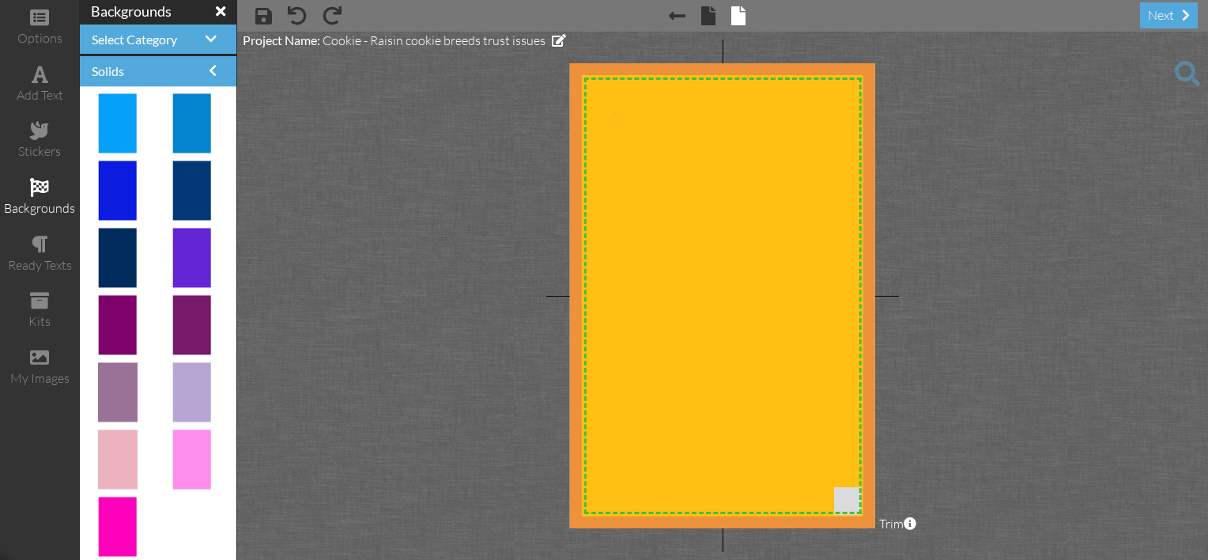
drag, startPoint x: 0, startPoint y: 357, endPoint x: 81, endPoint y: 345, distance: 82.3
click at [70, 349] on div "my images" at bounding box center [39, 367] width 79 height 55
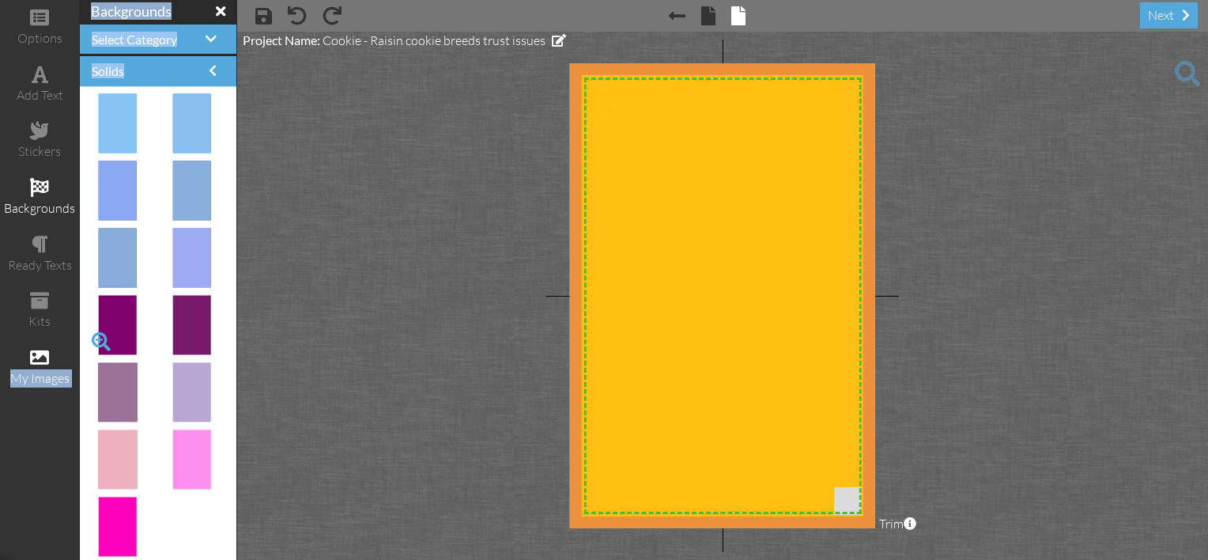
click at [85, 344] on div "options add text stickers backgrounds ready texts kits my images backgrounds Se…" at bounding box center [604, 280] width 1208 height 560
drag, startPoint x: 88, startPoint y: 343, endPoint x: 107, endPoint y: 329, distance: 23.7
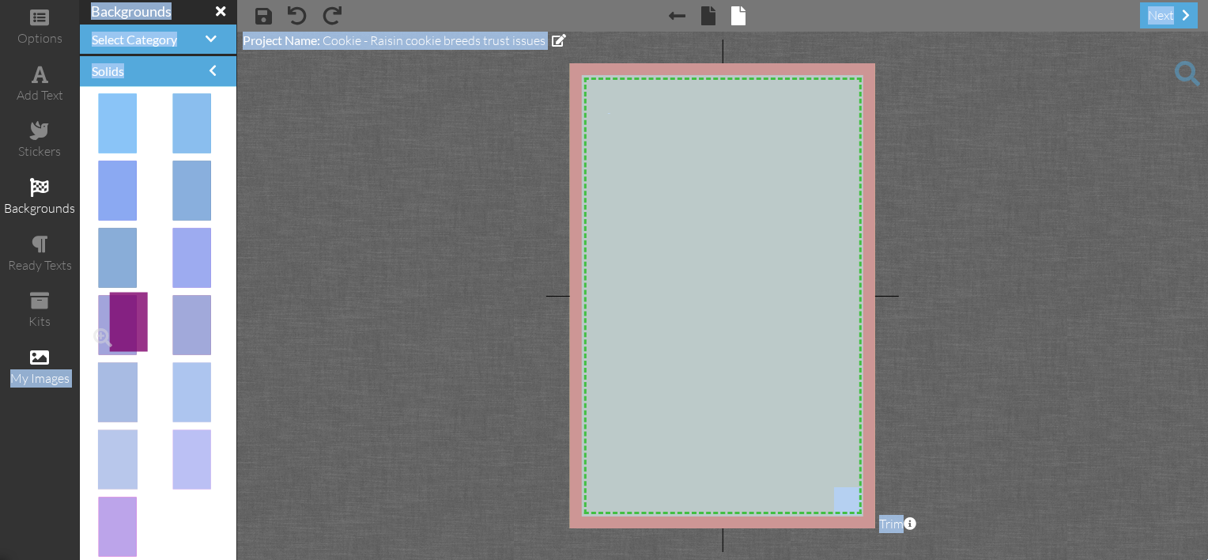
drag, startPoint x: 107, startPoint y: 329, endPoint x: 207, endPoint y: 370, distance: 108.5
drag, startPoint x: 373, startPoint y: 329, endPoint x: 1153, endPoint y: 158, distance: 797.9
click at [1189, 70] on span at bounding box center [1187, 73] width 25 height 25
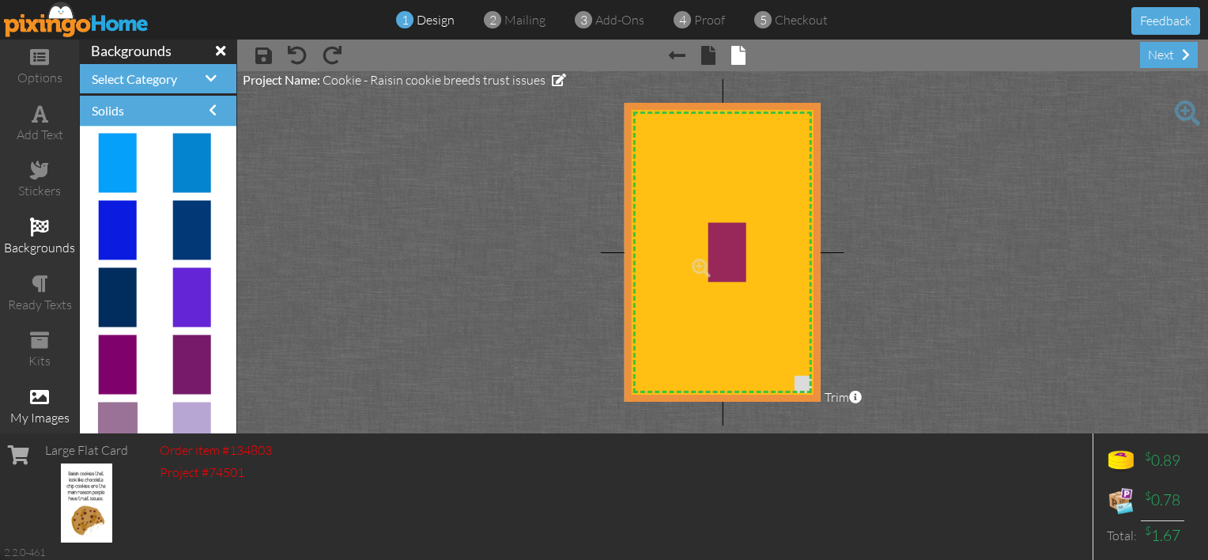
drag, startPoint x: 115, startPoint y: 360, endPoint x: 715, endPoint y: 249, distance: 610.2
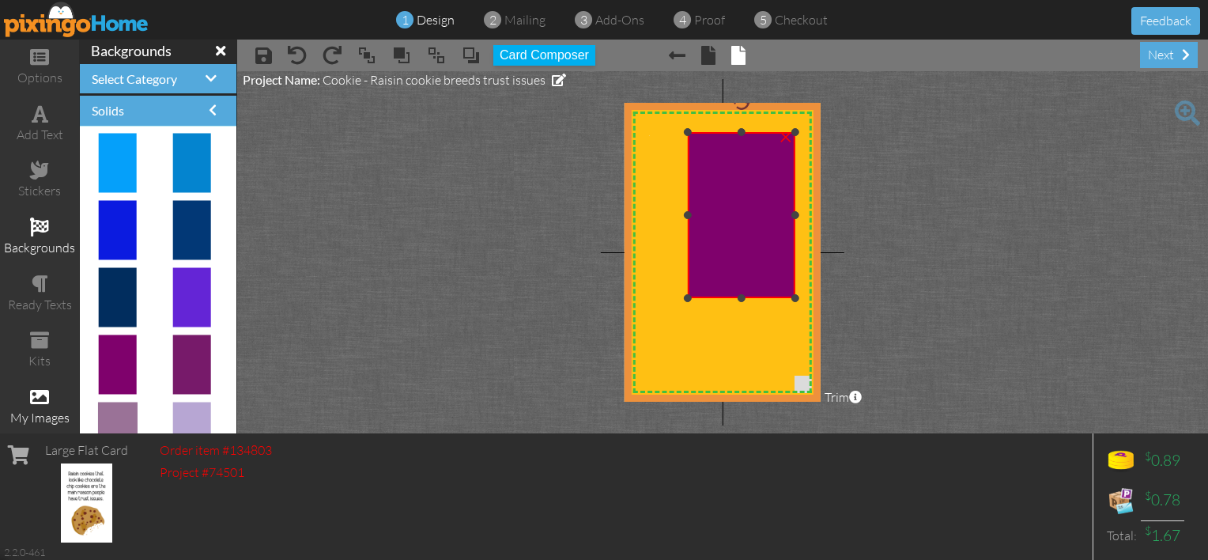
drag, startPoint x: 734, startPoint y: 213, endPoint x: 776, endPoint y: 128, distance: 95.1
click at [776, 132] on div "×" at bounding box center [742, 215] width 108 height 166
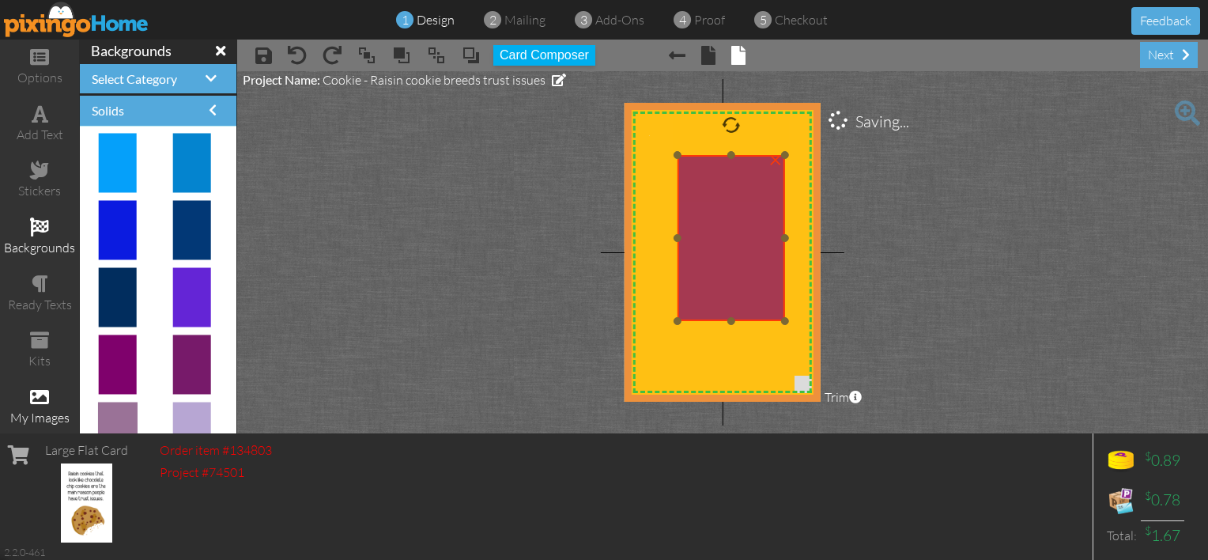
drag, startPoint x: 738, startPoint y: 176, endPoint x: 732, endPoint y: 197, distance: 21.5
click at [732, 197] on img at bounding box center [731, 238] width 108 height 166
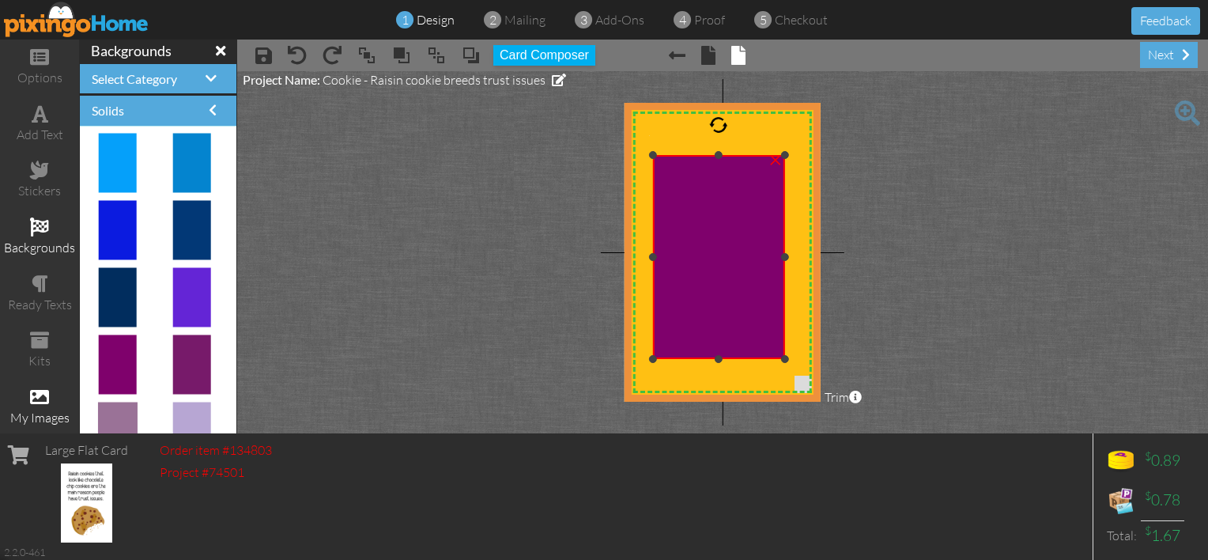
drag, startPoint x: 677, startPoint y: 319, endPoint x: 647, endPoint y: 360, distance: 49.8
click at [649, 360] on div at bounding box center [653, 359] width 8 height 8
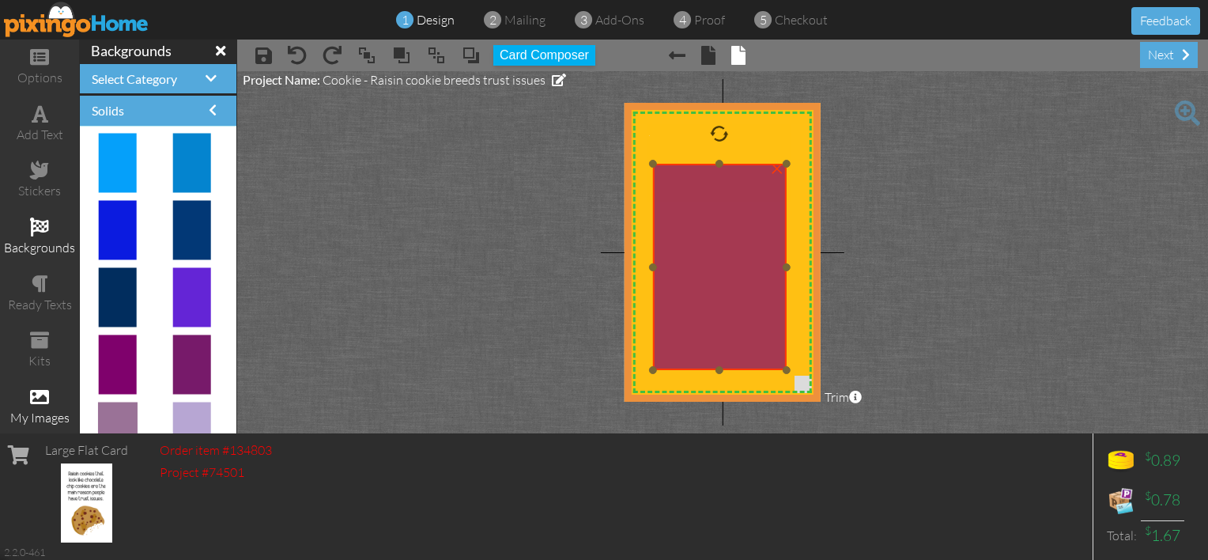
drag, startPoint x: 690, startPoint y: 314, endPoint x: 690, endPoint y: 323, distance: 8.7
click at [690, 323] on img at bounding box center [720, 267] width 134 height 206
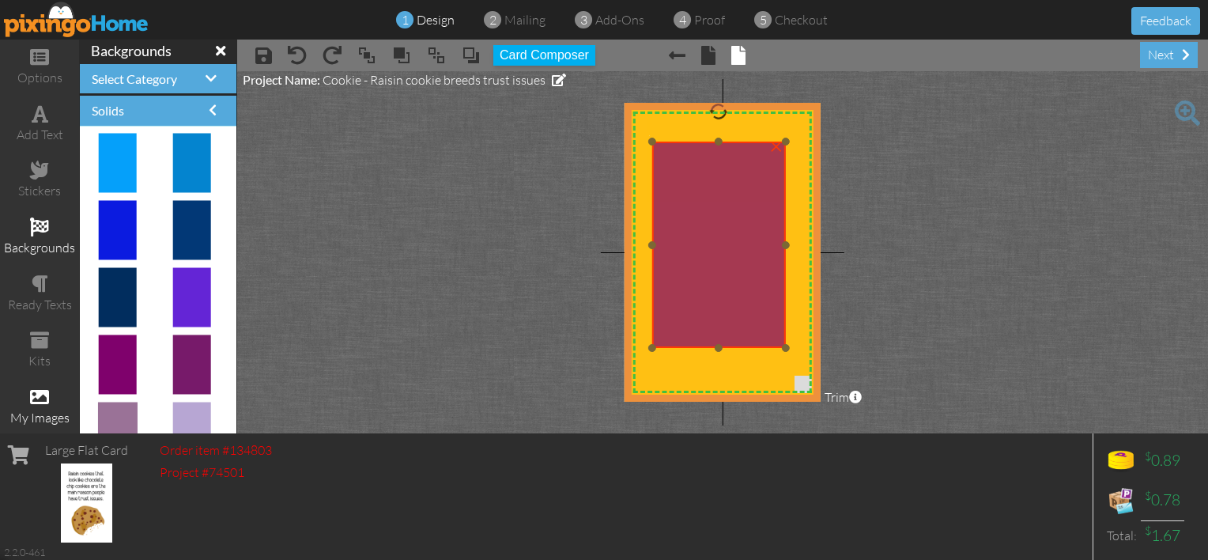
drag, startPoint x: 764, startPoint y: 251, endPoint x: 764, endPoint y: 234, distance: 16.6
click at [764, 234] on img at bounding box center [719, 244] width 134 height 206
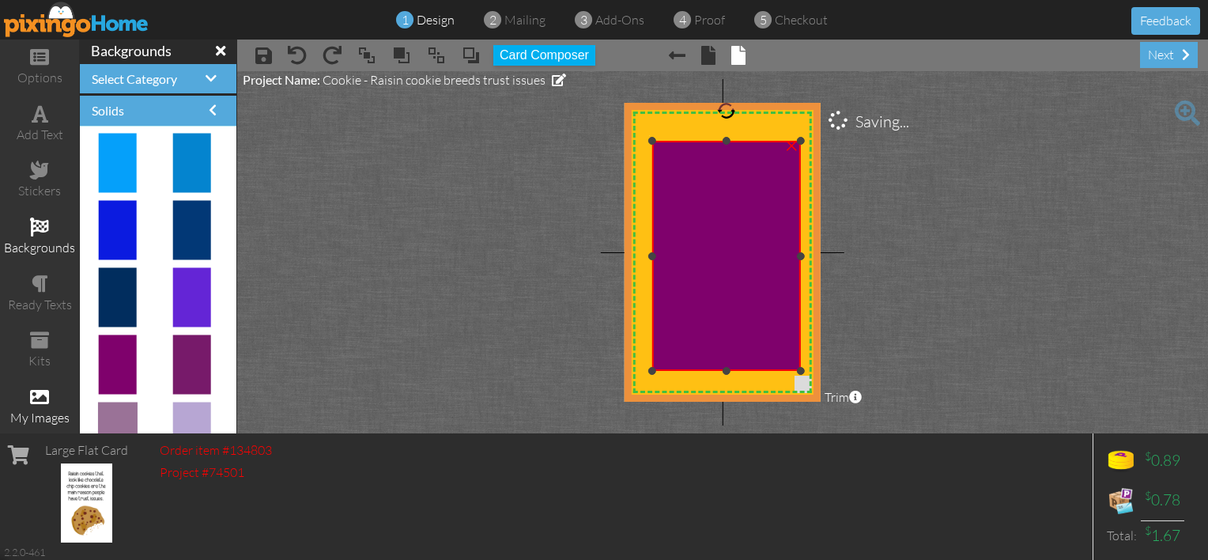
drag, startPoint x: 784, startPoint y: 346, endPoint x: 775, endPoint y: 370, distance: 25.3
click at [775, 370] on div "×" at bounding box center [726, 256] width 149 height 230
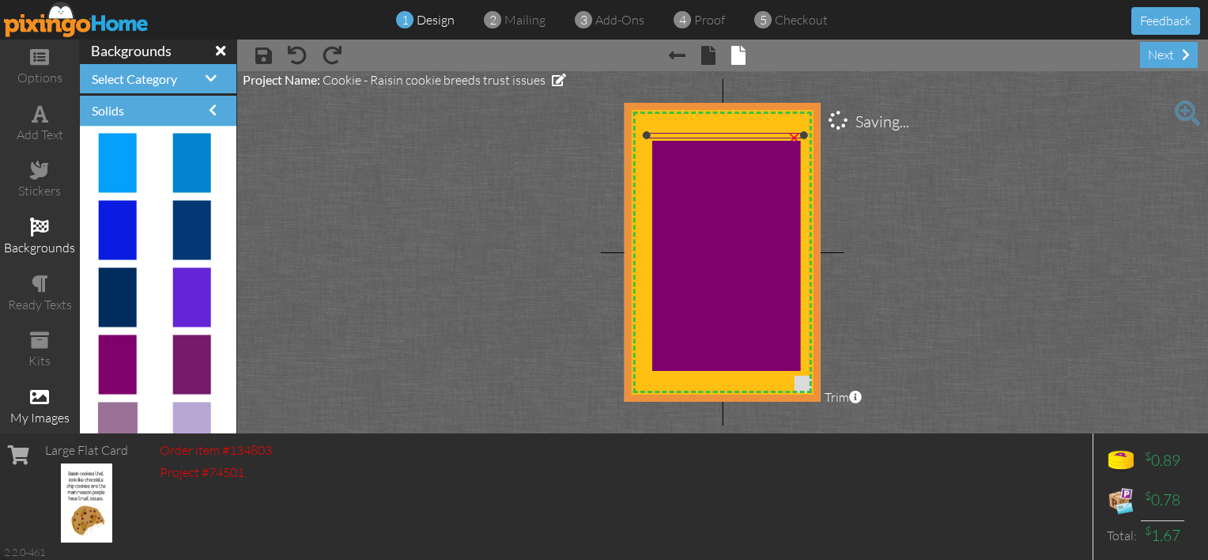
click at [644, 133] on div at bounding box center [647, 135] width 8 height 8
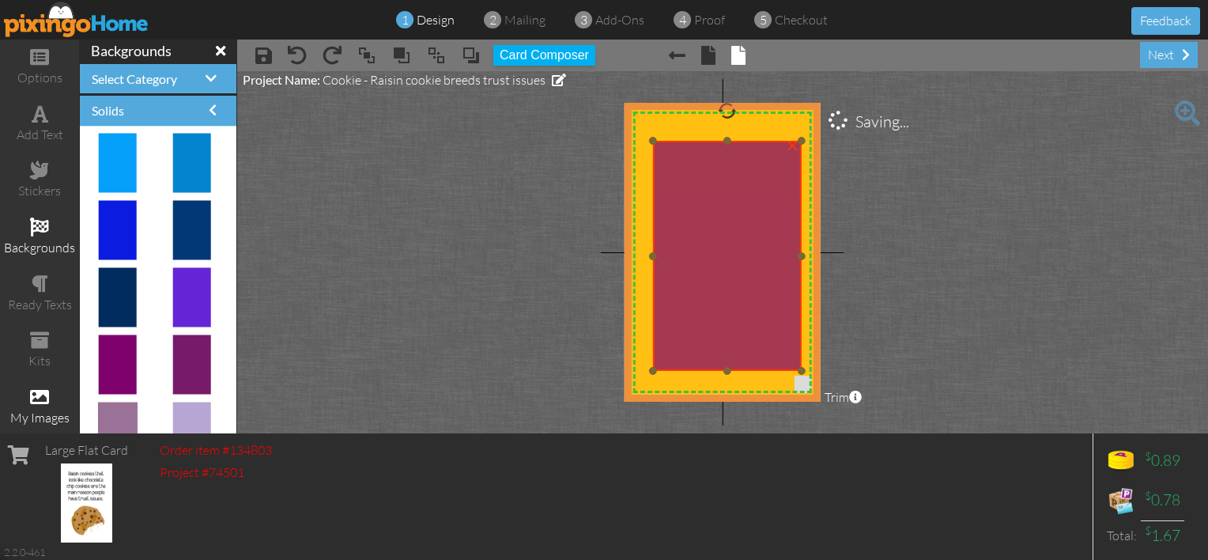
click at [672, 158] on img at bounding box center [727, 256] width 149 height 230
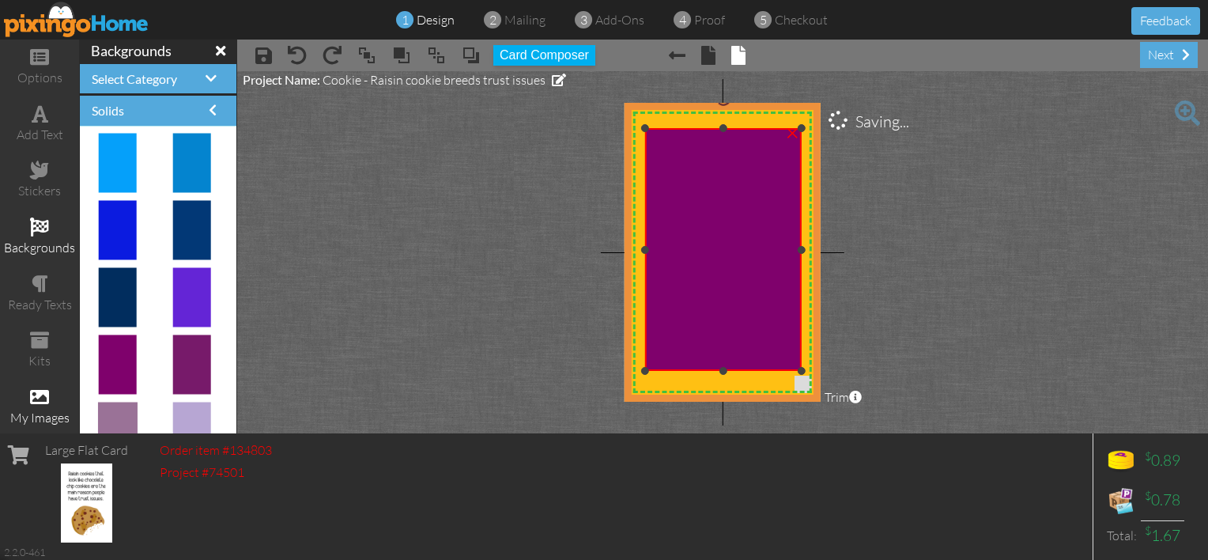
drag, startPoint x: 653, startPoint y: 138, endPoint x: 648, endPoint y: 126, distance: 12.8
click at [648, 128] on div "×" at bounding box center [722, 249] width 157 height 243
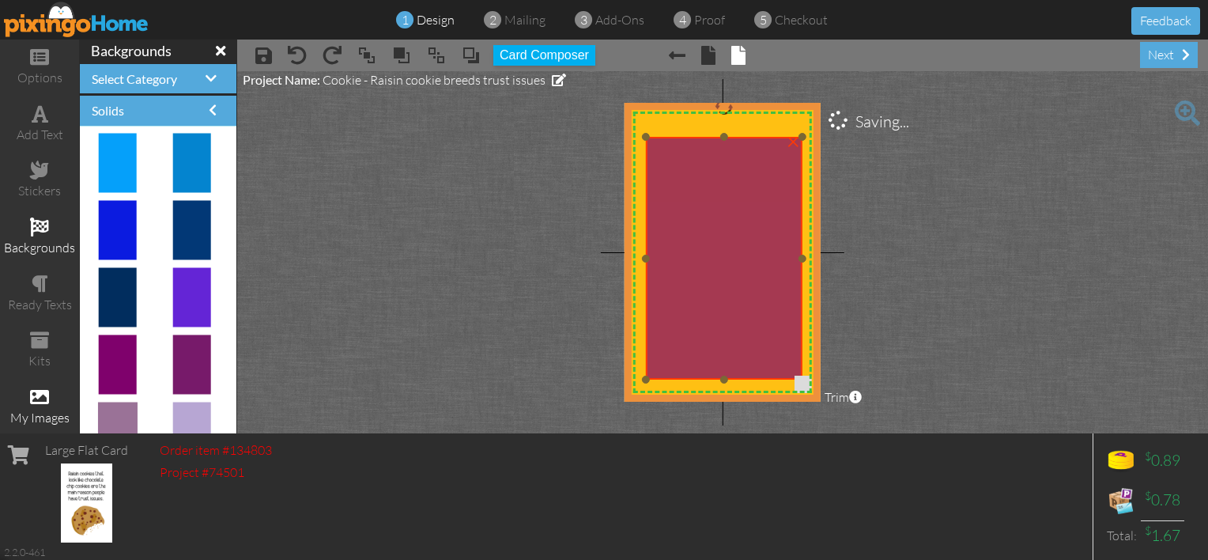
drag, startPoint x: 666, startPoint y: 157, endPoint x: 667, endPoint y: 166, distance: 8.7
click at [667, 166] on img at bounding box center [723, 258] width 157 height 243
click at [667, 168] on img at bounding box center [723, 259] width 157 height 243
click at [667, 152] on img at bounding box center [723, 256] width 157 height 243
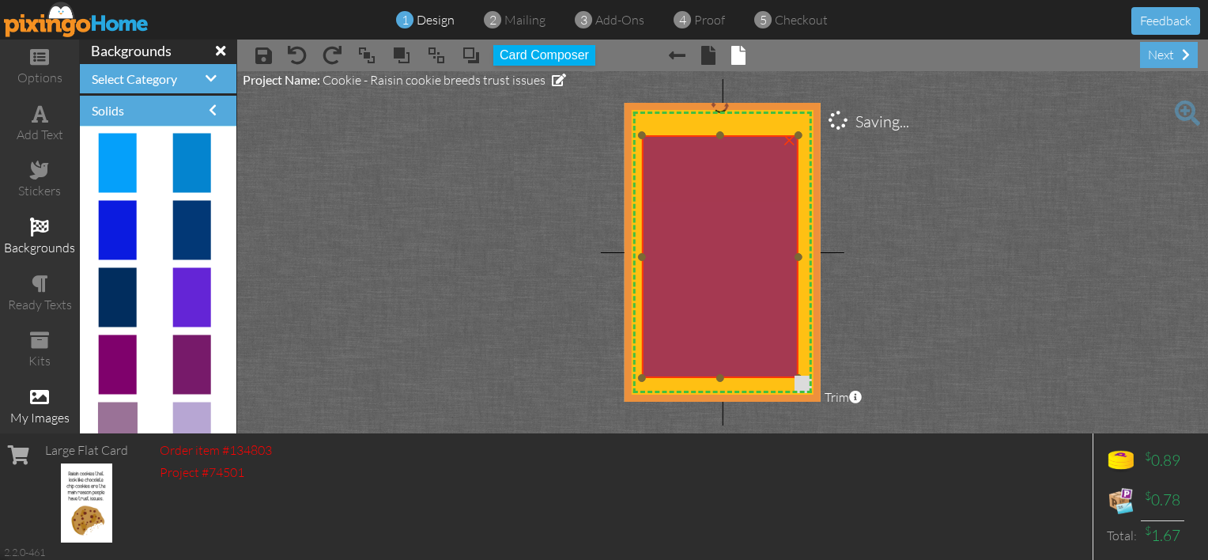
drag, startPoint x: 723, startPoint y: 190, endPoint x: 719, endPoint y: 182, distance: 8.8
click at [719, 183] on img at bounding box center [719, 256] width 157 height 243
click at [719, 186] on img at bounding box center [719, 255] width 157 height 243
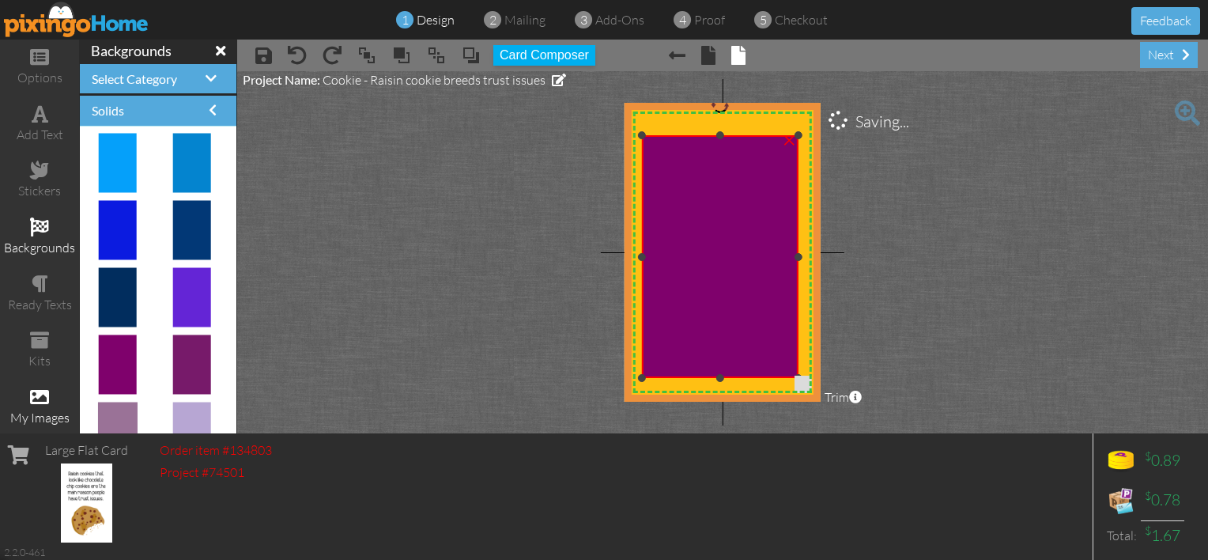
click at [719, 177] on img at bounding box center [719, 256] width 157 height 243
click at [719, 175] on img at bounding box center [719, 256] width 157 height 243
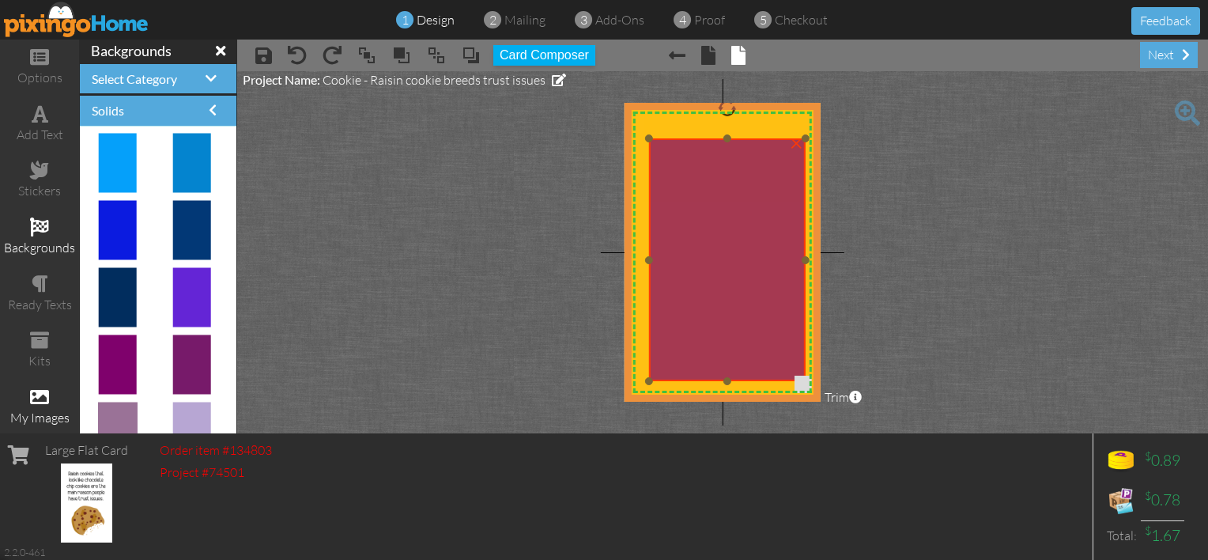
drag, startPoint x: 726, startPoint y: 203, endPoint x: 734, endPoint y: 207, distance: 8.1
click at [734, 207] on img at bounding box center [726, 259] width 157 height 243
click at [731, 201] on img at bounding box center [726, 256] width 157 height 243
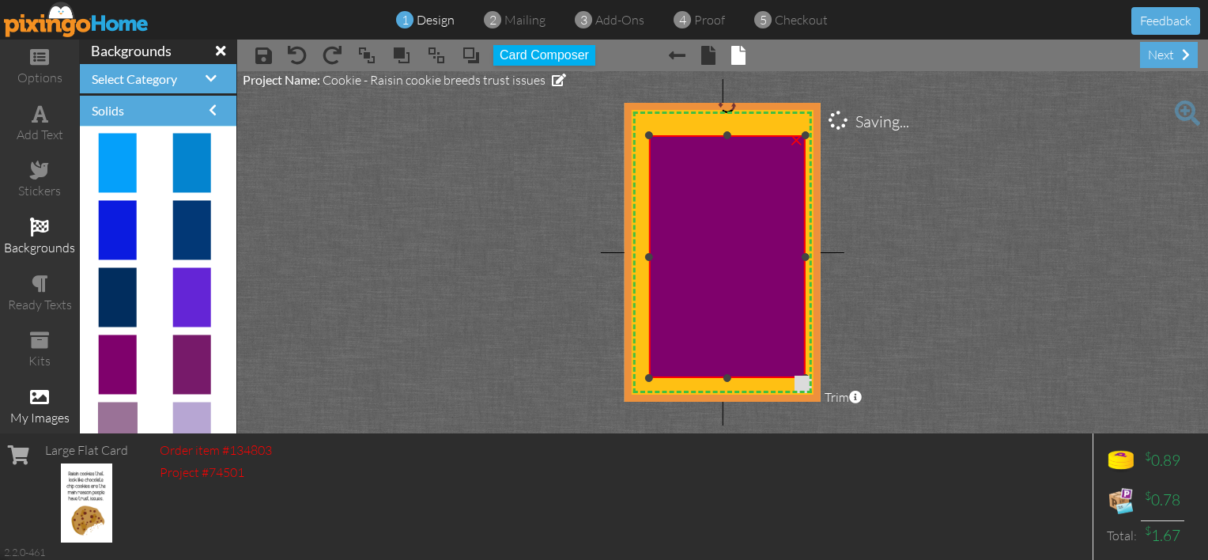
click at [731, 201] on img at bounding box center [726, 256] width 157 height 243
click at [731, 202] on img at bounding box center [726, 256] width 157 height 243
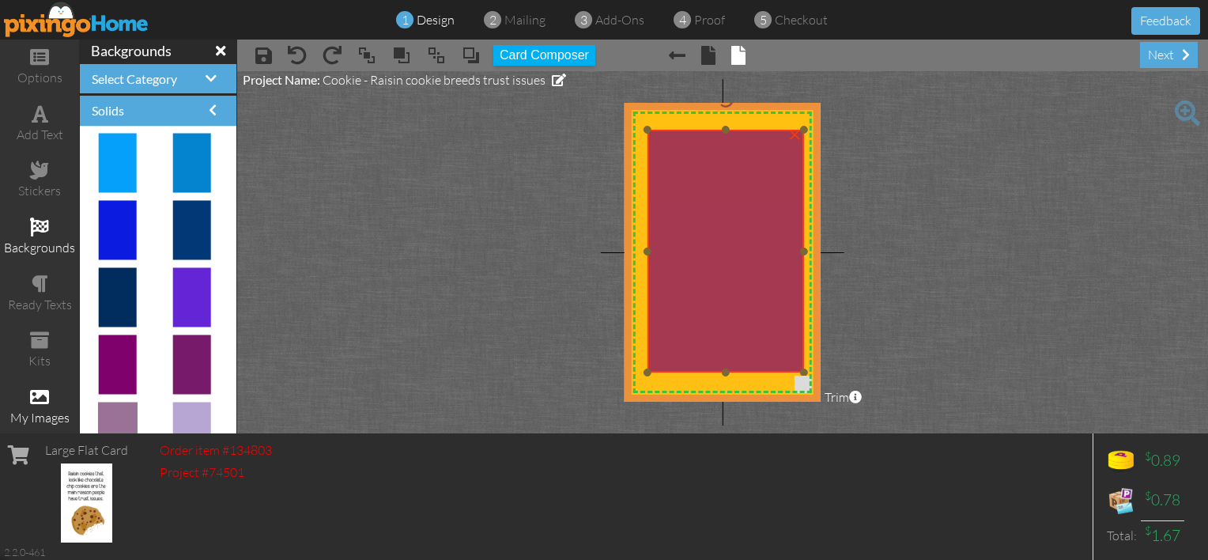
click at [731, 218] on img at bounding box center [725, 251] width 157 height 243
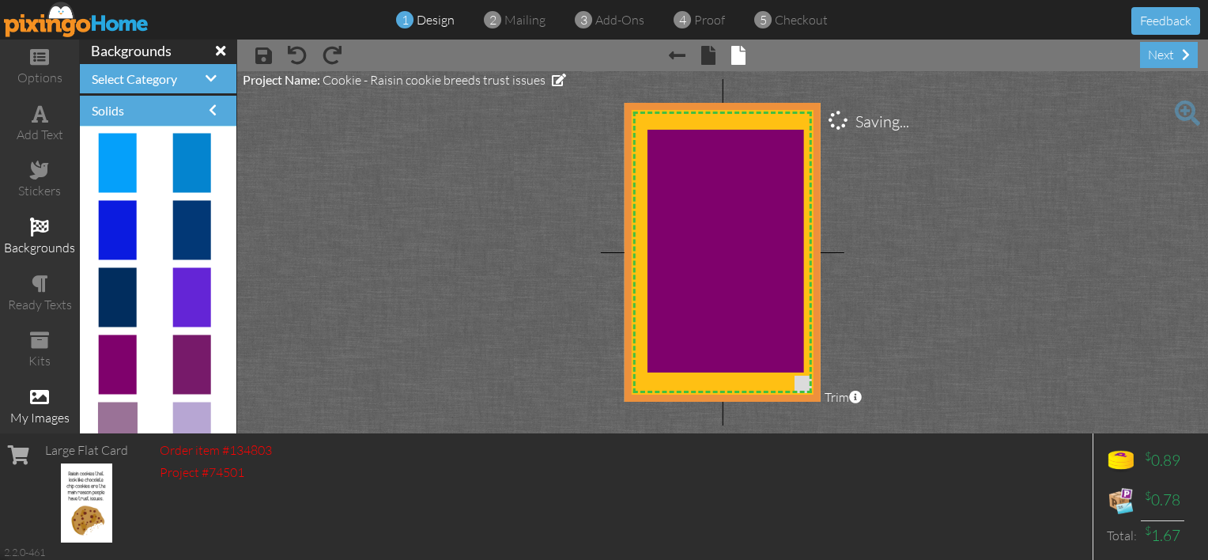
click at [529, 228] on project-studio-wrapper "X X X X X X X X X X X X X X X X X X X X X X X X X X X X X X X X X X X X X X X X…" at bounding box center [722, 252] width 971 height 362
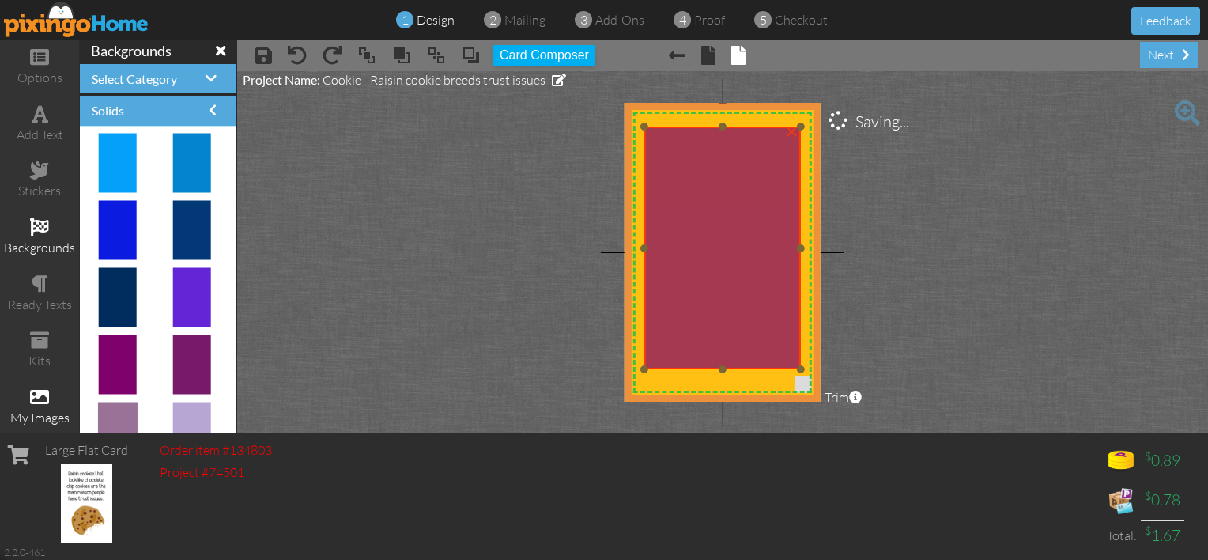
click at [719, 224] on img at bounding box center [721, 247] width 157 height 243
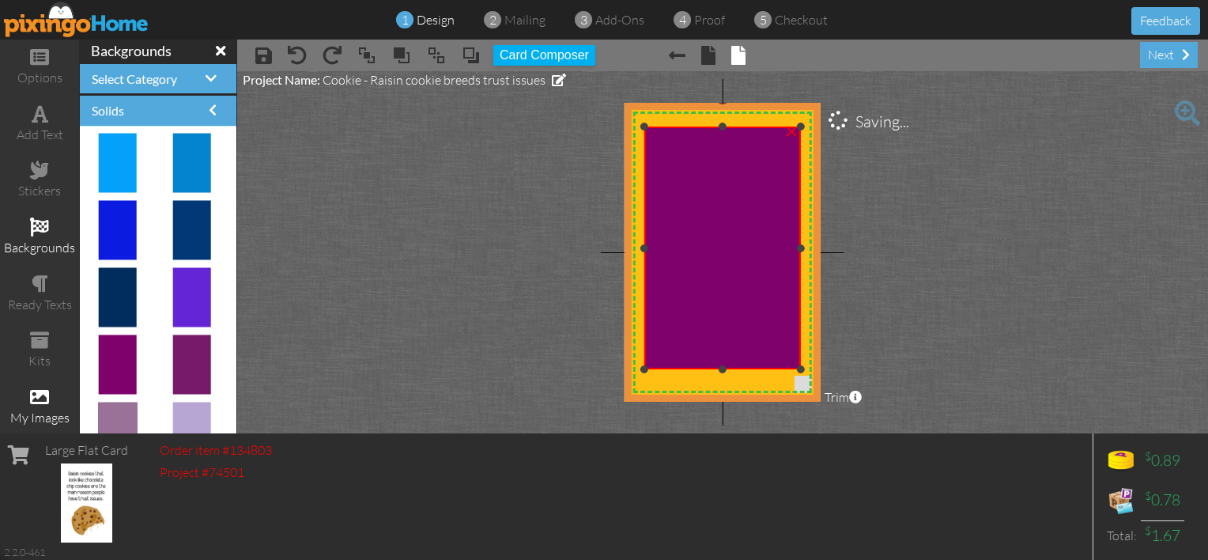
click at [719, 224] on img at bounding box center [721, 247] width 157 height 243
drag, startPoint x: 723, startPoint y: 238, endPoint x: 634, endPoint y: 319, distance: 120.3
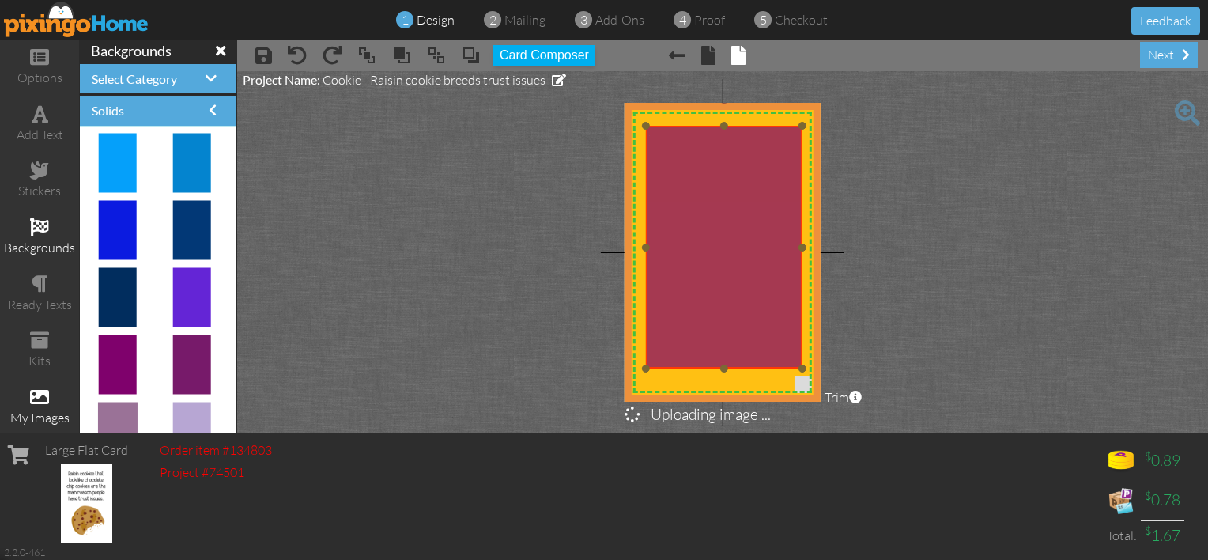
click at [698, 288] on img at bounding box center [723, 247] width 157 height 243
click at [696, 288] on img at bounding box center [722, 247] width 157 height 243
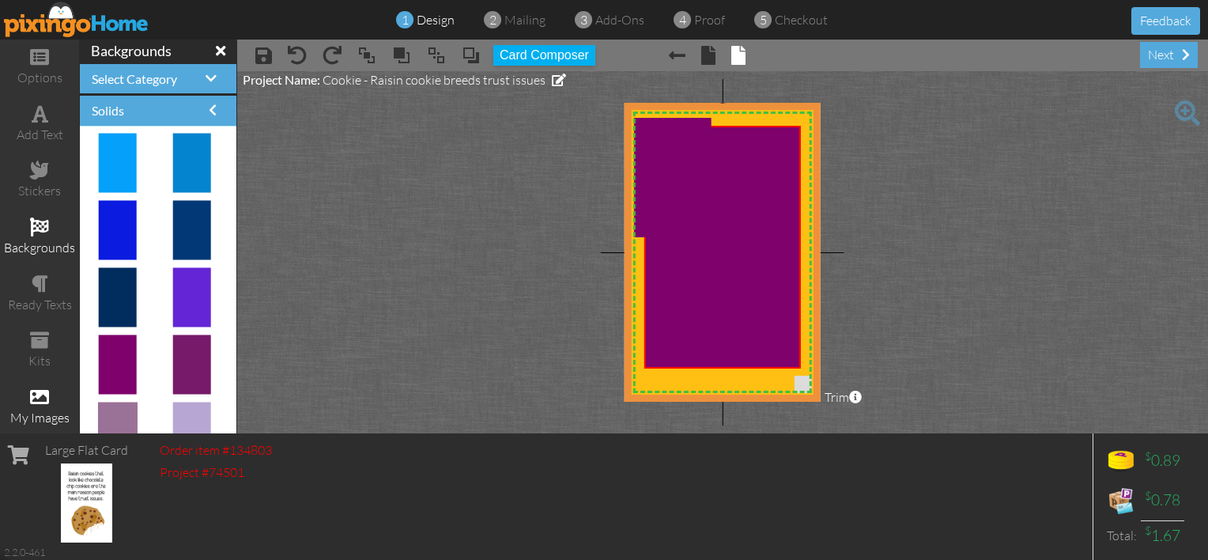
click at [569, 271] on project-studio-wrapper "X X X X X X X X X X X X X X X X X X X X X X X X X X X X X X X X X X X X X X X X…" at bounding box center [722, 252] width 971 height 362
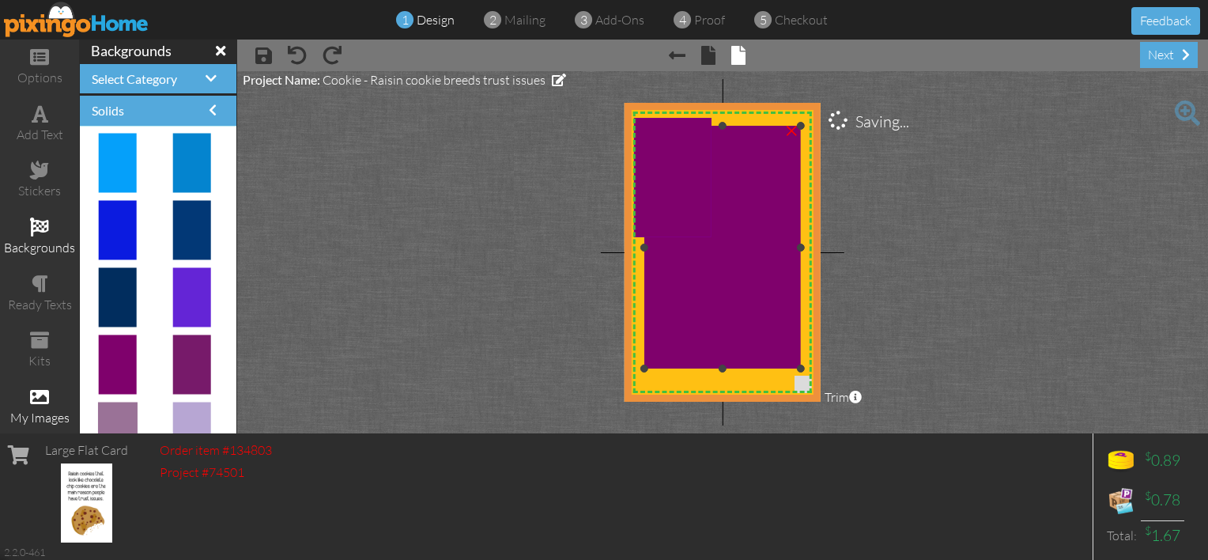
click at [0, 0] on div at bounding box center [0, 0] width 0 height 0
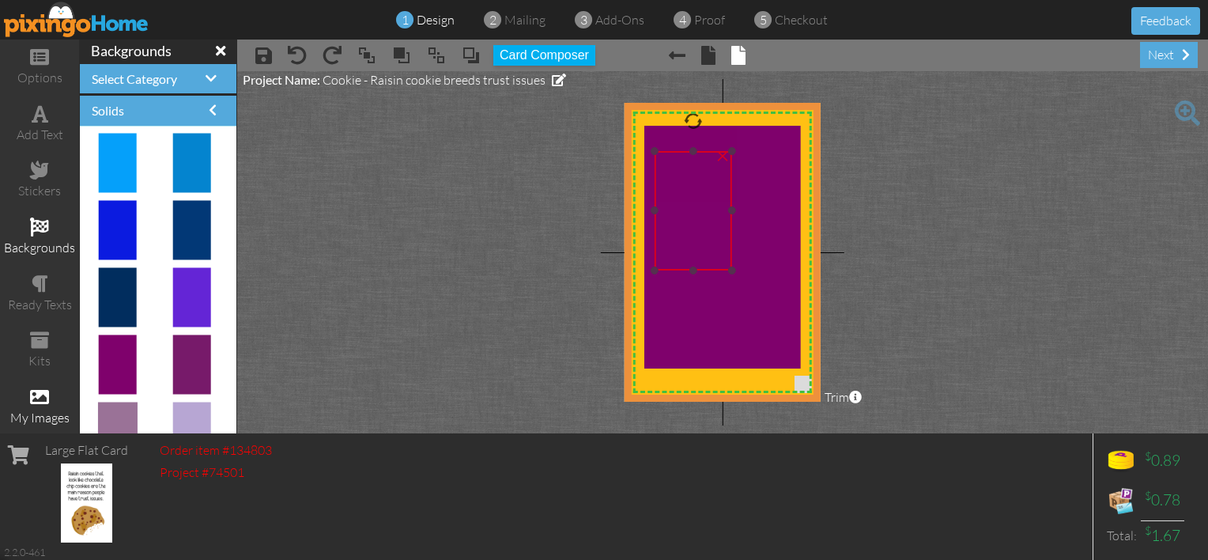
drag, startPoint x: 661, startPoint y: 145, endPoint x: 681, endPoint y: 178, distance: 39.0
click at [681, 178] on img at bounding box center [693, 210] width 77 height 119
drag, startPoint x: 699, startPoint y: 180, endPoint x: 701, endPoint y: 194, distance: 14.4
click at [701, 193] on img at bounding box center [700, 210] width 77 height 119
drag, startPoint x: 701, startPoint y: 194, endPoint x: 790, endPoint y: 206, distance: 90.1
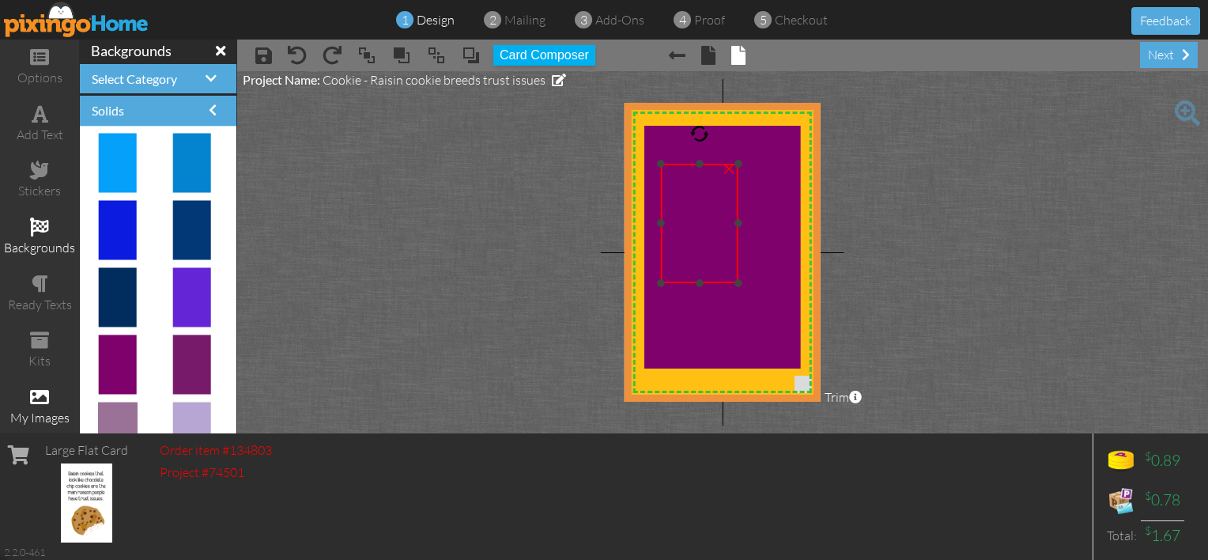
click at [738, 206] on img at bounding box center [699, 223] width 77 height 119
drag, startPoint x: 765, startPoint y: 210, endPoint x: 720, endPoint y: 216, distance: 45.4
click at [720, 216] on img at bounding box center [743, 240] width 77 height 119
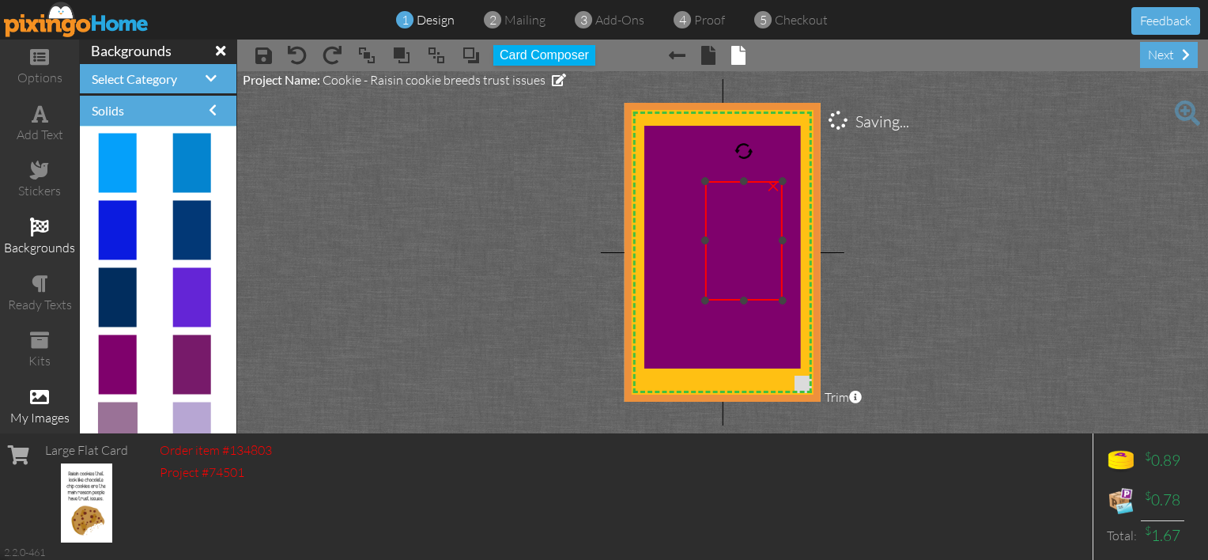
click at [772, 188] on div "×" at bounding box center [772, 184] width 25 height 25
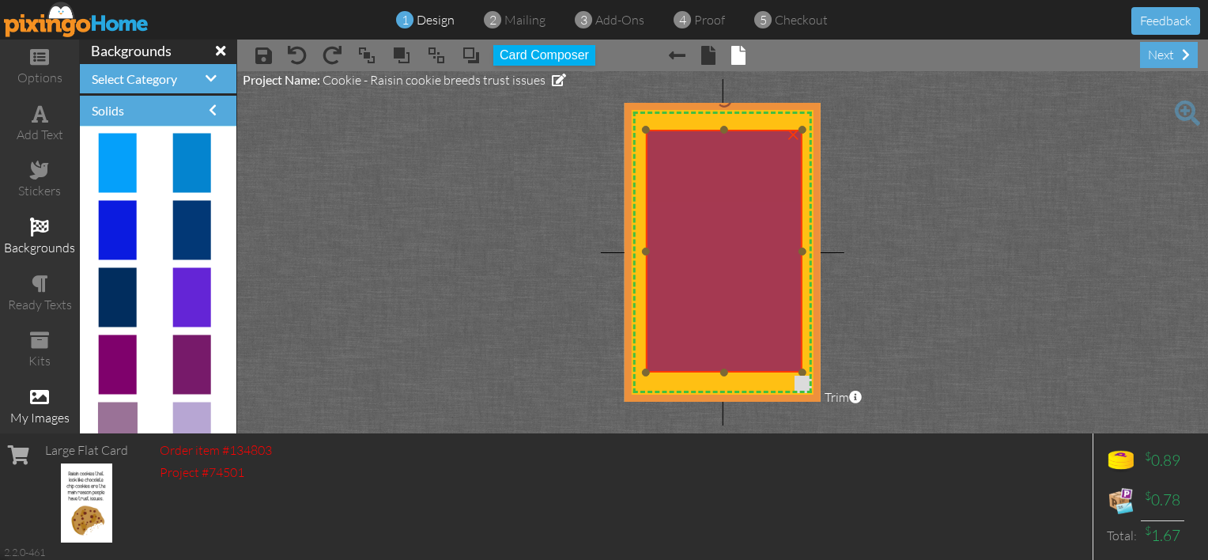
click at [725, 228] on img at bounding box center [723, 251] width 157 height 243
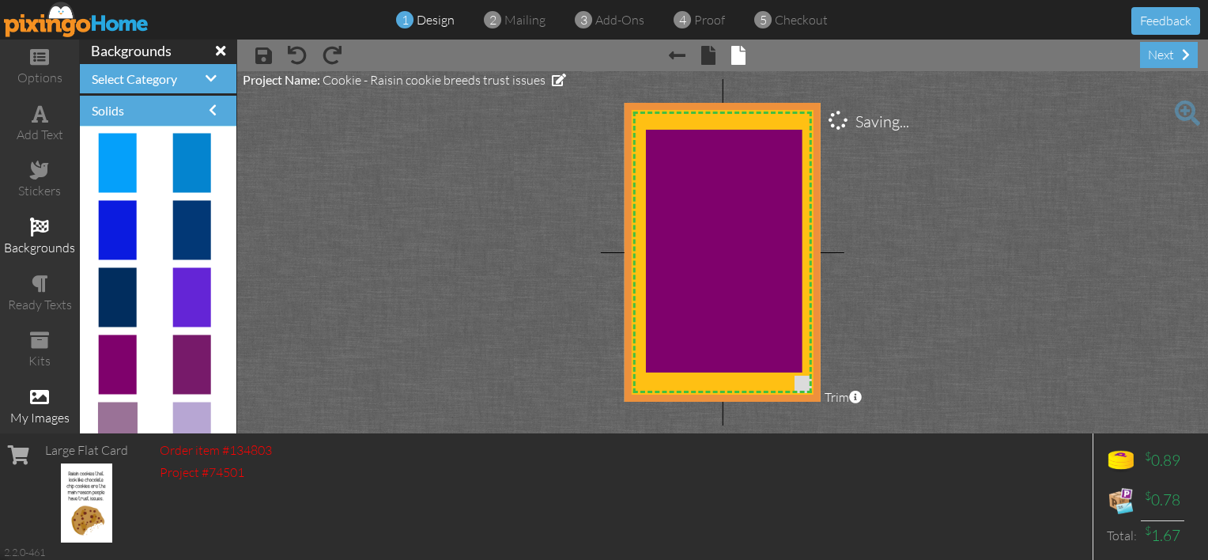
click at [563, 237] on project-studio-wrapper "X X X X X X X X X X X X X X X X X X X X X X X X X X X X X X X X X X X X X X X X…" at bounding box center [722, 252] width 971 height 362
